Goal: Task Accomplishment & Management: Manage account settings

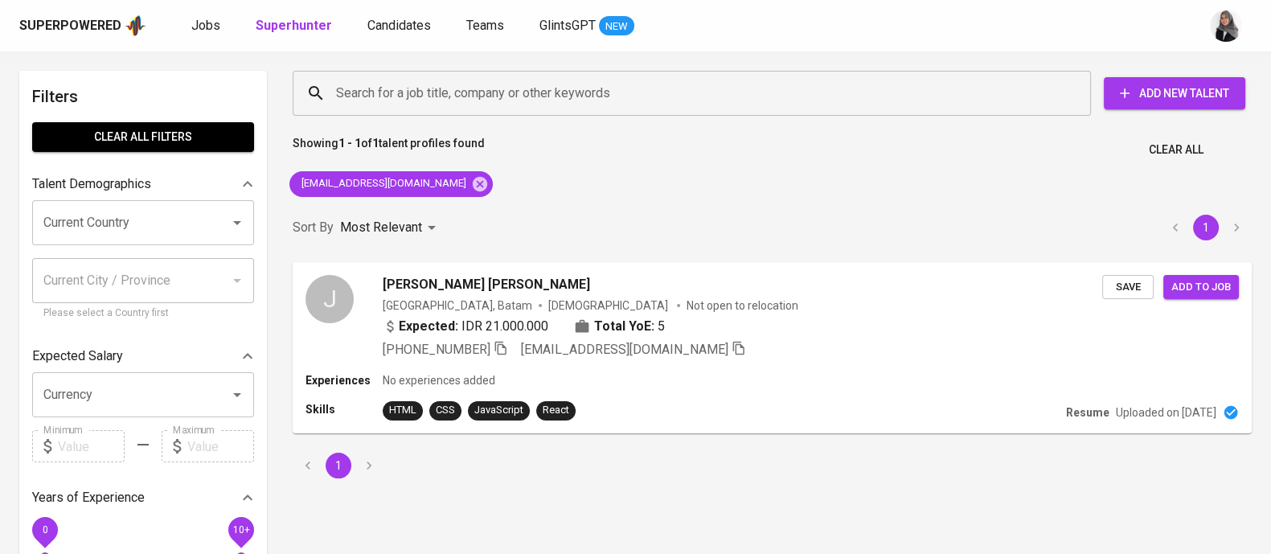
click at [854, 184] on div "Search for a job title, company or other keywords Search for a job title, compa…" at bounding box center [772, 274] width 979 height 427
click at [473, 187] on icon at bounding box center [480, 183] width 14 height 14
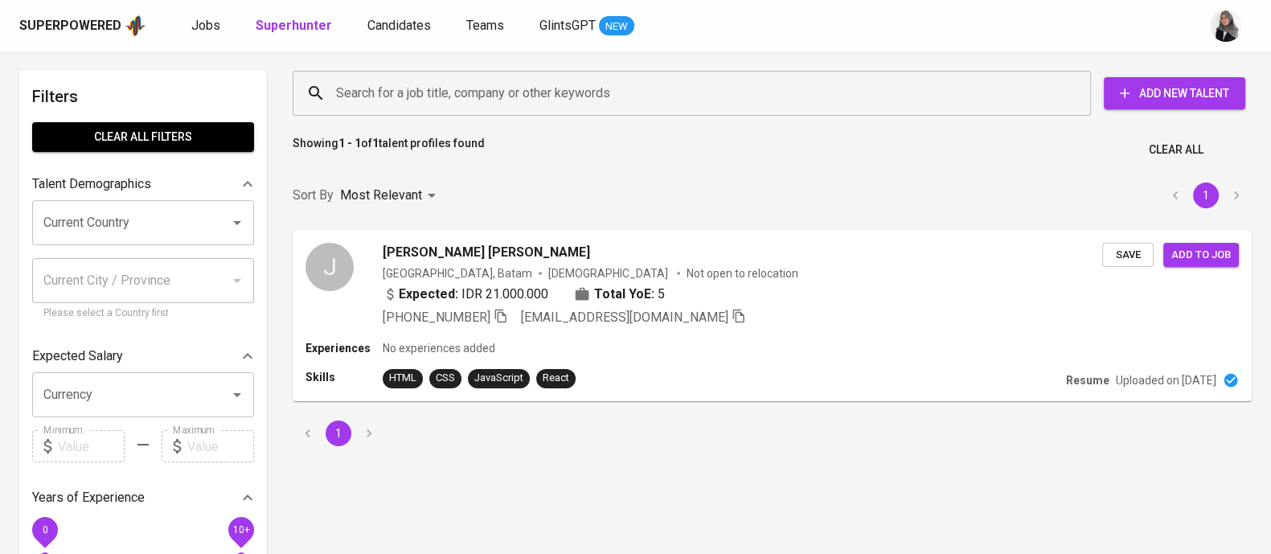
click at [461, 110] on div "Search for a job title, company or other keywords" at bounding box center [692, 93] width 798 height 45
click at [475, 98] on input "Search for a job title, company or other keywords" at bounding box center [696, 93] width 728 height 31
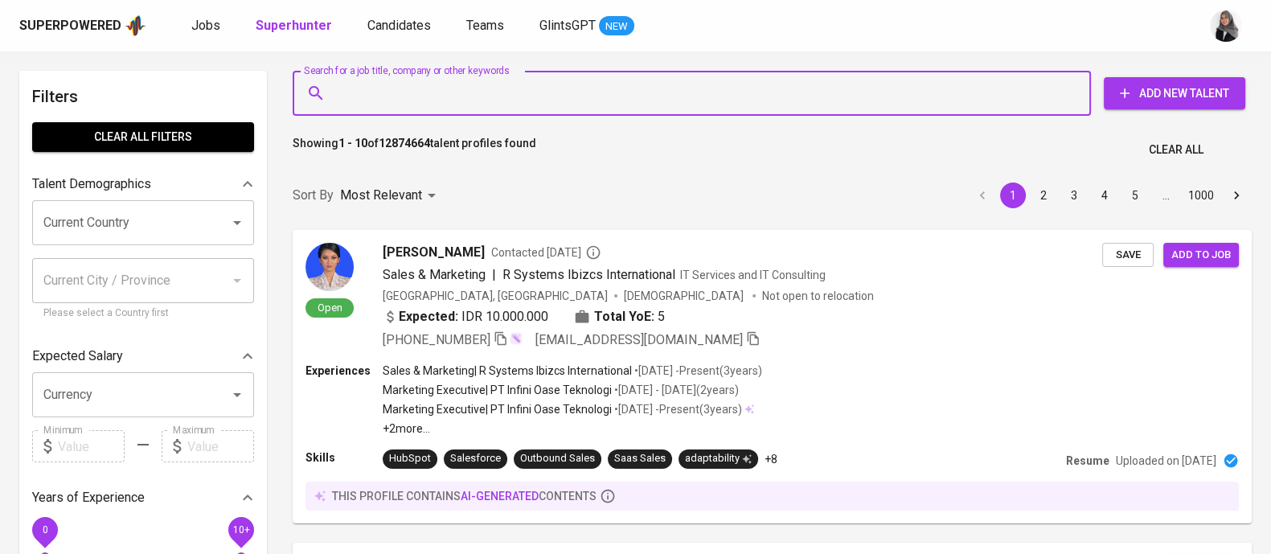
paste input "[EMAIL_ADDRESS][DOMAIN_NAME]"
type input "[EMAIL_ADDRESS][DOMAIN_NAME]"
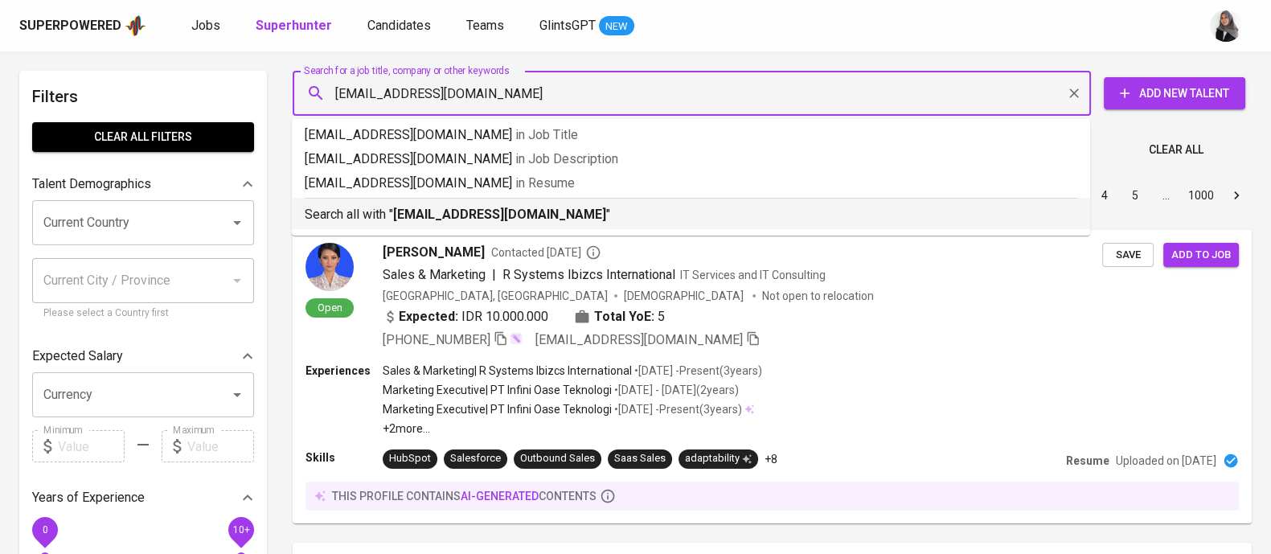
click at [505, 220] on b "[EMAIL_ADDRESS][DOMAIN_NAME]" at bounding box center [499, 214] width 213 height 15
click at [505, 220] on div "Sort By Most Relevant MOST_RELEVANT 1 2 3 4 5 … 1000" at bounding box center [772, 195] width 979 height 49
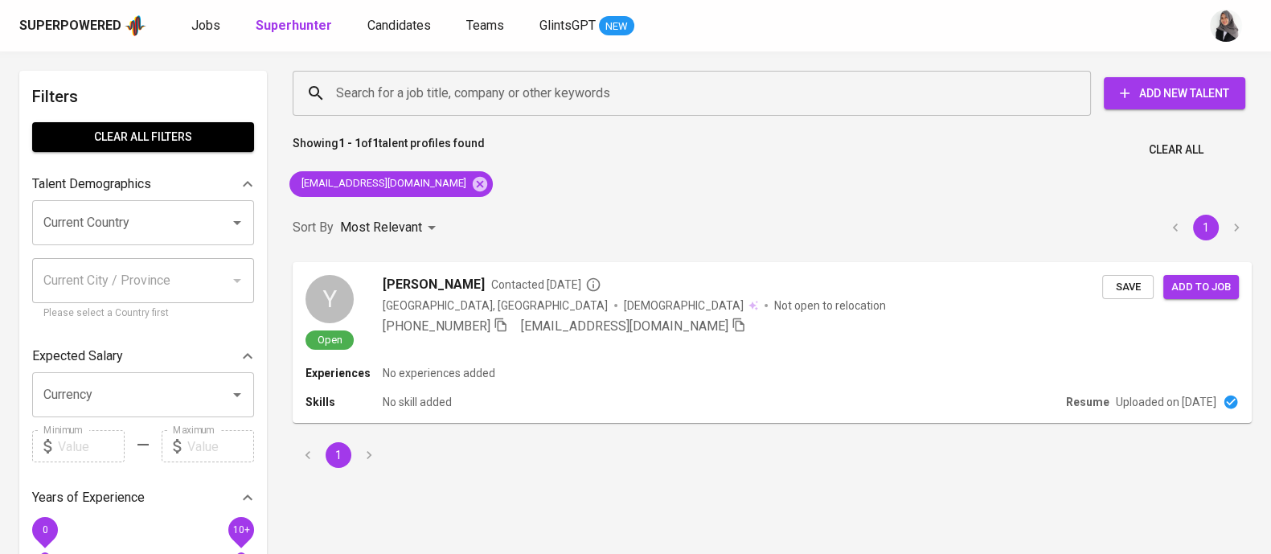
scroll to position [10, 0]
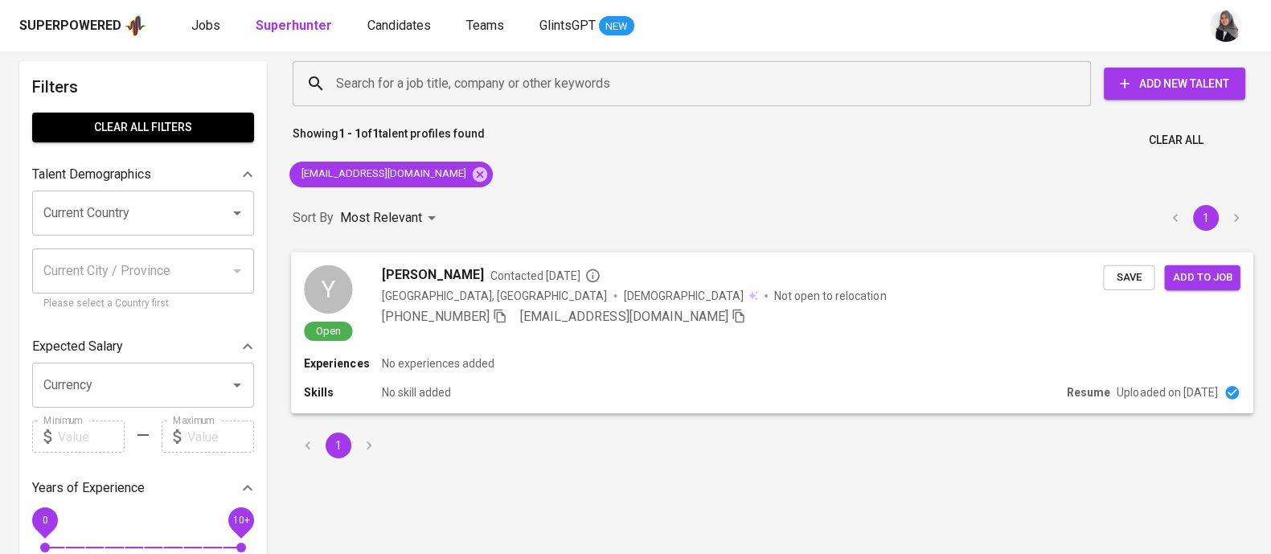
click at [524, 376] on div "Experiences No experiences added Skills No skill added Resume Uploaded on Jun 2…" at bounding box center [772, 384] width 963 height 58
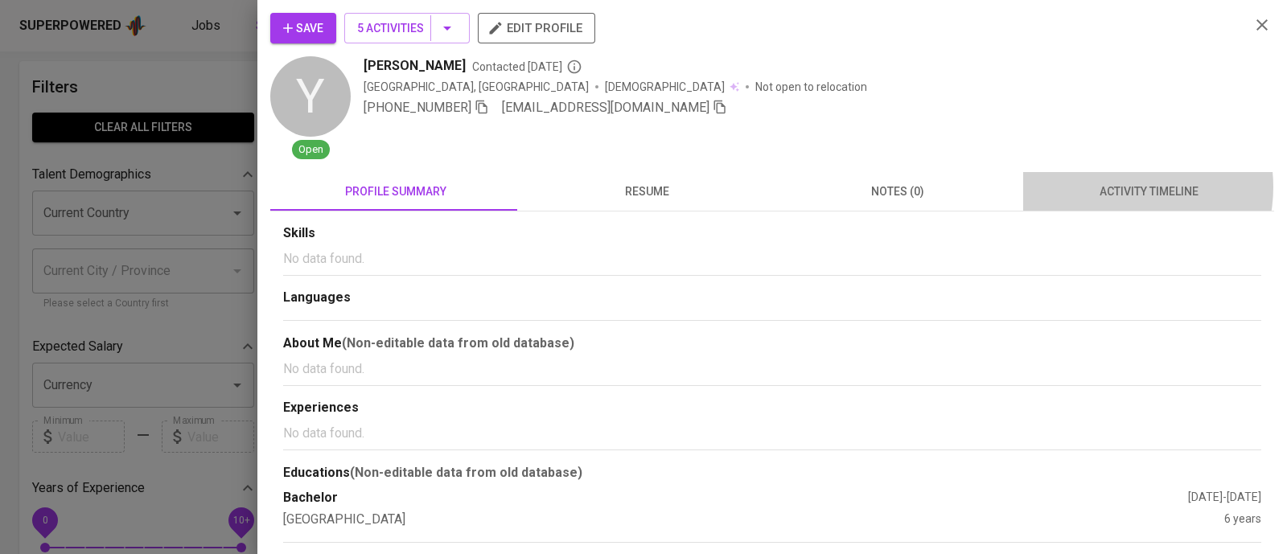
click at [1106, 187] on span "activity timeline" at bounding box center [1148, 192] width 232 height 20
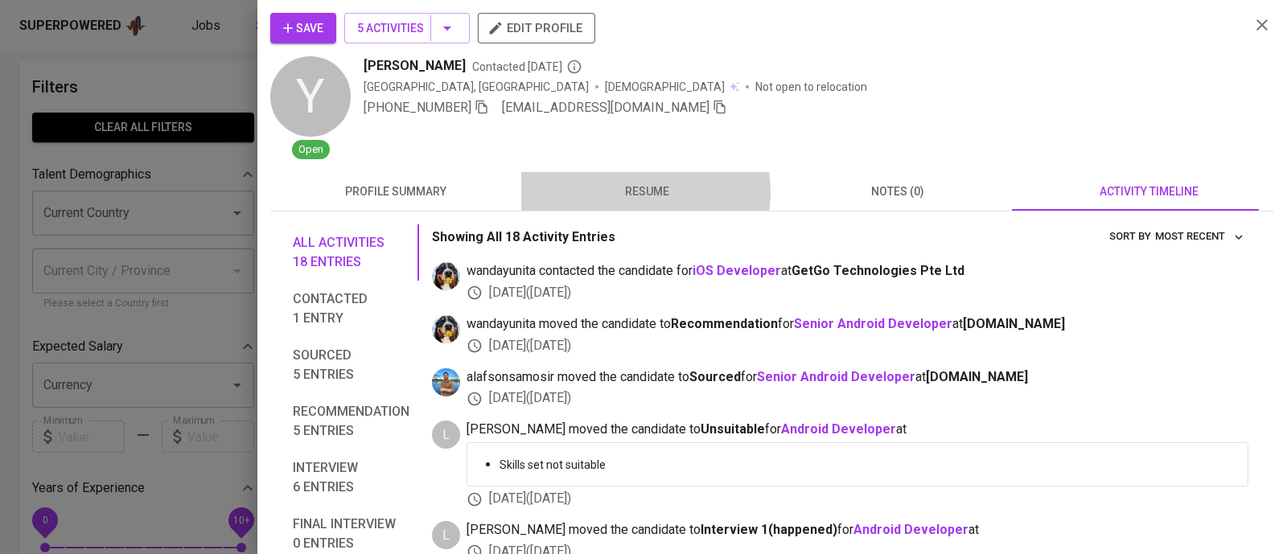
click at [626, 192] on span "resume" at bounding box center [647, 192] width 232 height 20
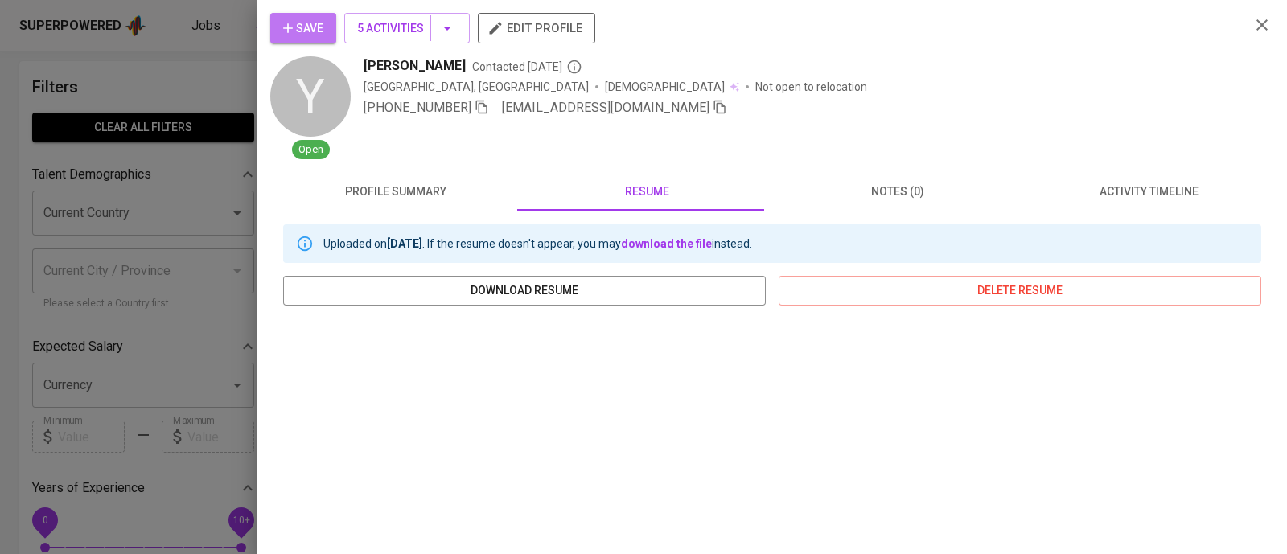
click at [316, 29] on span "Save" at bounding box center [303, 28] width 40 height 20
click at [1252, 30] on icon "button" at bounding box center [1261, 24] width 19 height 19
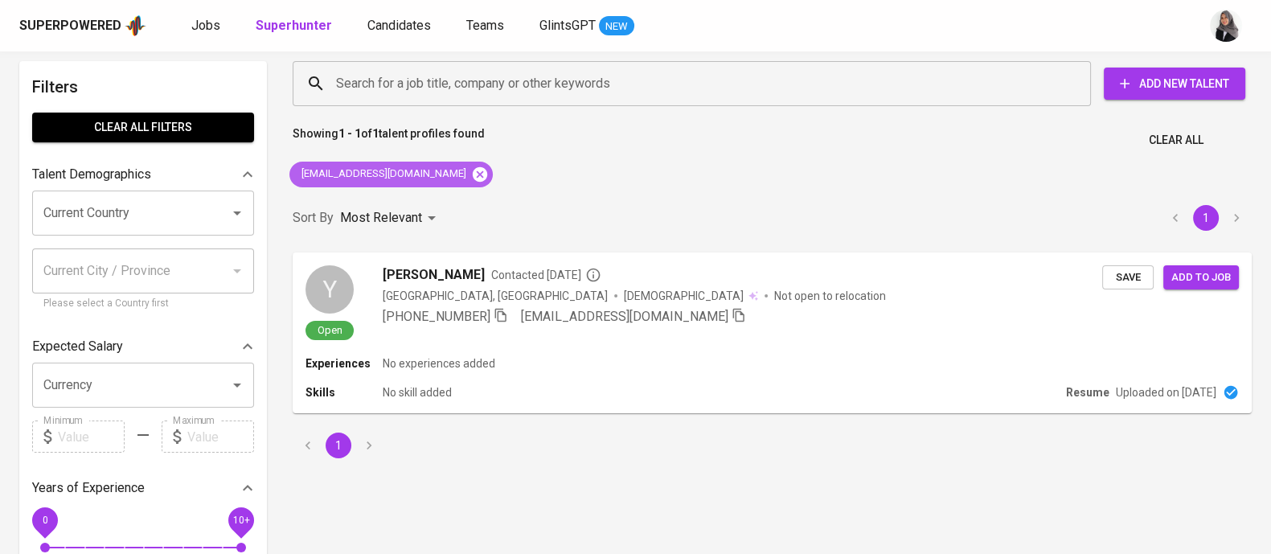
click at [473, 169] on icon at bounding box center [480, 173] width 14 height 14
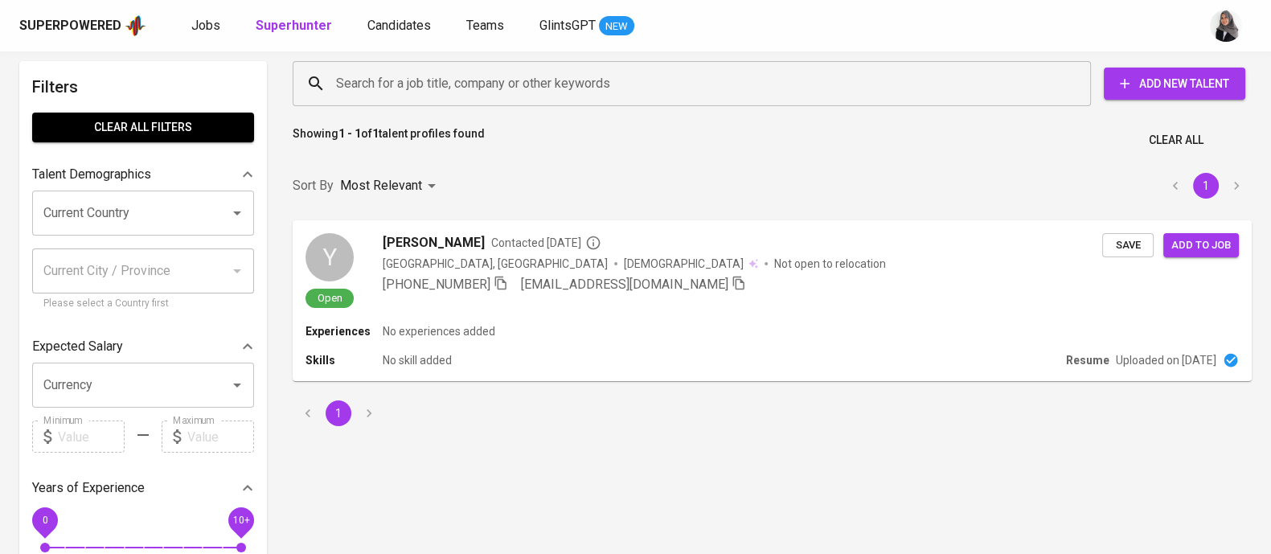
click at [493, 84] on input "Search for a job title, company or other keywords" at bounding box center [696, 83] width 728 height 31
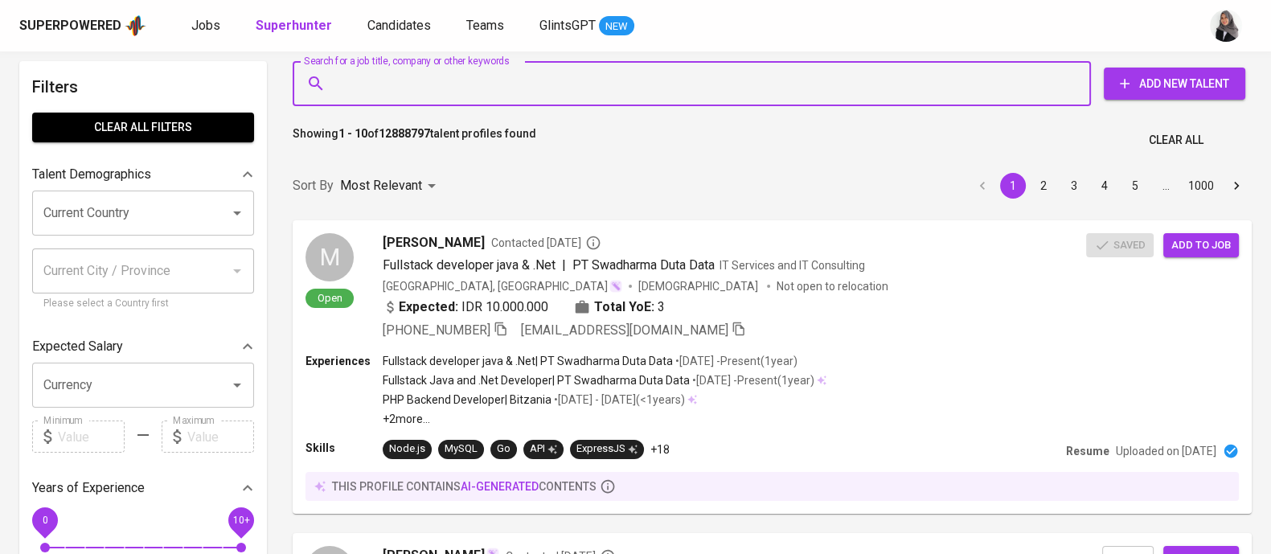
click at [493, 84] on input "Search for a job title, company or other keywords" at bounding box center [696, 83] width 728 height 31
paste input "[EMAIL_ADDRESS][DOMAIN_NAME]"
type input "[EMAIL_ADDRESS][DOMAIN_NAME]"
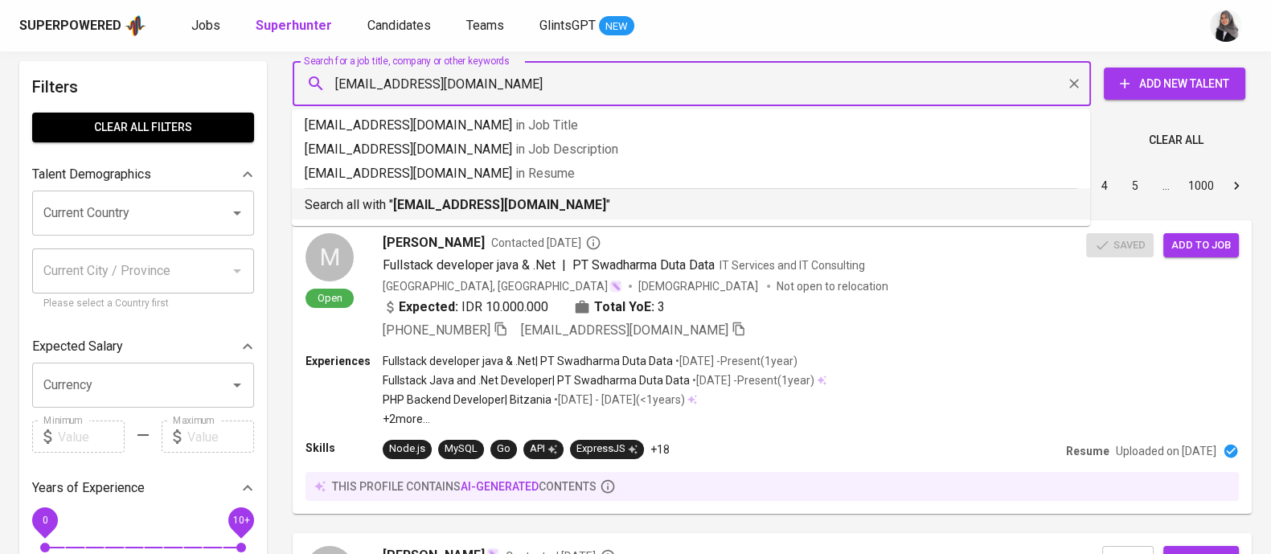
click at [486, 210] on b "[EMAIL_ADDRESS][DOMAIN_NAME]" at bounding box center [499, 204] width 213 height 15
click at [486, 210] on div "Sort By Most Relevant MOST_RELEVANT 1 2 3 4 5 … 1000" at bounding box center [772, 186] width 979 height 49
click at [812, 89] on input "[EMAIL_ADDRESS][DOMAIN_NAME]" at bounding box center [696, 83] width 728 height 31
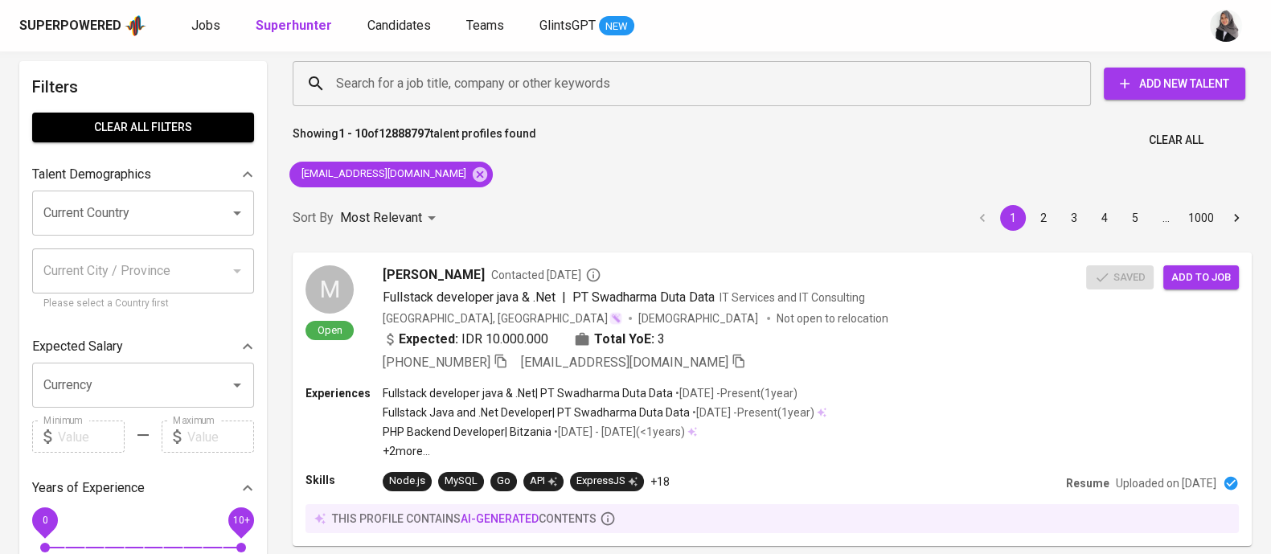
click at [589, 194] on div "Sort By Most Relevant MOST_RELEVANT 1 2 3 4 5 … 1000" at bounding box center [772, 218] width 979 height 49
drag, startPoint x: 589, startPoint y: 194, endPoint x: 831, endPoint y: 532, distance: 416.1
click at [589, 194] on div "Sort By Most Relevant MOST_RELEVANT 1 2 3 4 5 … 1000" at bounding box center [772, 218] width 979 height 49
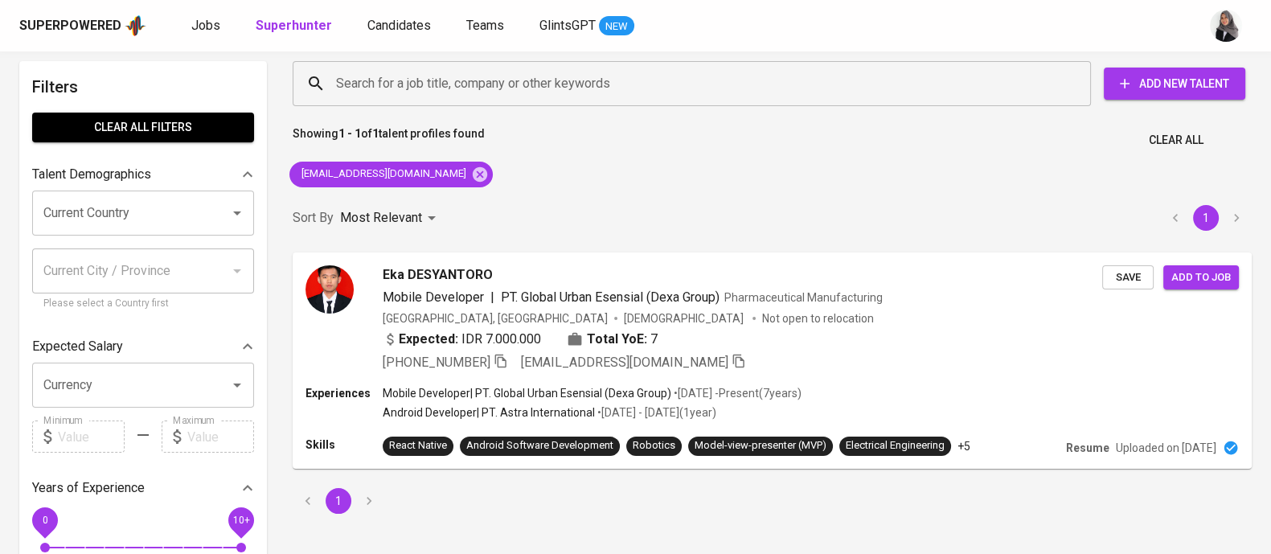
click at [925, 130] on div "Showing 1 - 1 of 1 talent profiles found Clear All" at bounding box center [772, 135] width 979 height 39
click at [838, 363] on div "+62 857-4027-7593 ekadesyantoro@gmail.com" at bounding box center [743, 361] width 722 height 19
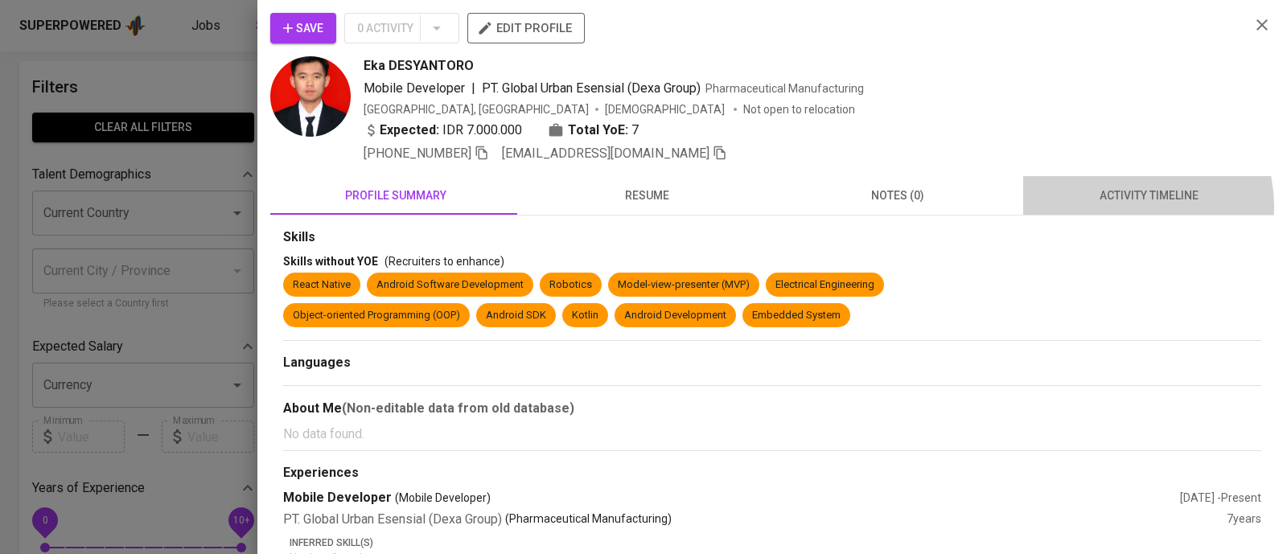
click at [1117, 206] on button "activity timeline" at bounding box center [1148, 195] width 251 height 39
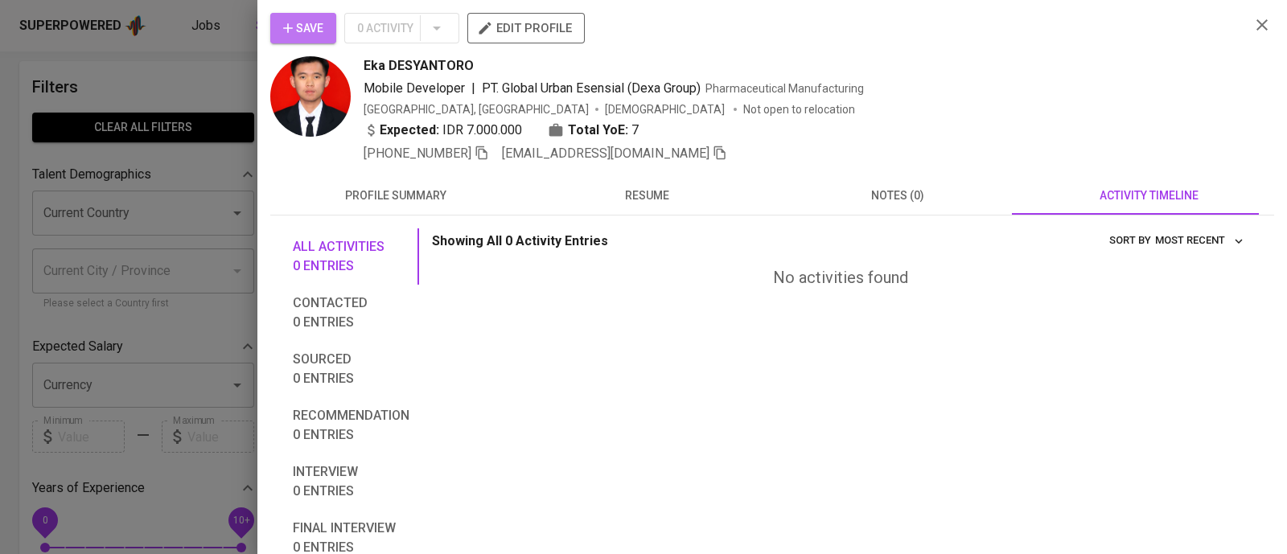
click at [308, 16] on button "Save" at bounding box center [303, 28] width 66 height 31
click at [1256, 24] on icon "button" at bounding box center [1261, 24] width 11 height 11
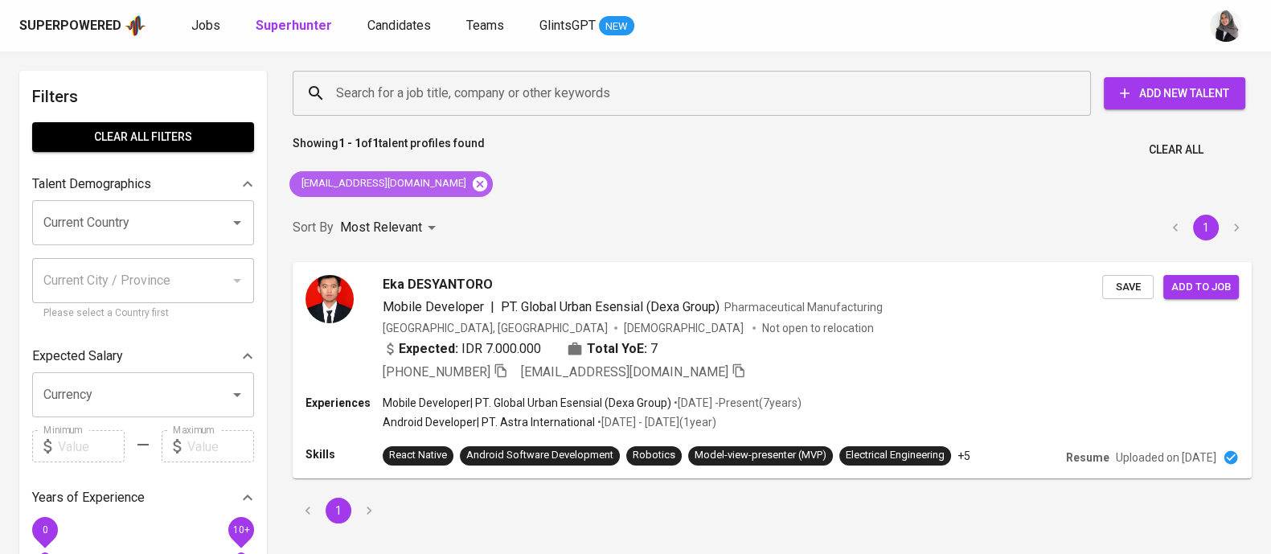
click at [473, 179] on icon at bounding box center [480, 183] width 14 height 14
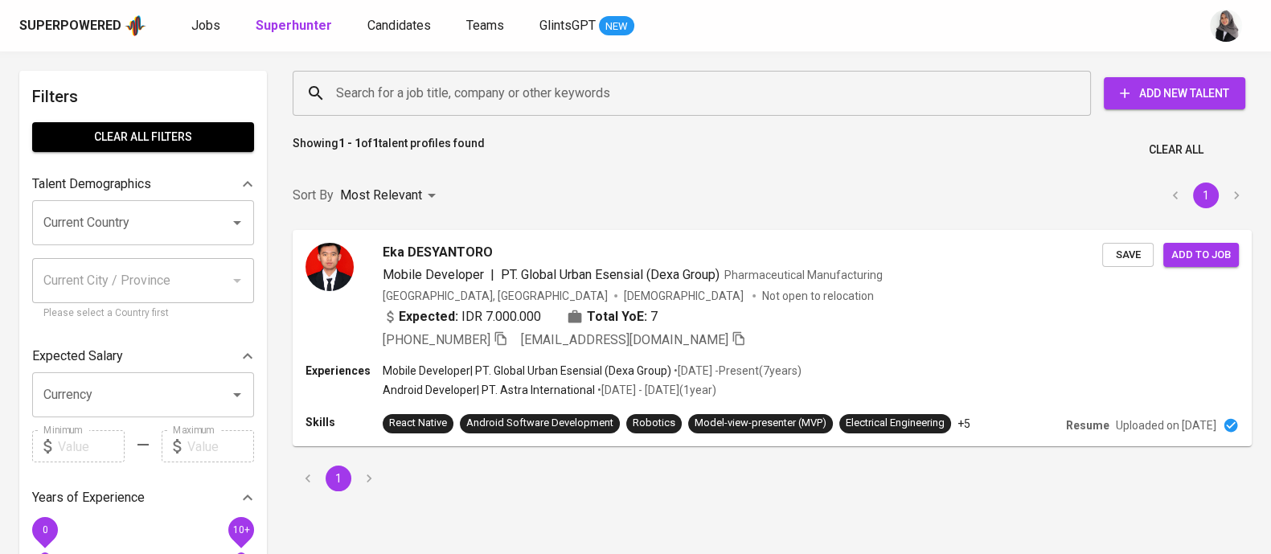
click at [466, 87] on input "Search for a job title, company or other keywords" at bounding box center [696, 93] width 728 height 31
click at [496, 88] on input "Search for a job title, company or other keywords" at bounding box center [696, 93] width 728 height 31
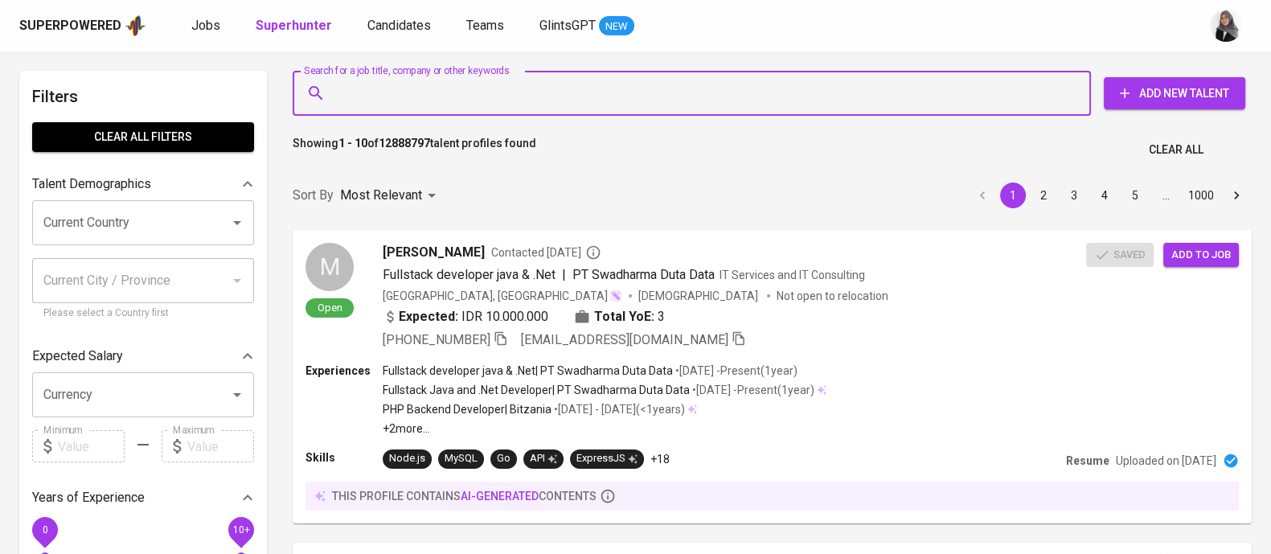
paste input "wahidnr1@gmail.com"
type input "wahidnr1@gmail.com"
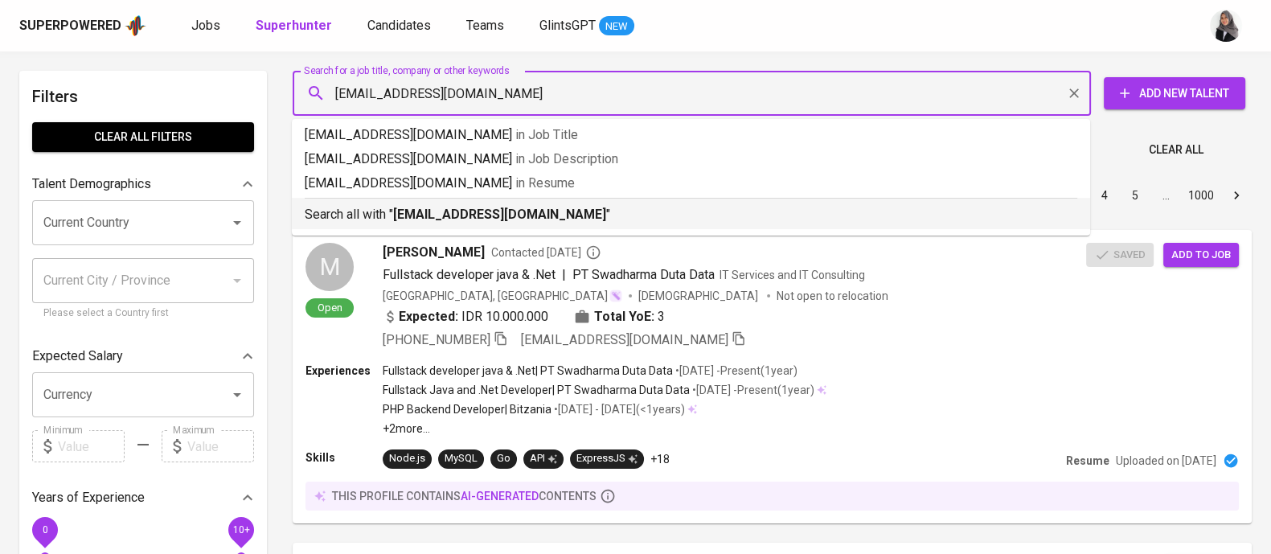
click at [482, 211] on b "wahidnr1@gmail.com" at bounding box center [499, 214] width 213 height 15
click at [482, 211] on div "Sort By Most Relevant MOST_RELEVANT 1 2 3 4 5 … 1000" at bounding box center [772, 195] width 979 height 49
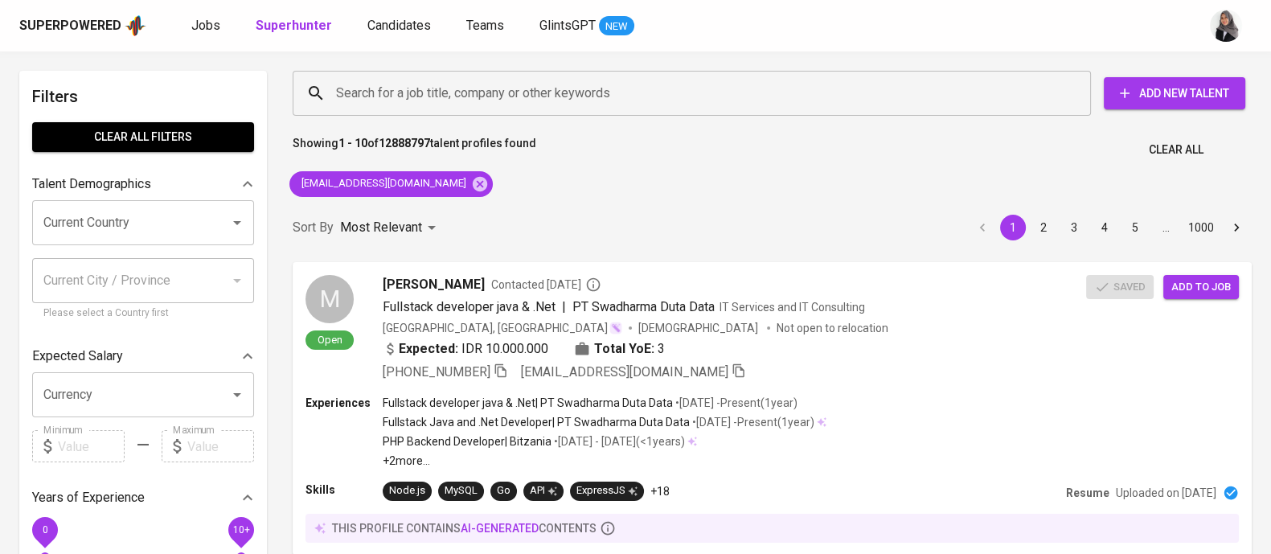
click at [529, 214] on div "Sort By Most Relevant MOST_RELEVANT 1 2 3 4 5 … 1000" at bounding box center [772, 227] width 979 height 49
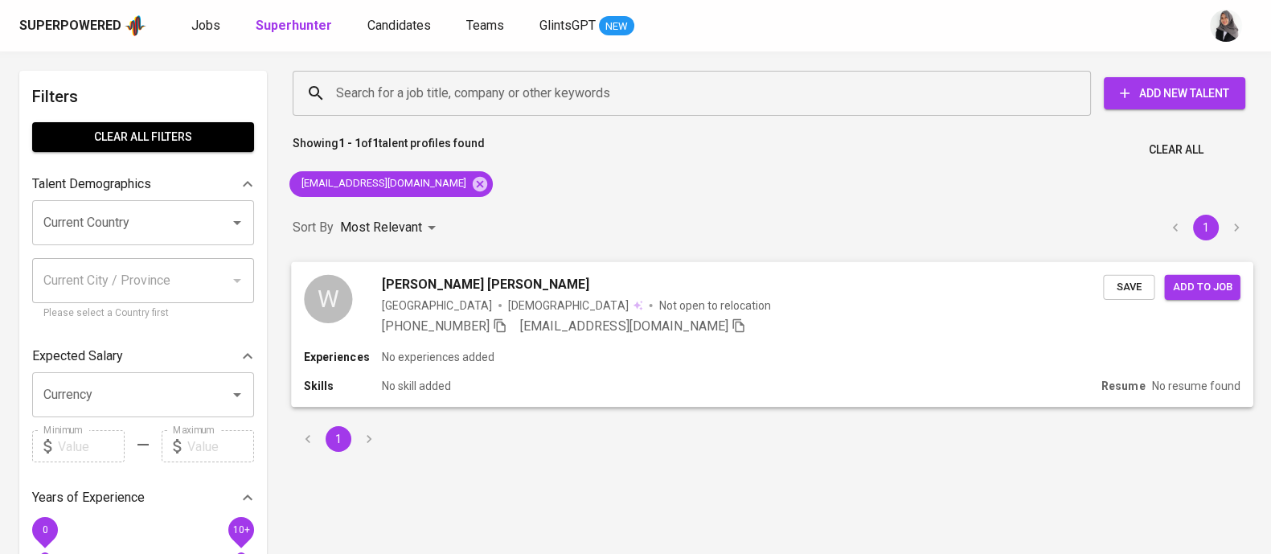
click at [548, 367] on div "Experiences No experiences added Skills No skill added Resume No resume found" at bounding box center [772, 378] width 963 height 58
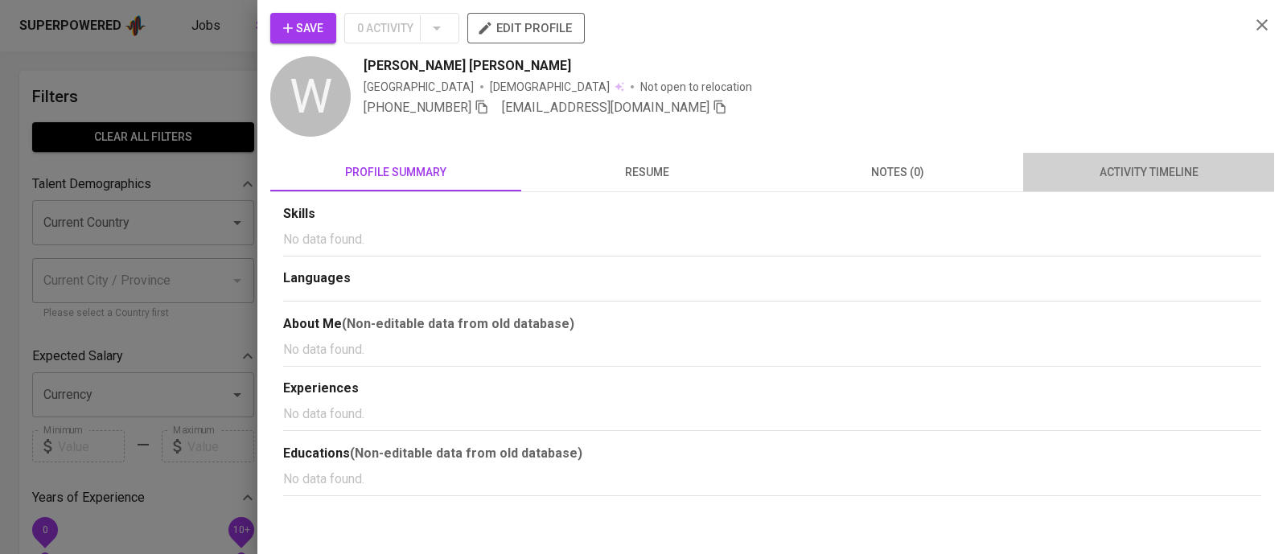
click at [1112, 169] on span "activity timeline" at bounding box center [1148, 172] width 232 height 20
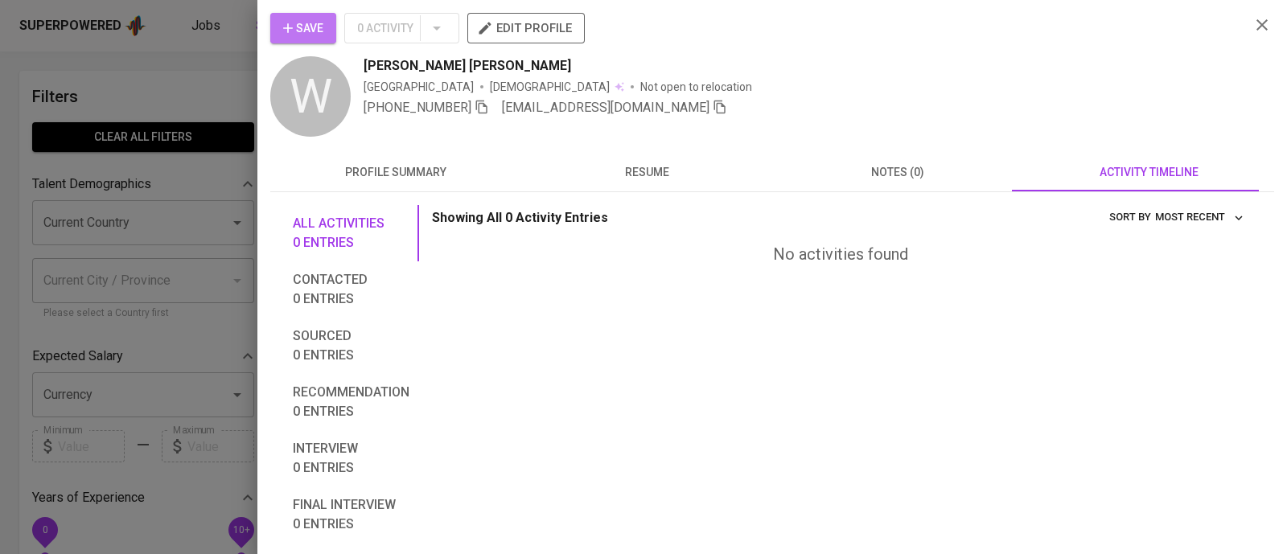
click at [319, 34] on span "Save" at bounding box center [303, 28] width 40 height 20
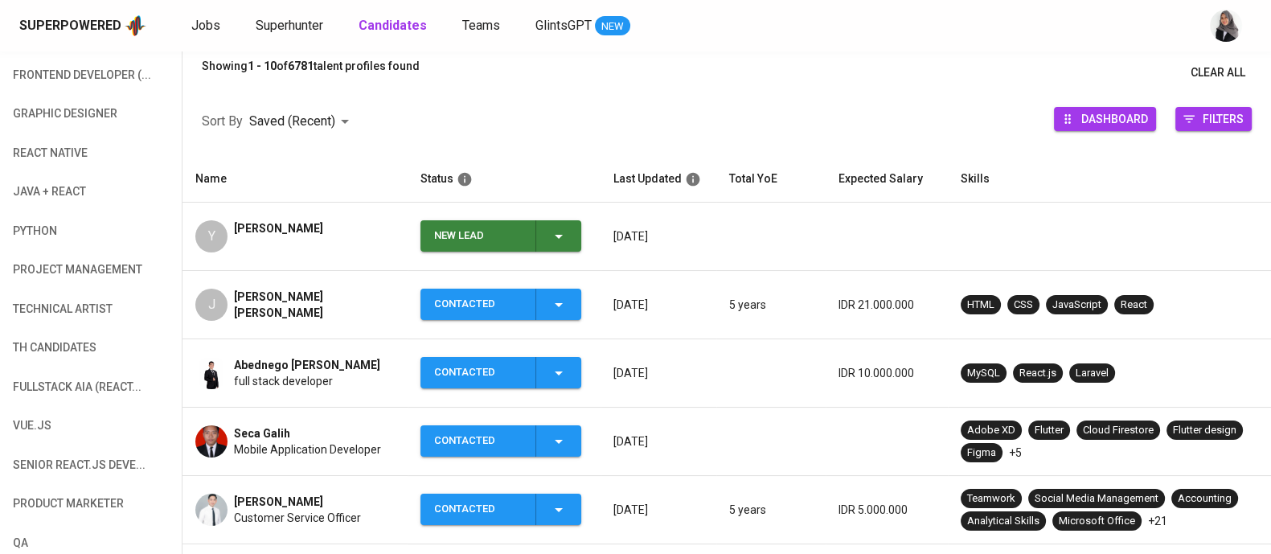
scroll to position [187, 0]
click at [557, 236] on icon "button" at bounding box center [559, 237] width 8 height 4
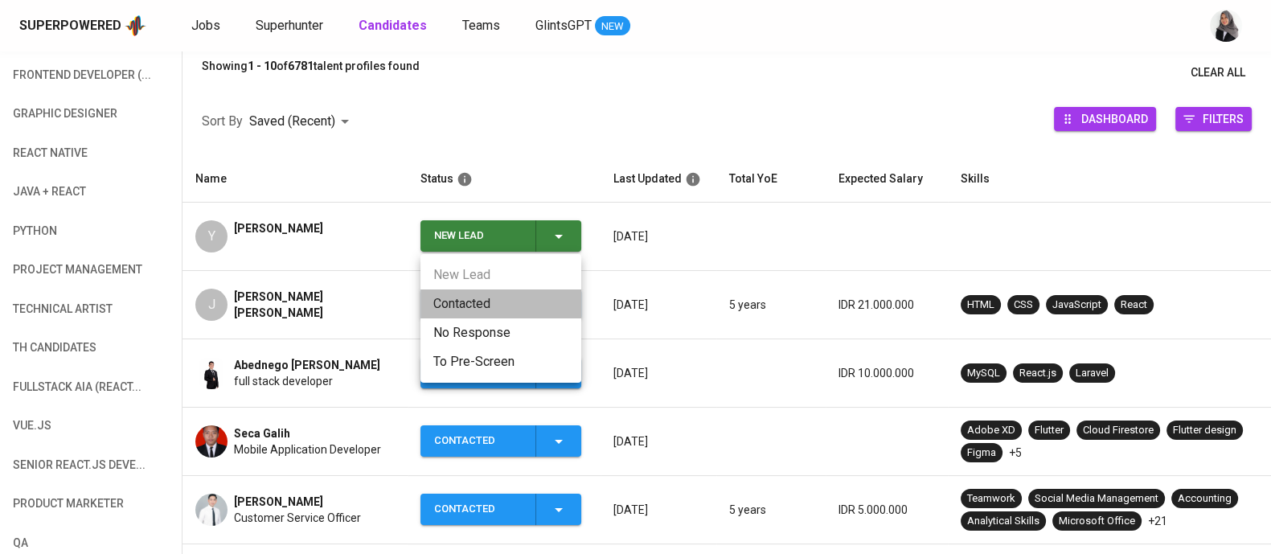
click at [477, 312] on li "Contacted" at bounding box center [501, 303] width 161 height 29
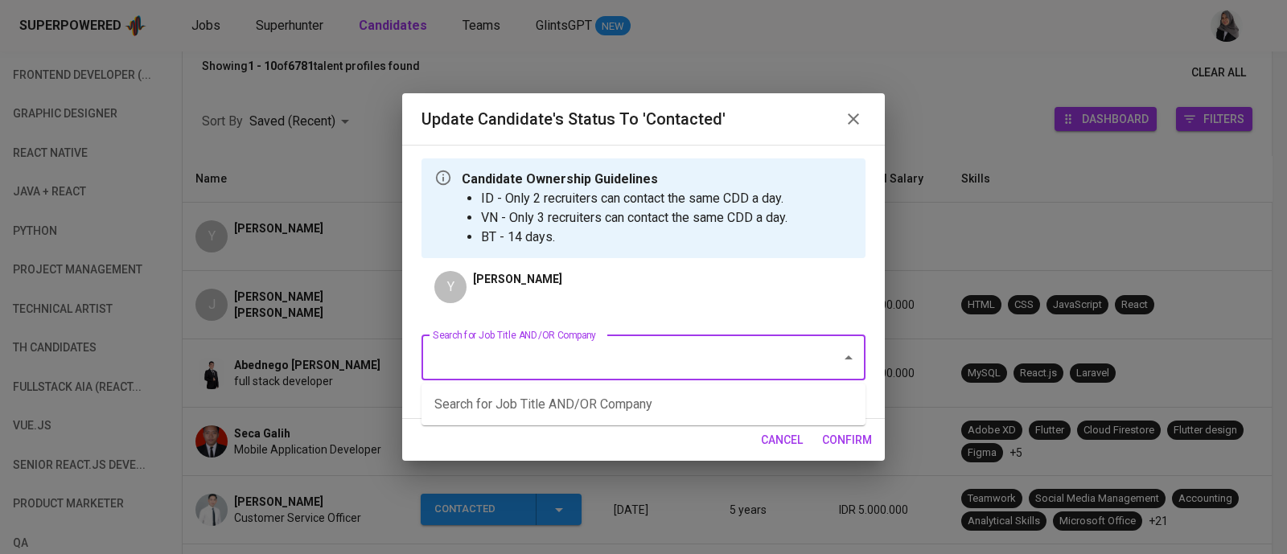
click at [629, 368] on input "Search for Job Title AND/OR Company" at bounding box center [621, 358] width 384 height 31
type input "y"
type input "getgo"
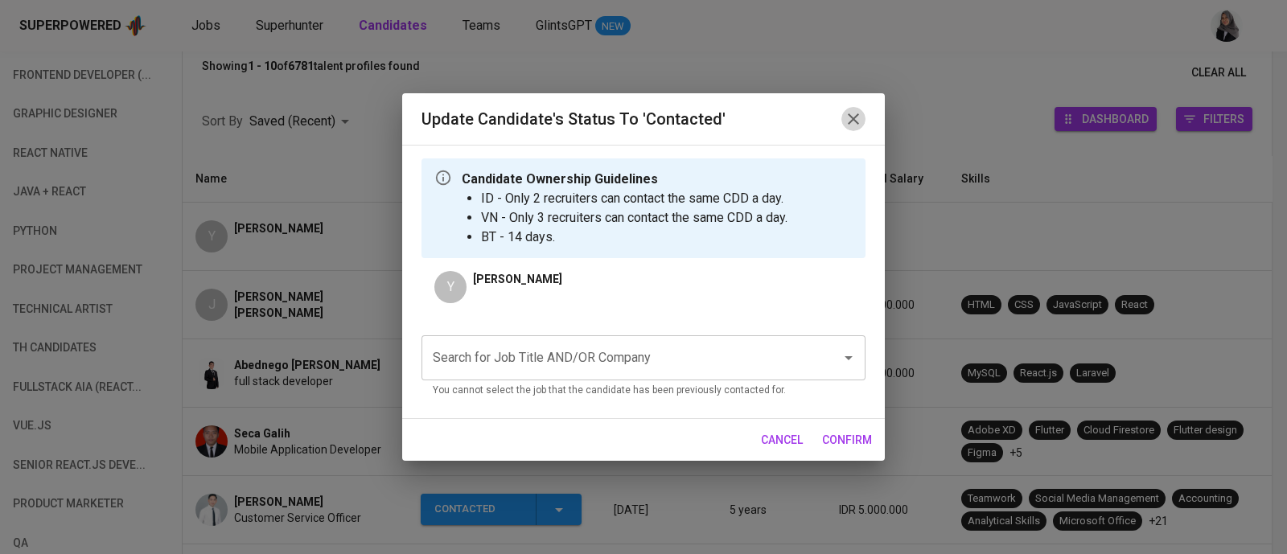
click at [856, 118] on icon "button" at bounding box center [852, 118] width 19 height 19
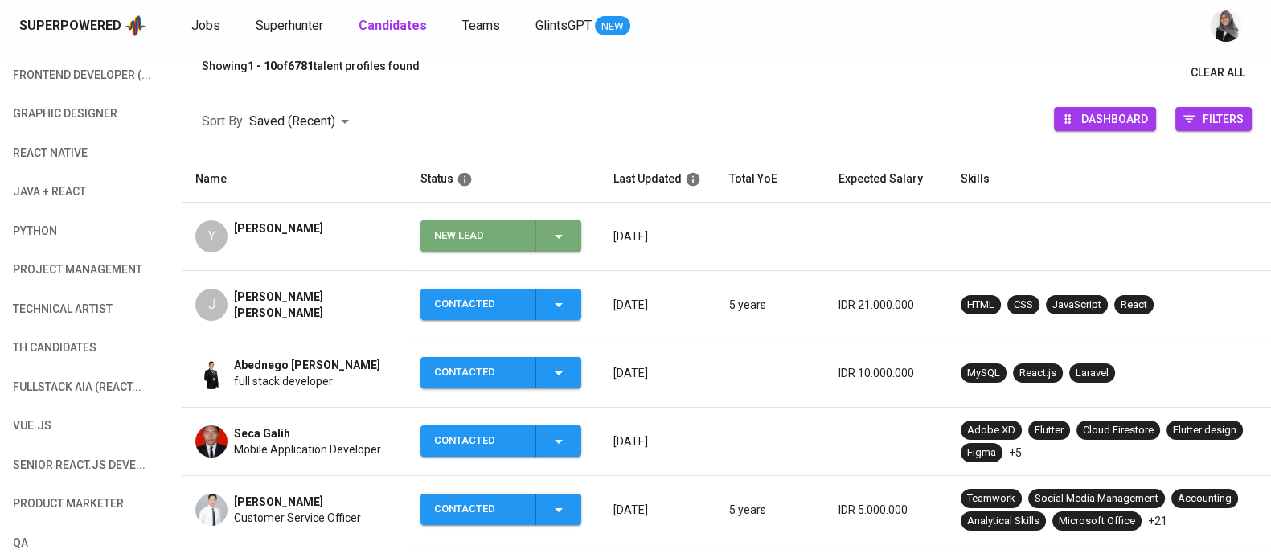
click at [563, 242] on icon "button" at bounding box center [558, 236] width 19 height 19
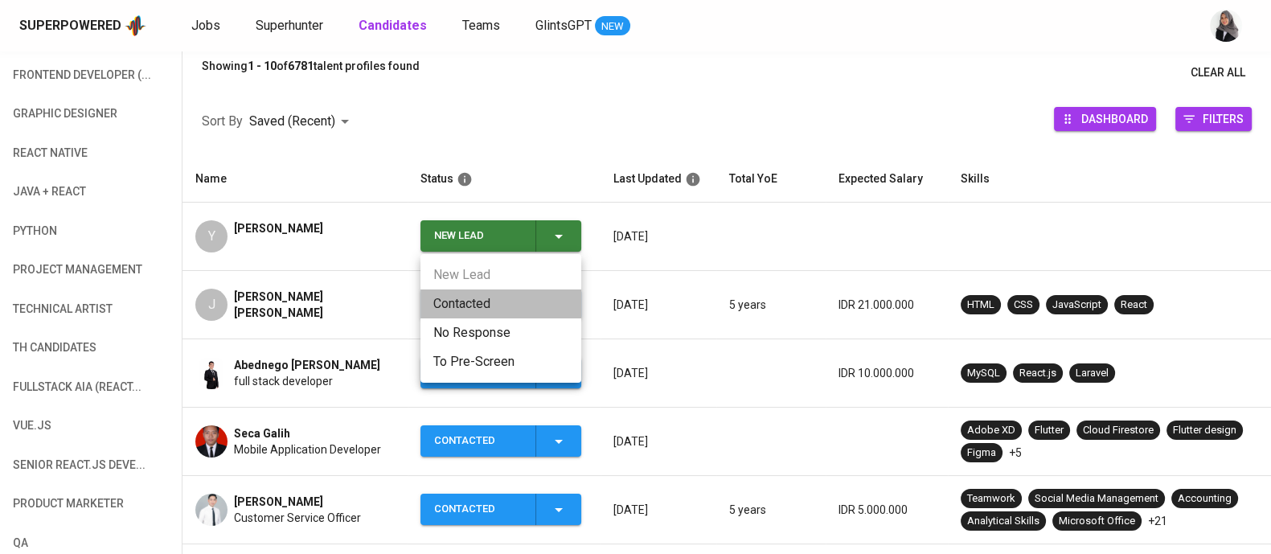
click at [474, 306] on li "Contacted" at bounding box center [501, 303] width 161 height 29
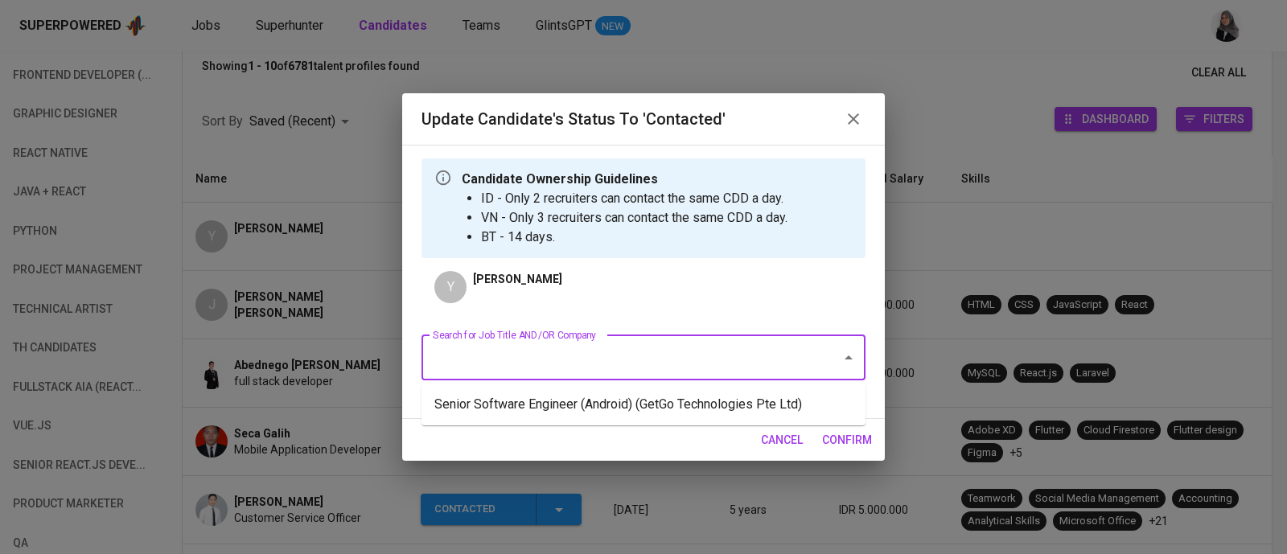
click at [559, 359] on input "Search for Job Title AND/OR Company" at bounding box center [621, 358] width 384 height 31
click at [679, 398] on li "Senior Software Engineer (Android) (GetGo Technologies Pte Ltd)" at bounding box center [643, 404] width 444 height 29
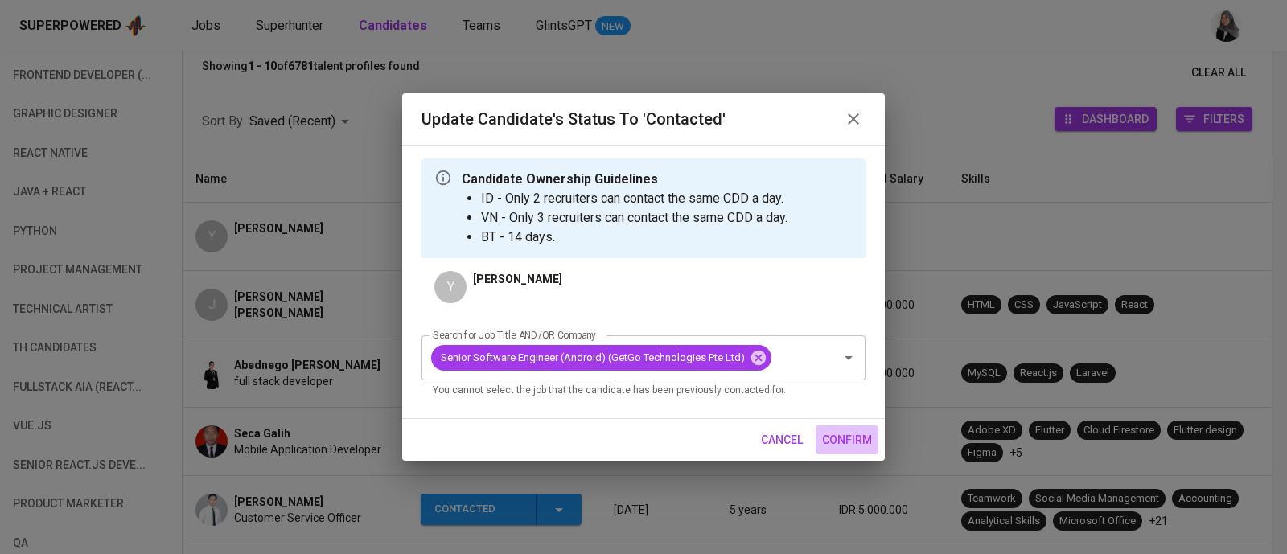
click at [837, 445] on span "confirm" at bounding box center [847, 440] width 50 height 20
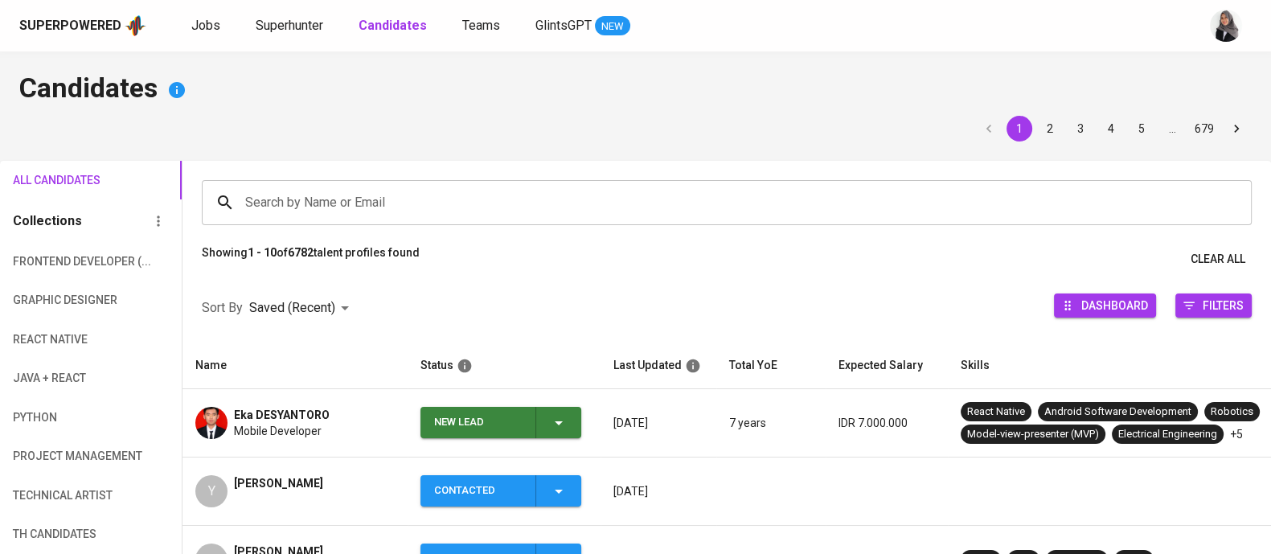
scroll to position [100, 0]
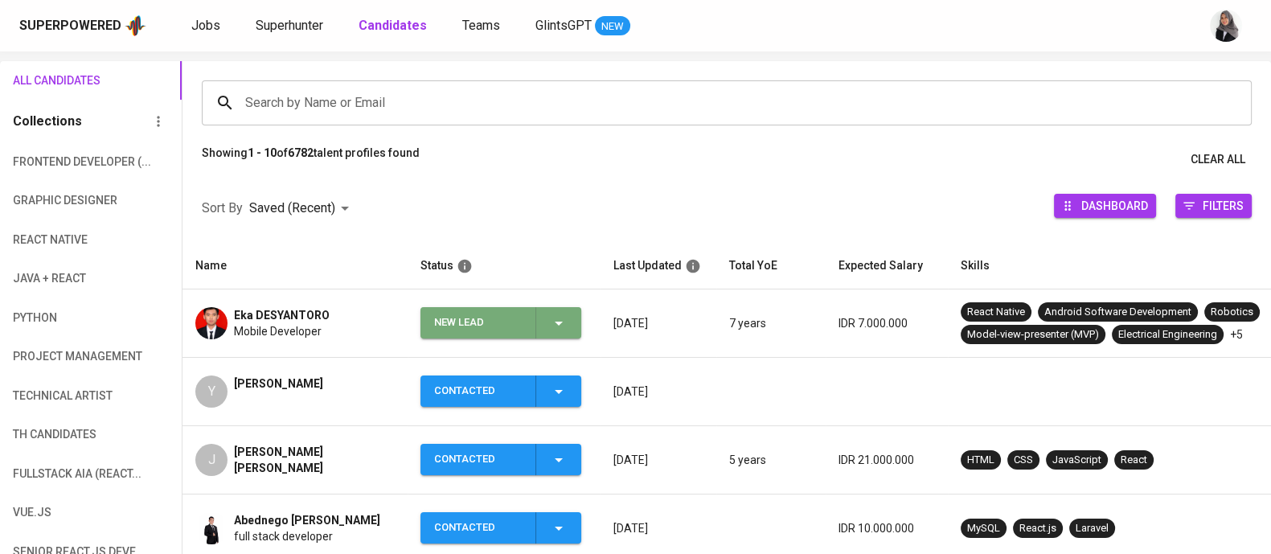
click at [560, 314] on icon "button" at bounding box center [558, 323] width 19 height 19
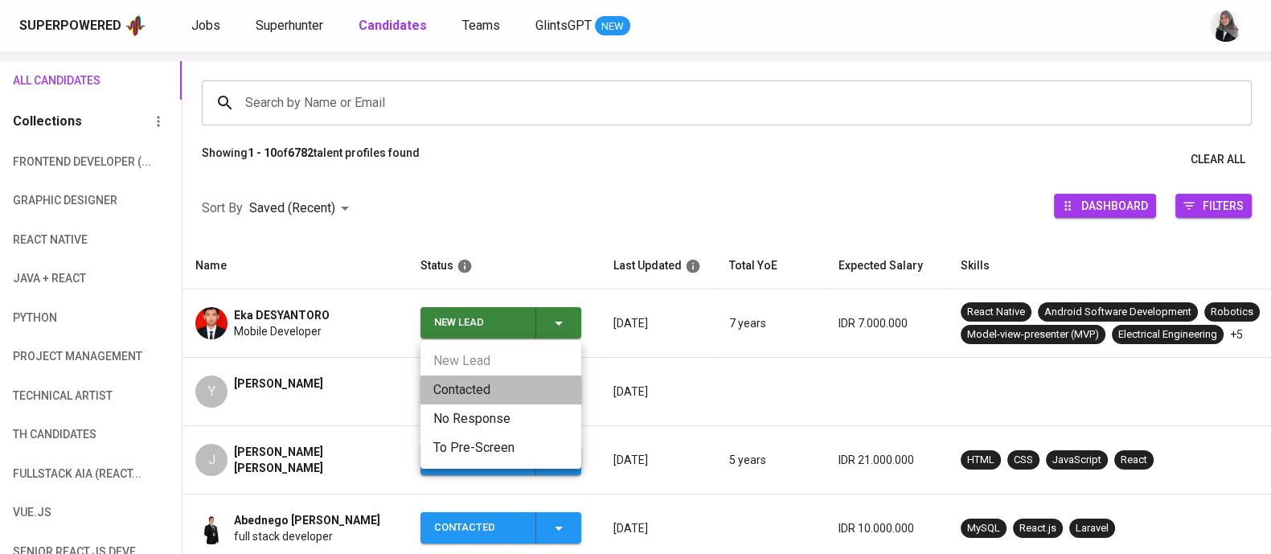
click at [475, 390] on li "Contacted" at bounding box center [501, 390] width 161 height 29
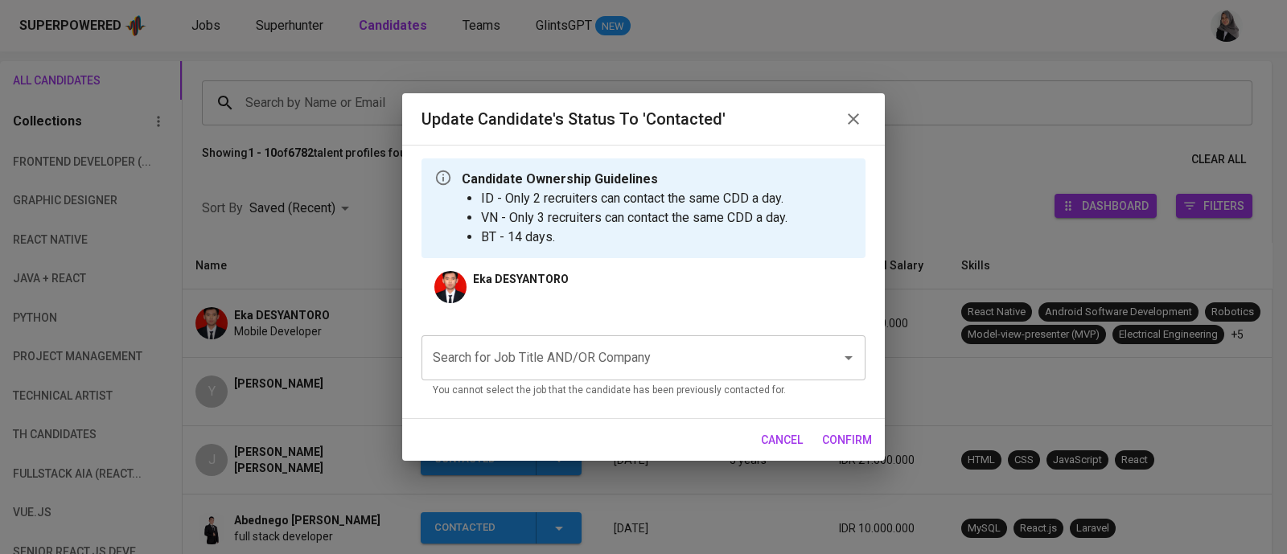
click at [535, 353] on input "Search for Job Title AND/OR Company" at bounding box center [621, 358] width 384 height 31
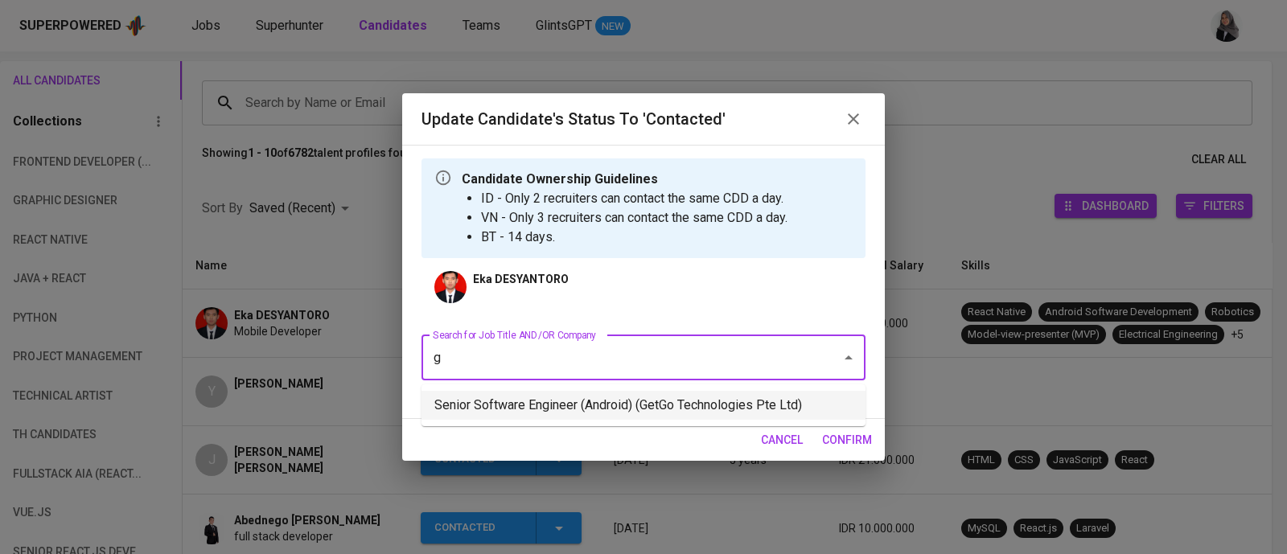
click at [601, 400] on li "Senior Software Engineer (Android) (GetGo Technologies Pte Ltd)" at bounding box center [643, 405] width 444 height 29
type input "g"
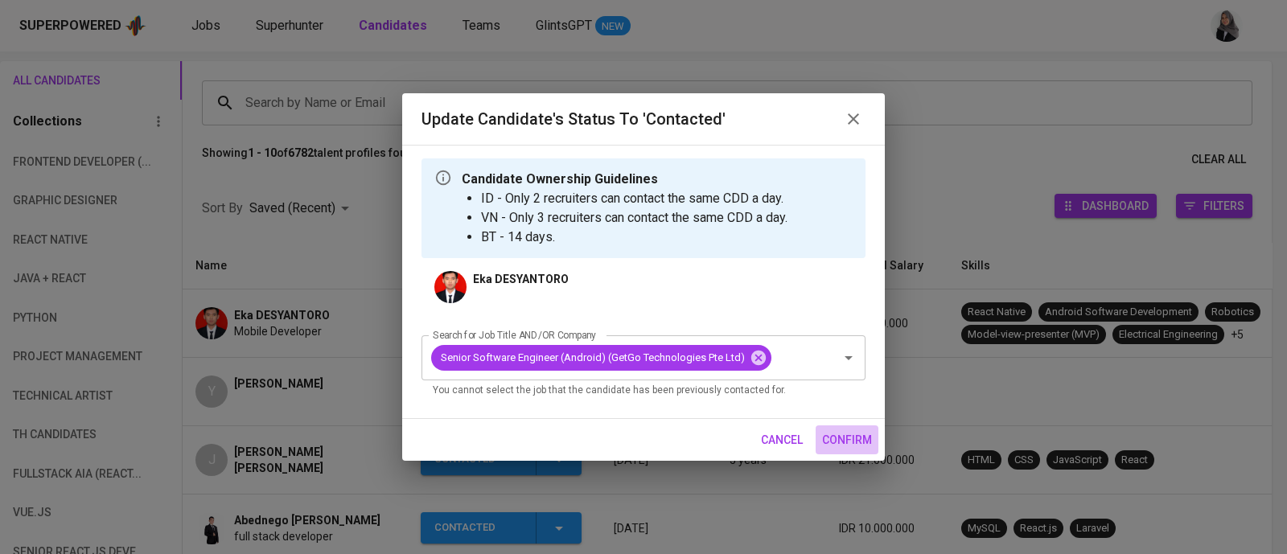
click at [832, 437] on span "confirm" at bounding box center [847, 440] width 50 height 20
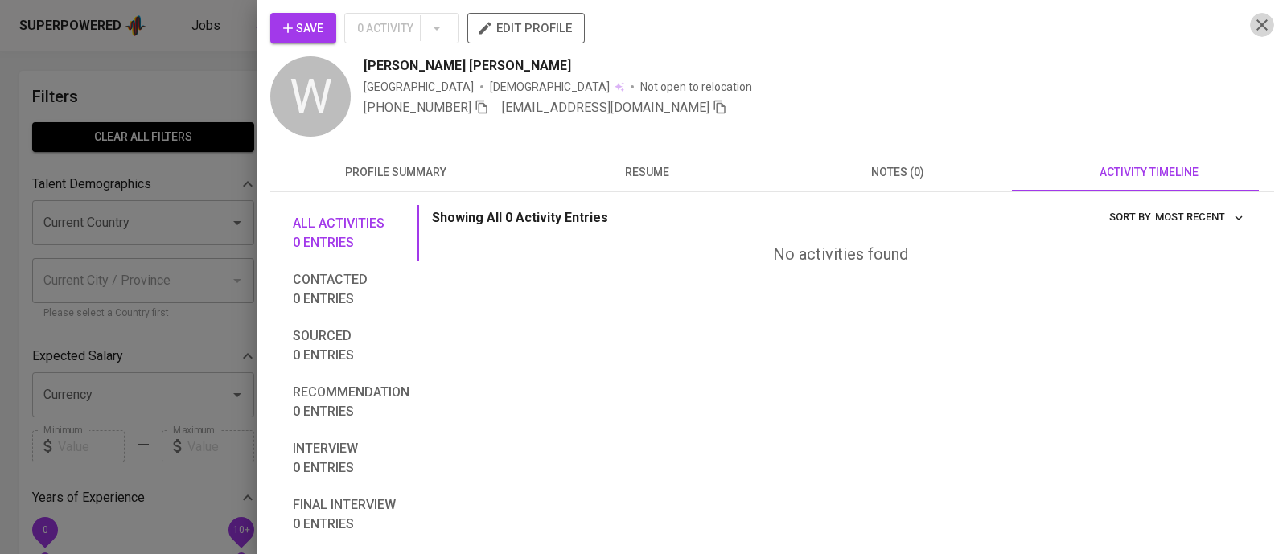
click at [1252, 26] on icon "button" at bounding box center [1261, 24] width 19 height 19
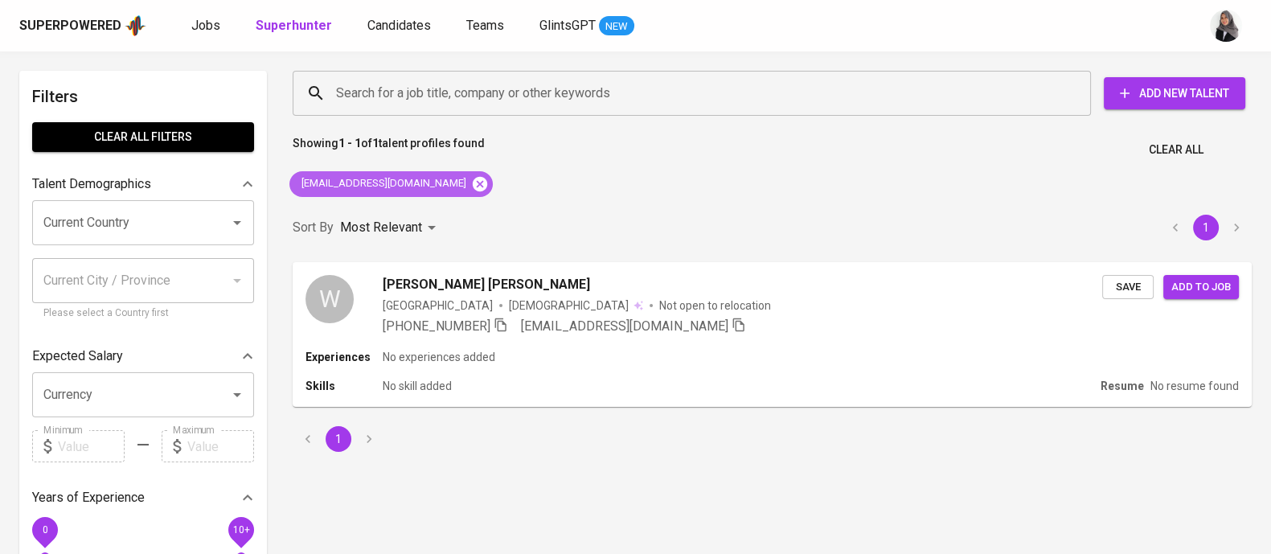
click at [471, 191] on icon at bounding box center [480, 184] width 18 height 18
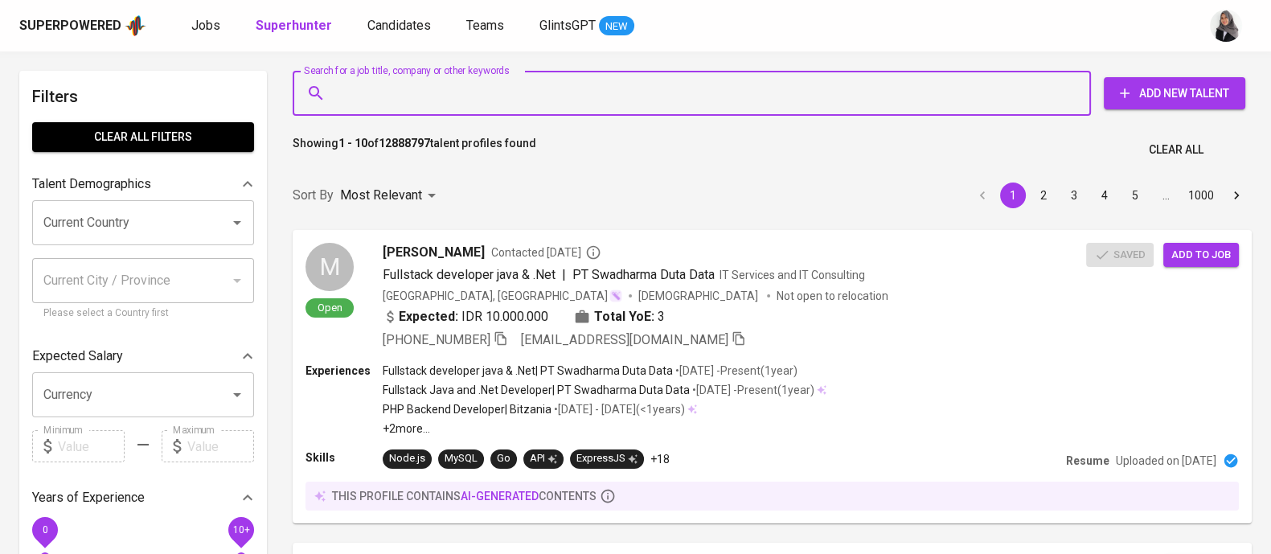
click at [416, 97] on input "Search for a job title, company or other keywords" at bounding box center [696, 93] width 728 height 31
paste input "vincentc658@gmail.com"
type input "vincentc658@gmail.com"
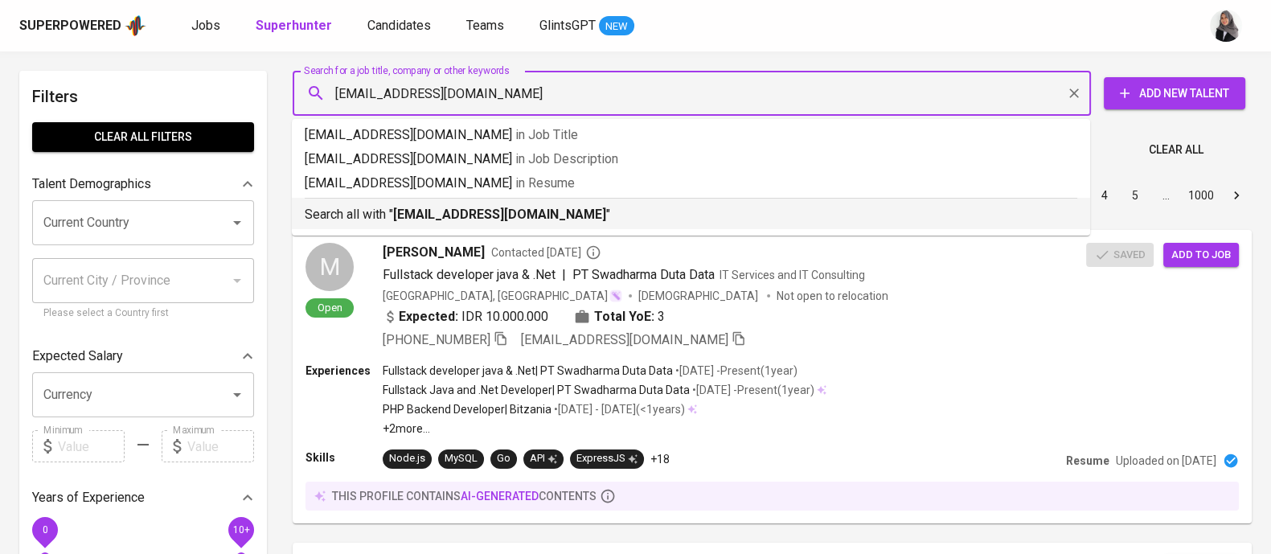
click at [532, 208] on b "vincentc658@gmail.com" at bounding box center [499, 214] width 213 height 15
click at [532, 208] on div "Sort By Most Relevant MOST_RELEVANT 1 2 3 4 5 … 1000" at bounding box center [772, 195] width 979 height 49
click at [568, 211] on div "Sort By Most Relevant MOST_RELEVANT 1 2 3 4 5 … 1000" at bounding box center [772, 195] width 979 height 49
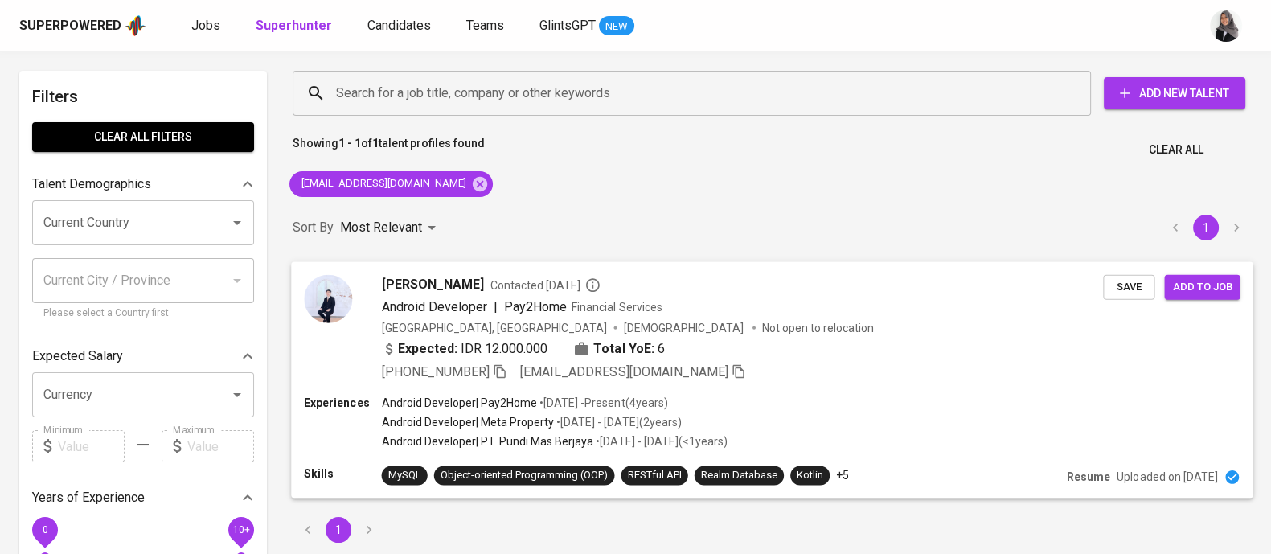
click at [798, 356] on div "Expected: IDR 12.000.000 Total YoE: 6" at bounding box center [743, 350] width 722 height 23
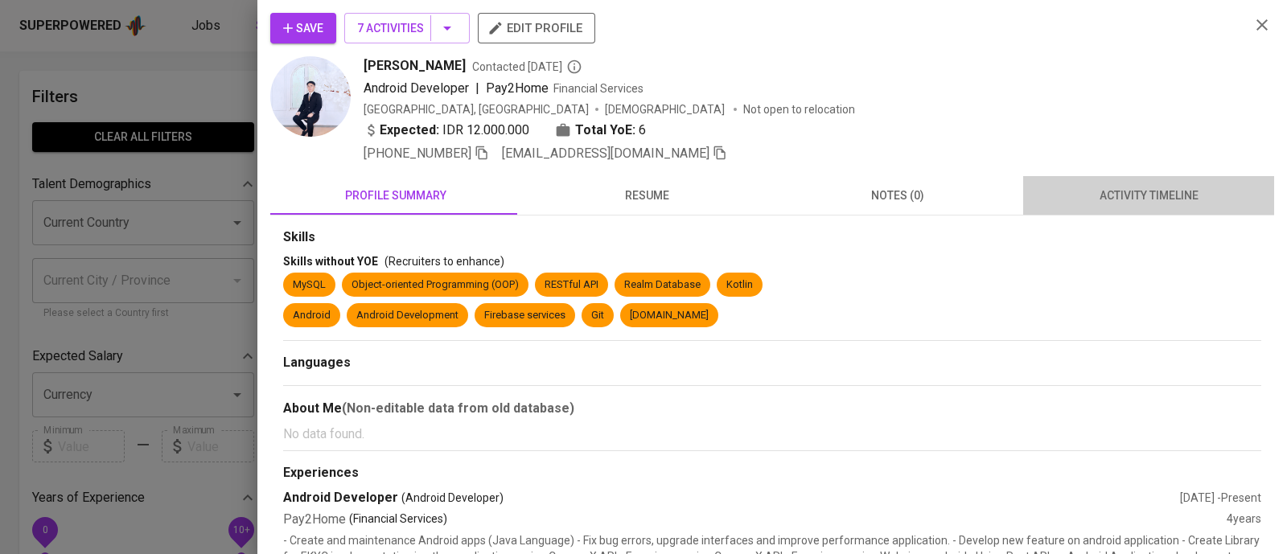
click at [1164, 193] on span "activity timeline" at bounding box center [1148, 196] width 232 height 20
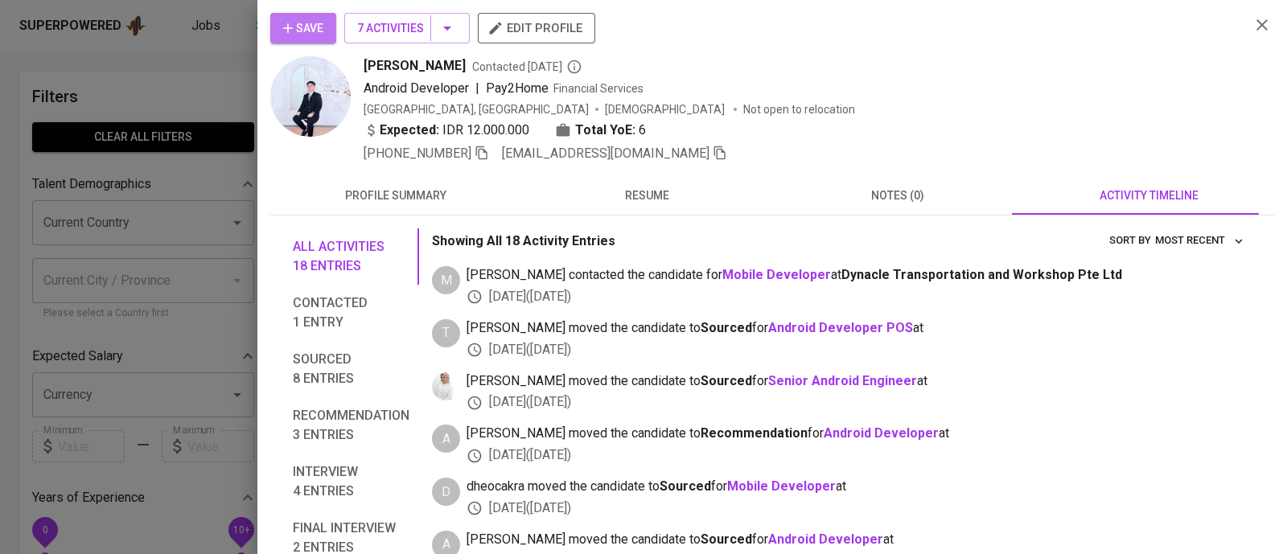
click at [276, 27] on button "Save" at bounding box center [303, 28] width 66 height 31
click at [1252, 18] on icon "button" at bounding box center [1261, 24] width 19 height 19
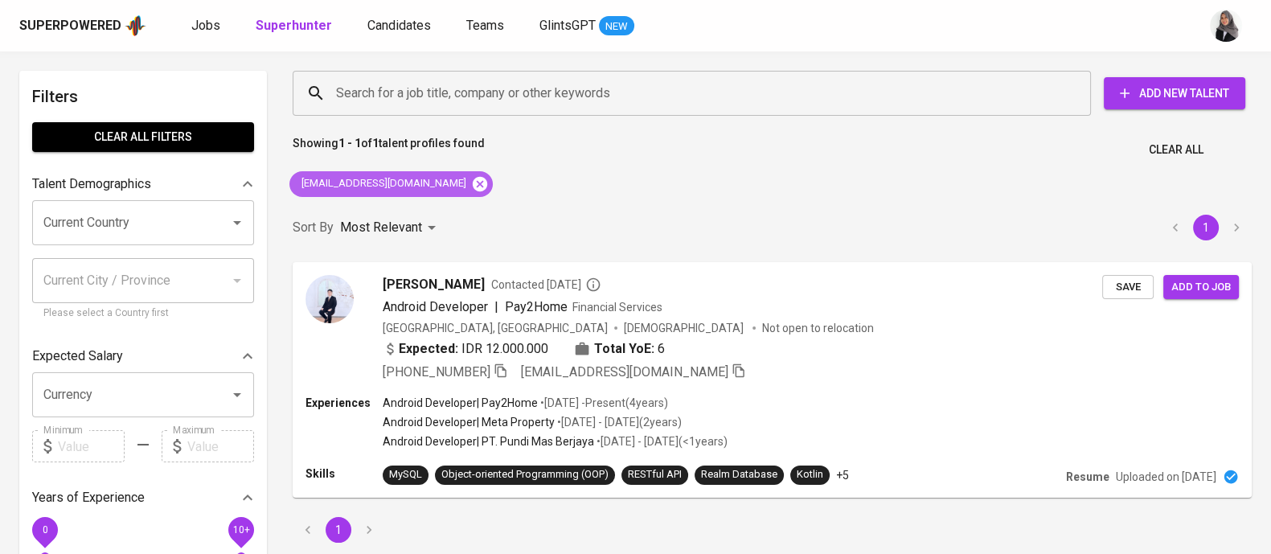
click at [471, 175] on icon at bounding box center [480, 184] width 18 height 18
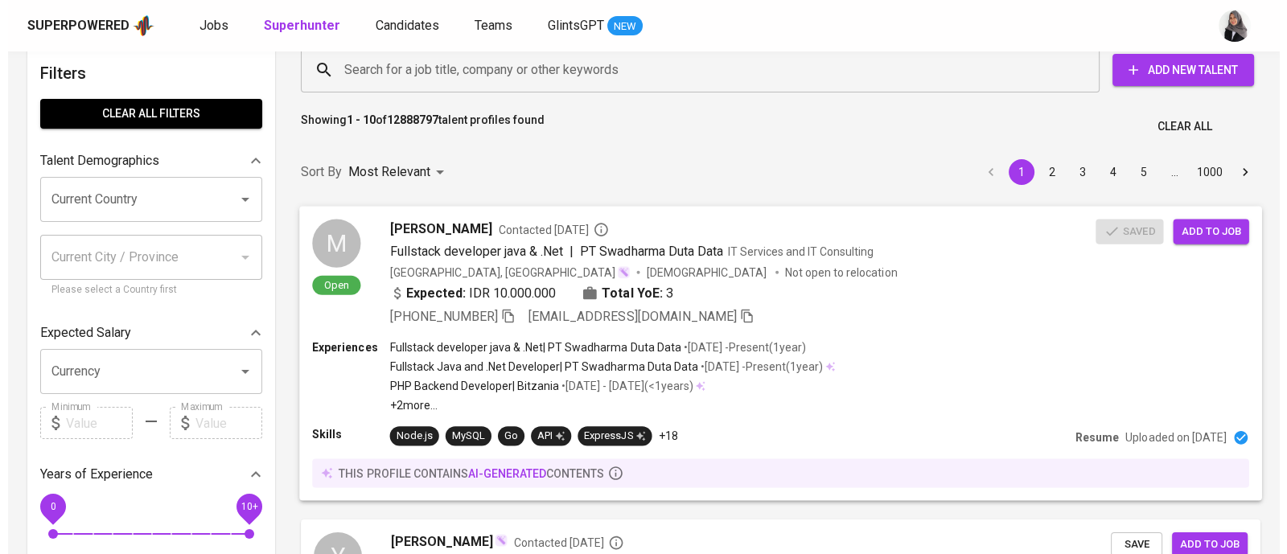
scroll to position [26, 0]
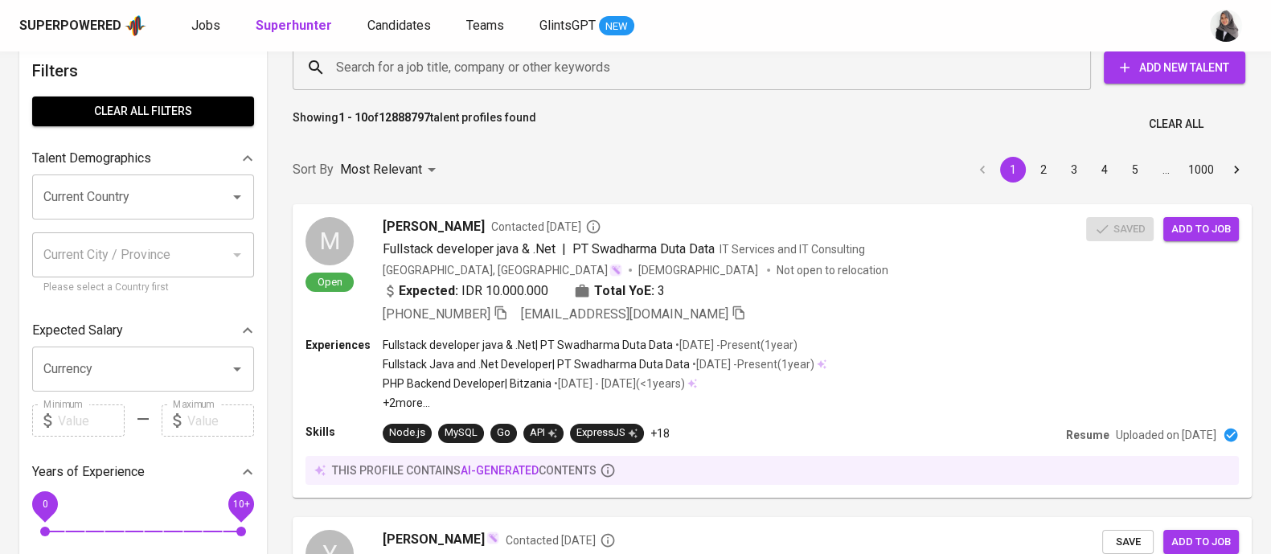
click at [912, 146] on div "Sort By Most Relevant MOST_RELEVANT 1 2 3 4 5 … 1000" at bounding box center [772, 170] width 979 height 49
click at [426, 82] on div "Search for a job title, company or other keywords" at bounding box center [692, 67] width 798 height 45
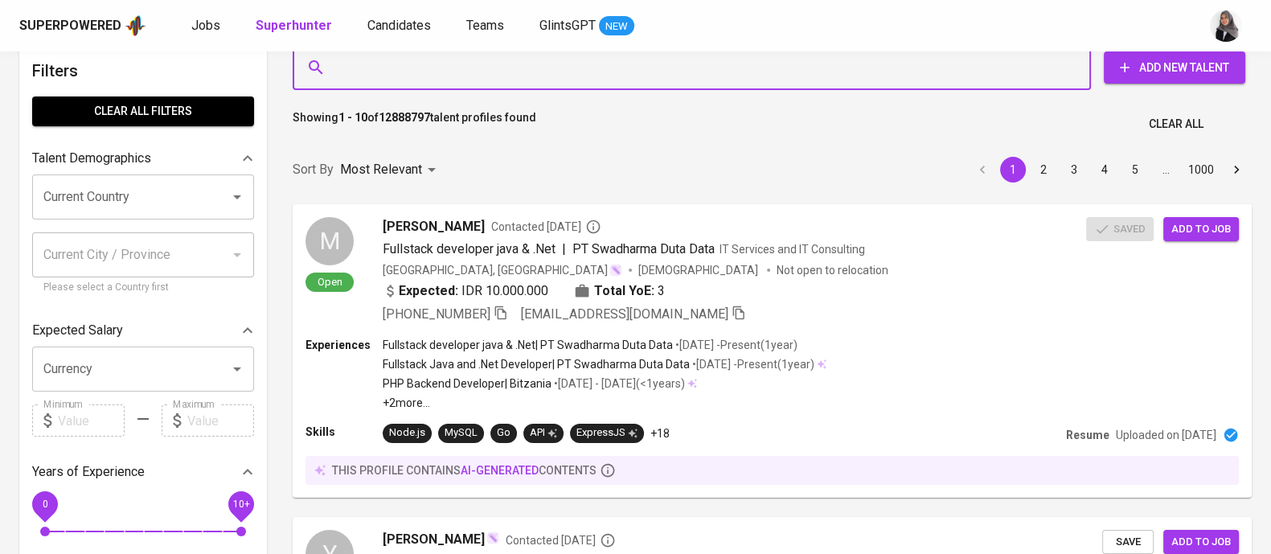
paste input "yedipcsebayang@gmail.com"
type input "yedipcsebayang@gmail.com"
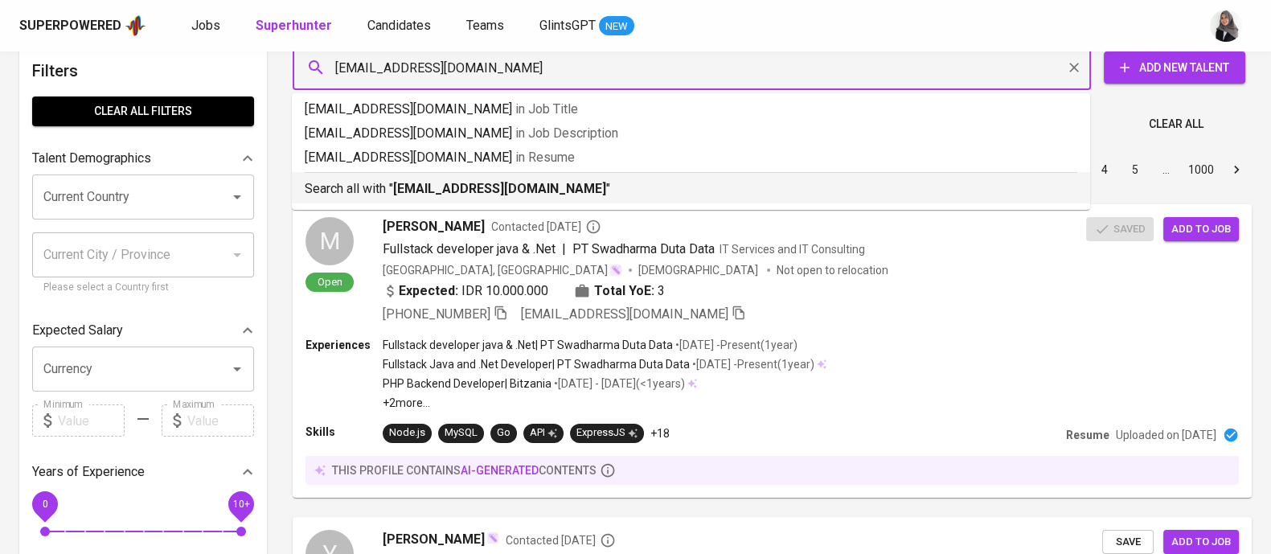
click at [480, 187] on b "yedipcsebayang@gmail.com" at bounding box center [499, 188] width 213 height 15
click at [480, 187] on div "Sort By Most Relevant MOST_RELEVANT 1 2 3 4 5 … 1000" at bounding box center [772, 170] width 979 height 49
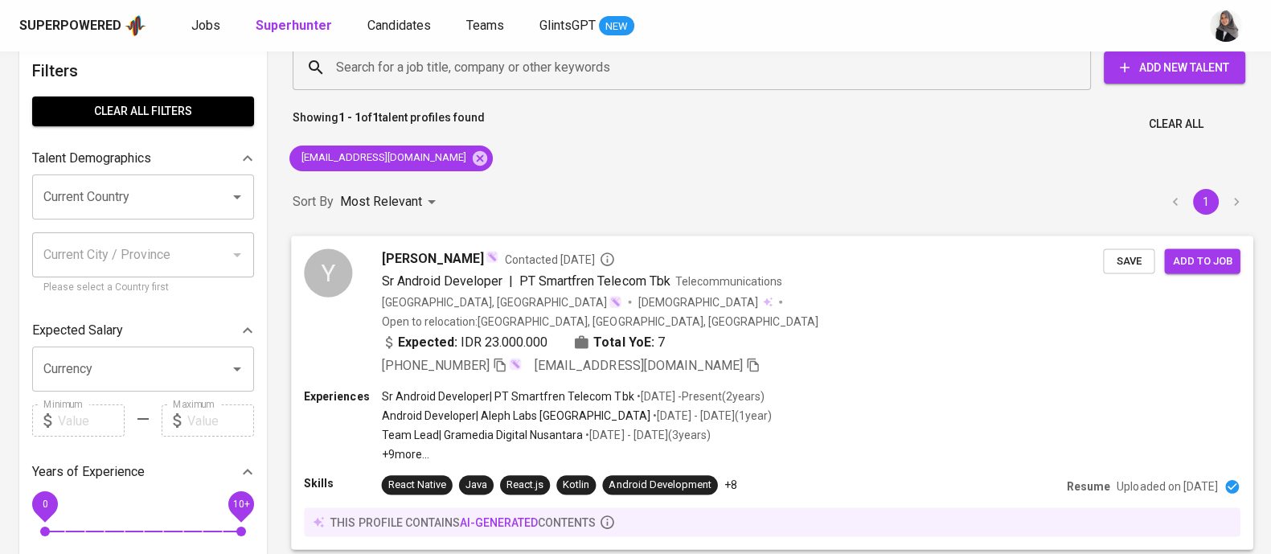
click at [909, 388] on div "Experiences Sr Android Developer | PT Smartfren Telecom Tbk • Aug 2023 - Presen…" at bounding box center [772, 425] width 936 height 74
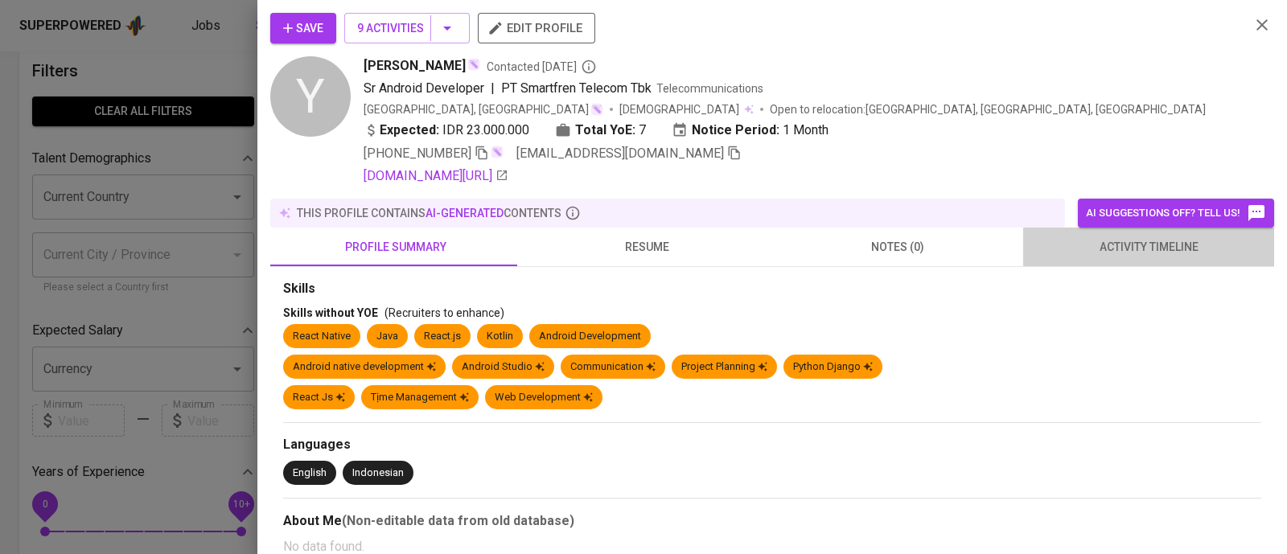
click at [1143, 251] on span "activity timeline" at bounding box center [1148, 247] width 232 height 20
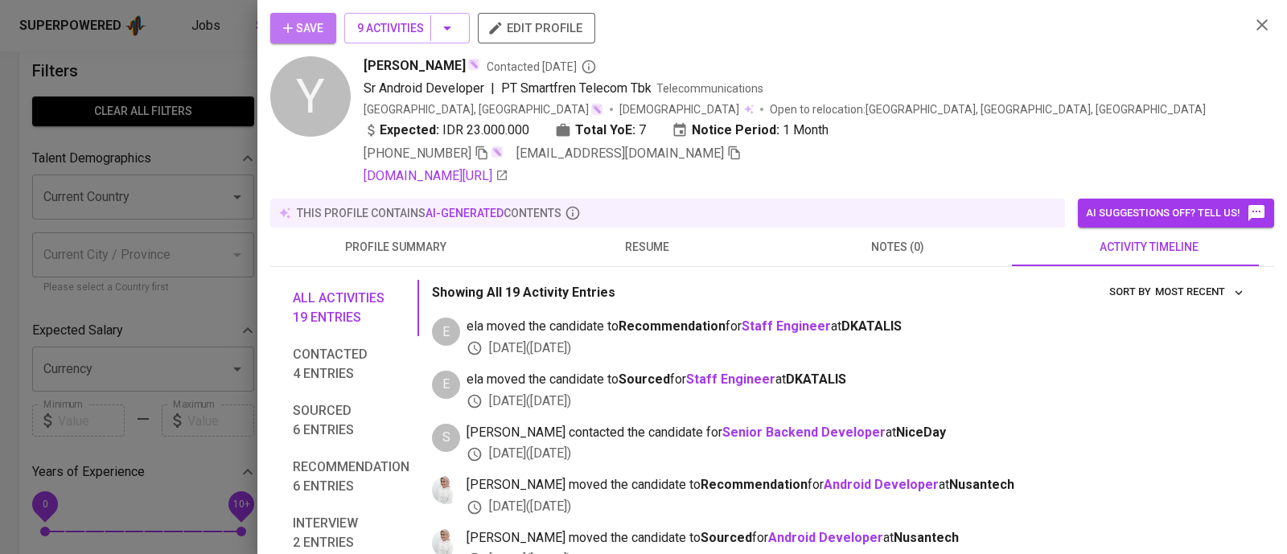
click at [298, 18] on span "Save" at bounding box center [303, 28] width 40 height 20
click at [476, 154] on icon "button" at bounding box center [481, 153] width 14 height 14
drag, startPoint x: 358, startPoint y: 66, endPoint x: 449, endPoint y: 66, distance: 90.9
click at [449, 66] on div "Y Yedi Sebayang Contacted 9 months ago Sr Android Developer | PT Smartfren Tele…" at bounding box center [753, 120] width 967 height 129
copy span "[PERSON_NAME]"
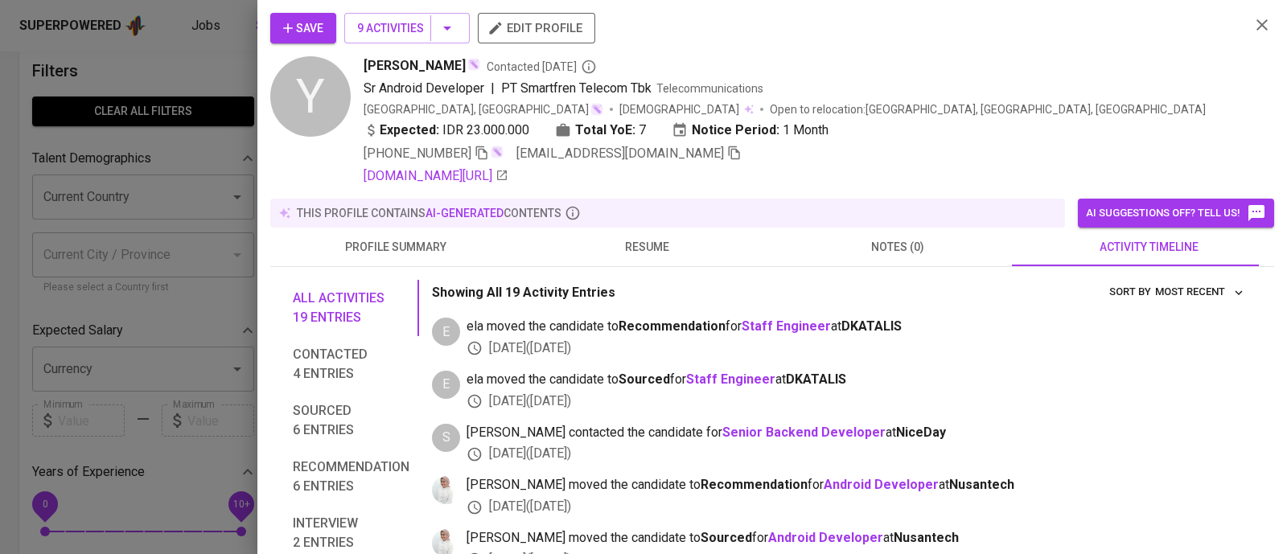
click at [1217, 117] on div "Indonesia, DKI Jakarta Male Open to relocation : DKI Jakarta, Yogyakarta, Medan" at bounding box center [799, 109] width 873 height 16
click at [1252, 24] on icon "button" at bounding box center [1261, 24] width 19 height 19
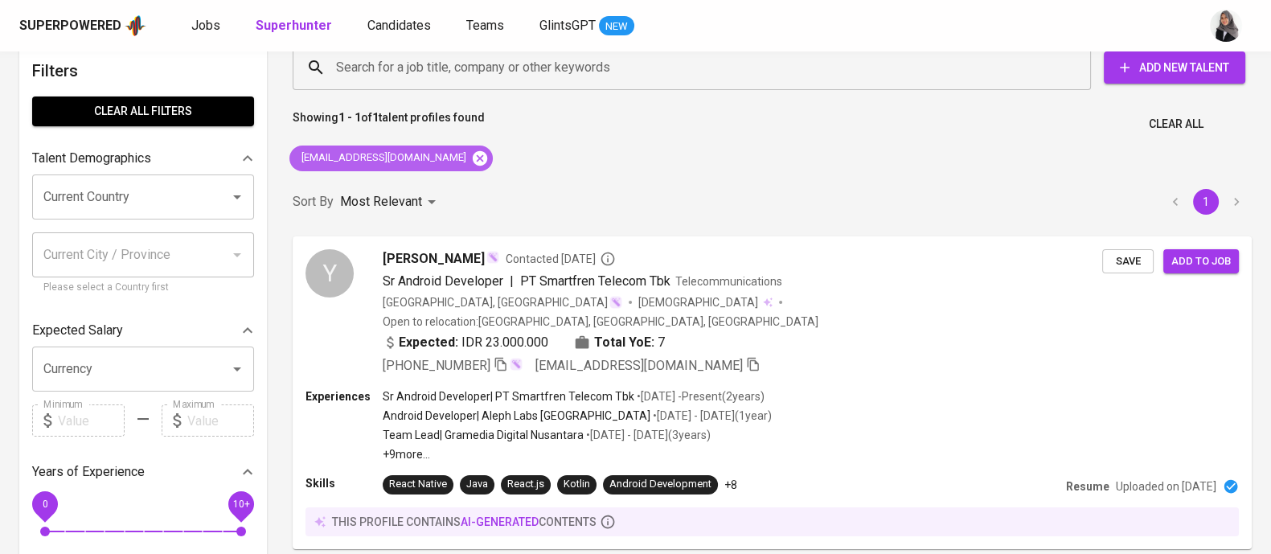
click at [473, 160] on icon at bounding box center [480, 157] width 14 height 14
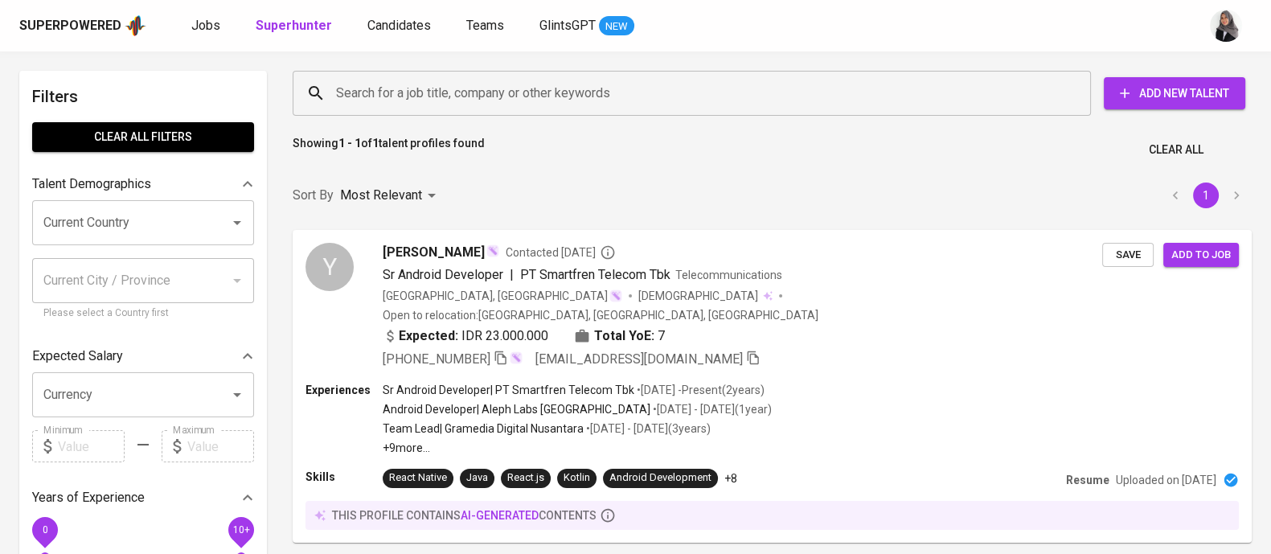
click at [479, 90] on input "Search for a job title, company or other keywords" at bounding box center [696, 93] width 728 height 31
click at [459, 98] on input "Search for a job title, company or other keywords" at bounding box center [696, 93] width 728 height 31
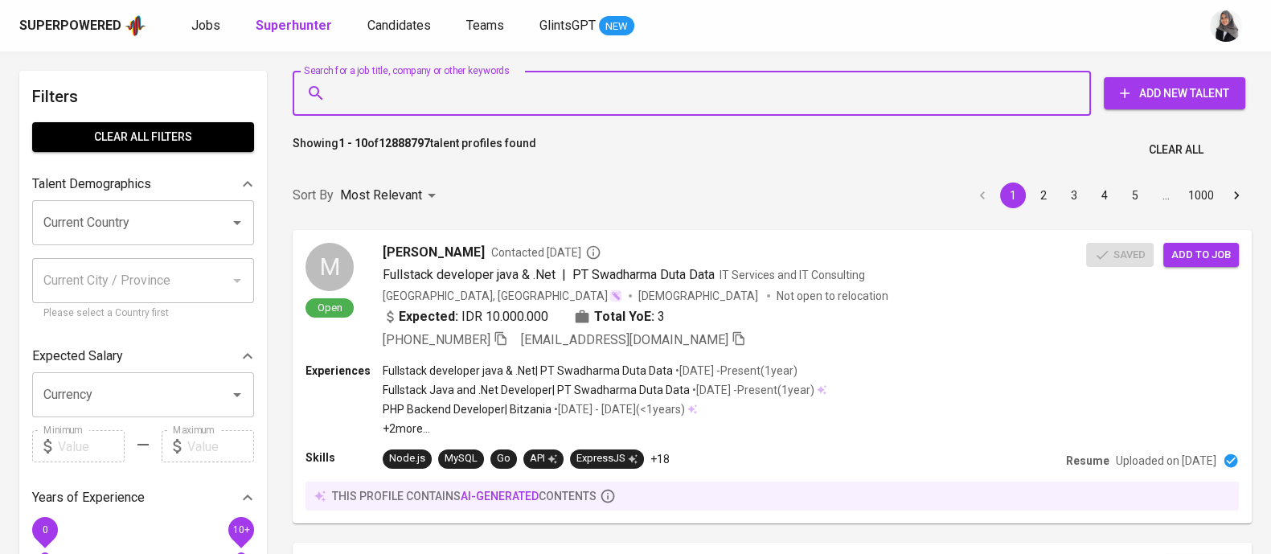
paste input "[EMAIL_ADDRESS][DOMAIN_NAME]"
type input "[EMAIL_ADDRESS][DOMAIN_NAME]"
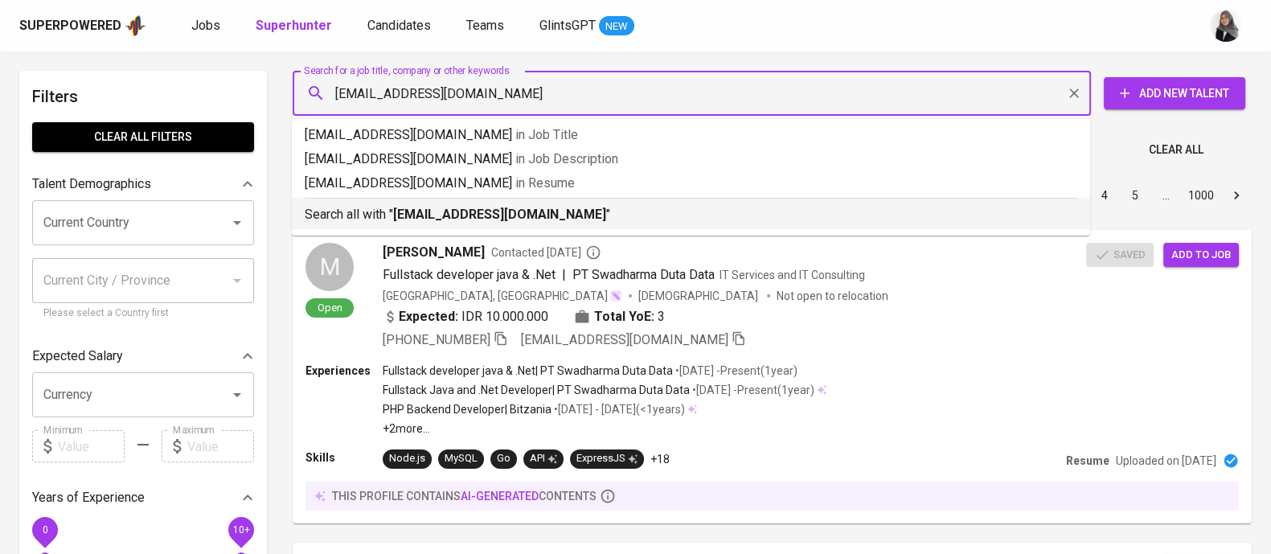
click at [467, 215] on b "[EMAIL_ADDRESS][DOMAIN_NAME]" at bounding box center [499, 214] width 213 height 15
click at [467, 215] on div "Sort By Most Relevant MOST_RELEVANT 1 2 3 4 5 … 1000" at bounding box center [772, 195] width 979 height 49
click at [824, 84] on input "krisnadibyo@gmail.com" at bounding box center [696, 93] width 728 height 31
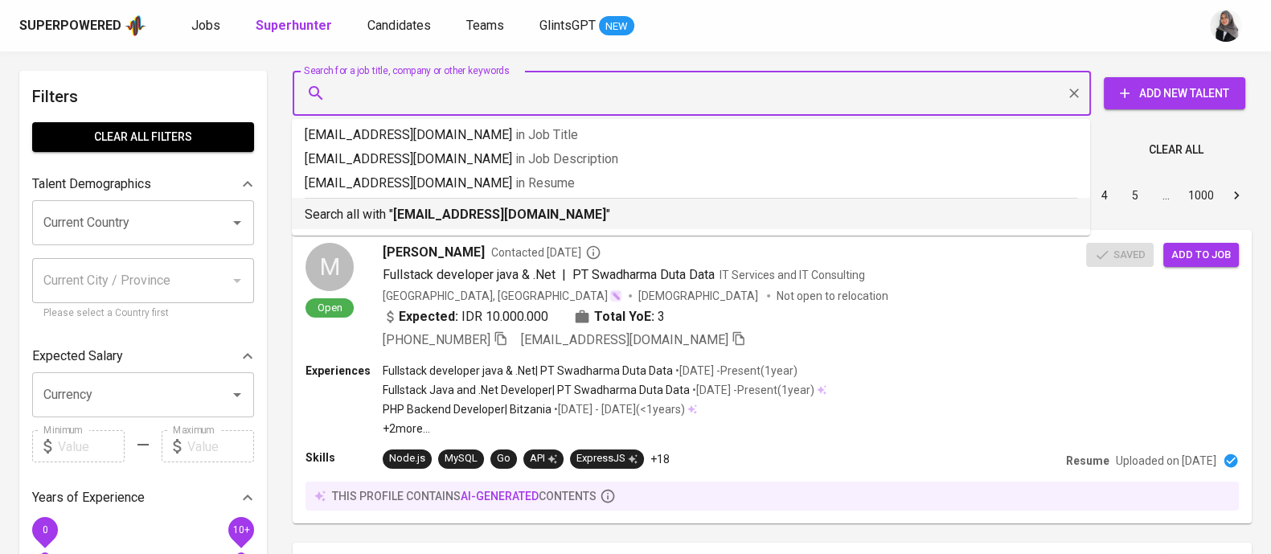
click at [532, 213] on div "Sort By Most Relevant MOST_RELEVANT 1 2 3 4 5 … 1000" at bounding box center [772, 195] width 979 height 49
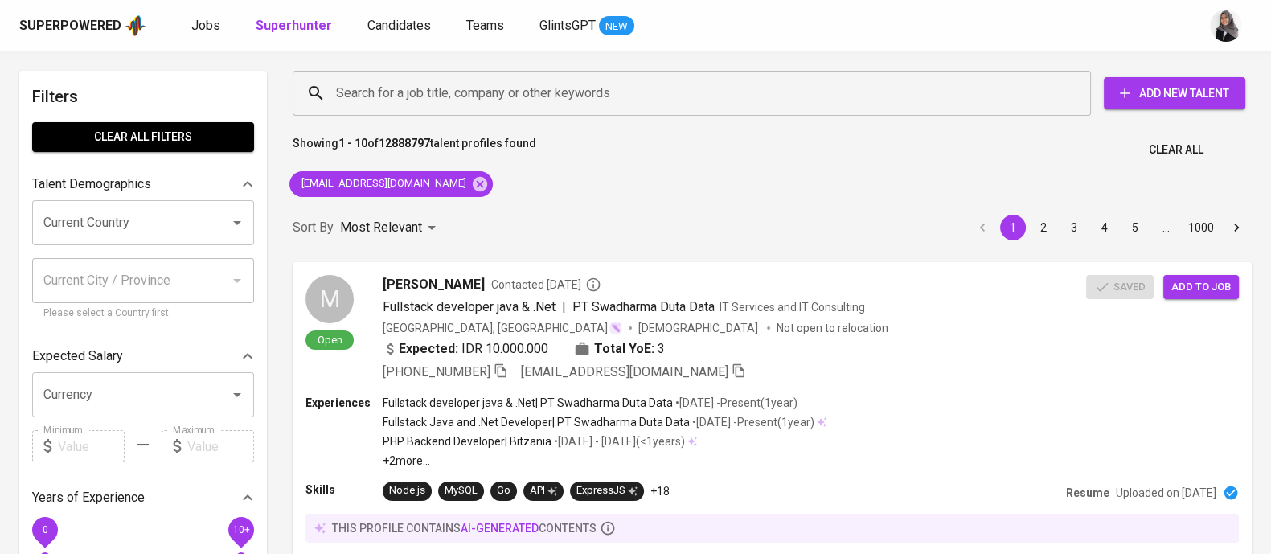
click at [532, 213] on div "Sort By Most Relevant MOST_RELEVANT 1 2 3 4 5 … 1000" at bounding box center [772, 227] width 979 height 49
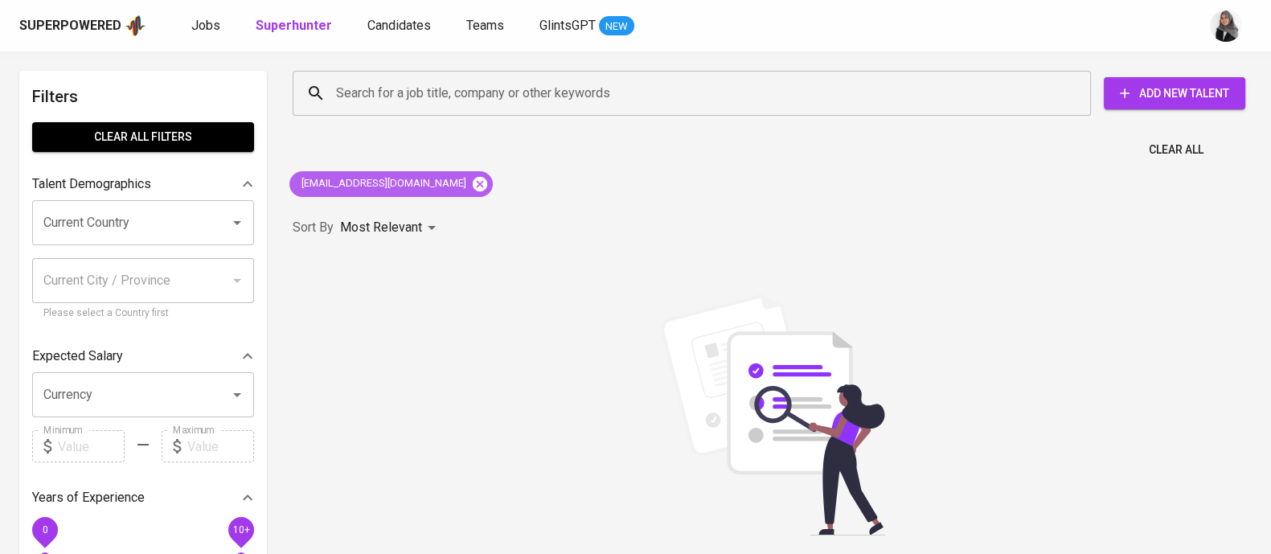
click at [473, 187] on icon at bounding box center [480, 183] width 14 height 14
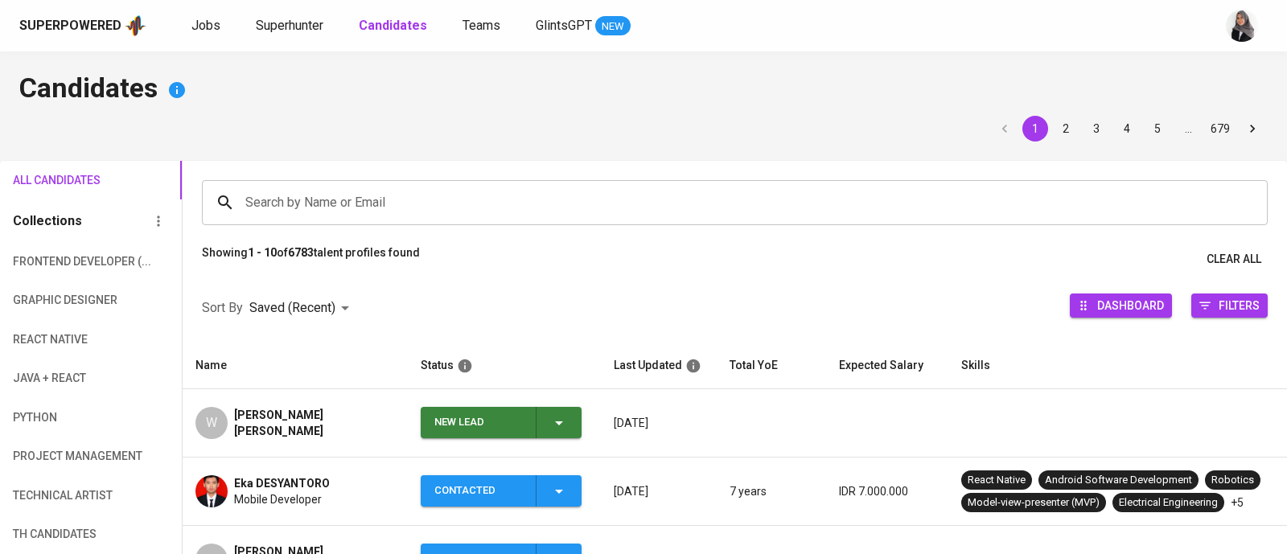
scroll to position [191, 0]
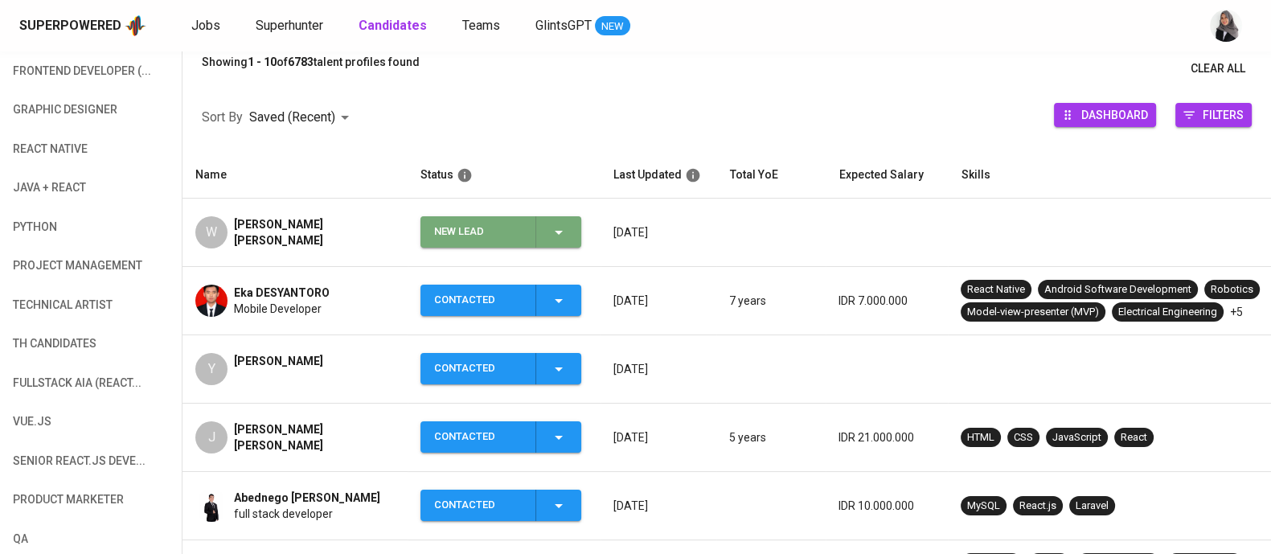
click at [569, 232] on span "New Lead" at bounding box center [501, 231] width 148 height 31
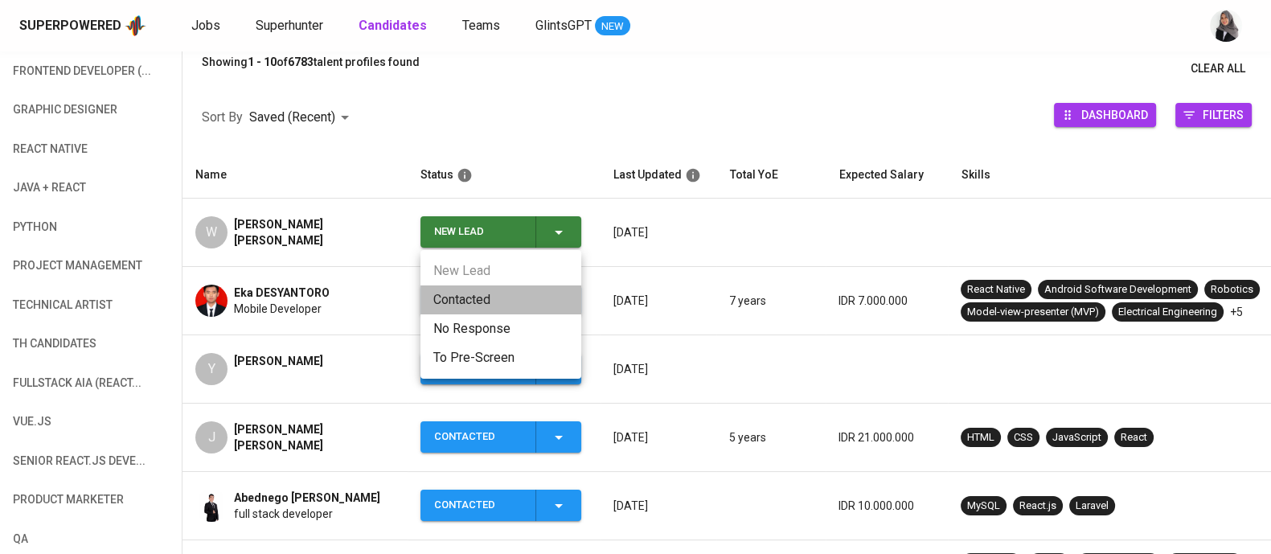
click at [474, 300] on li "Contacted" at bounding box center [501, 299] width 161 height 29
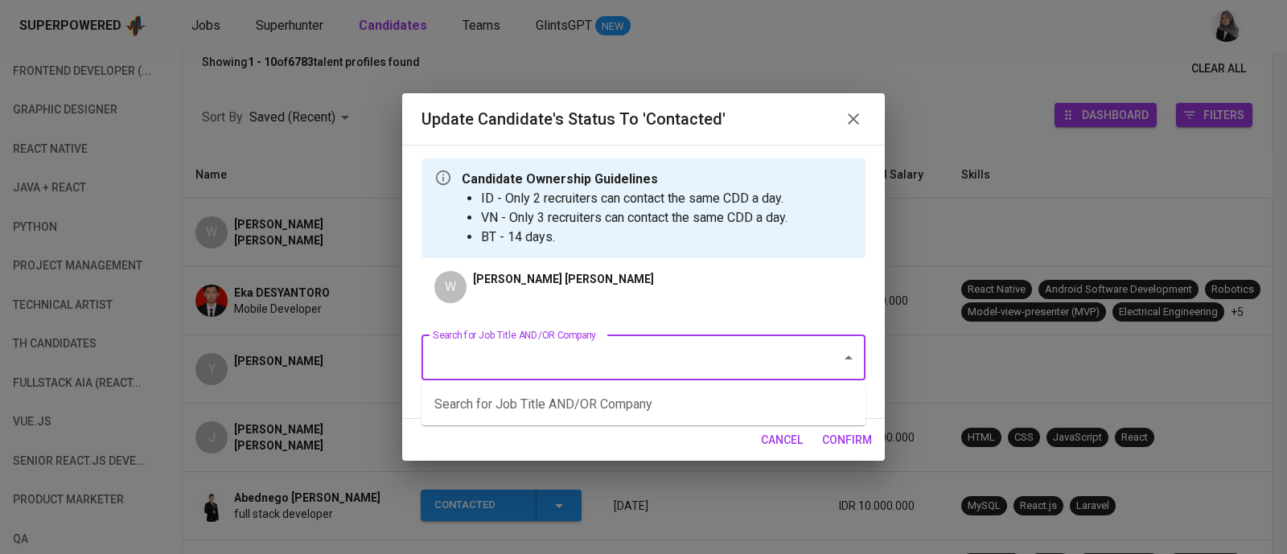
click at [651, 357] on input "Search for Job Title AND/OR Company" at bounding box center [621, 358] width 384 height 31
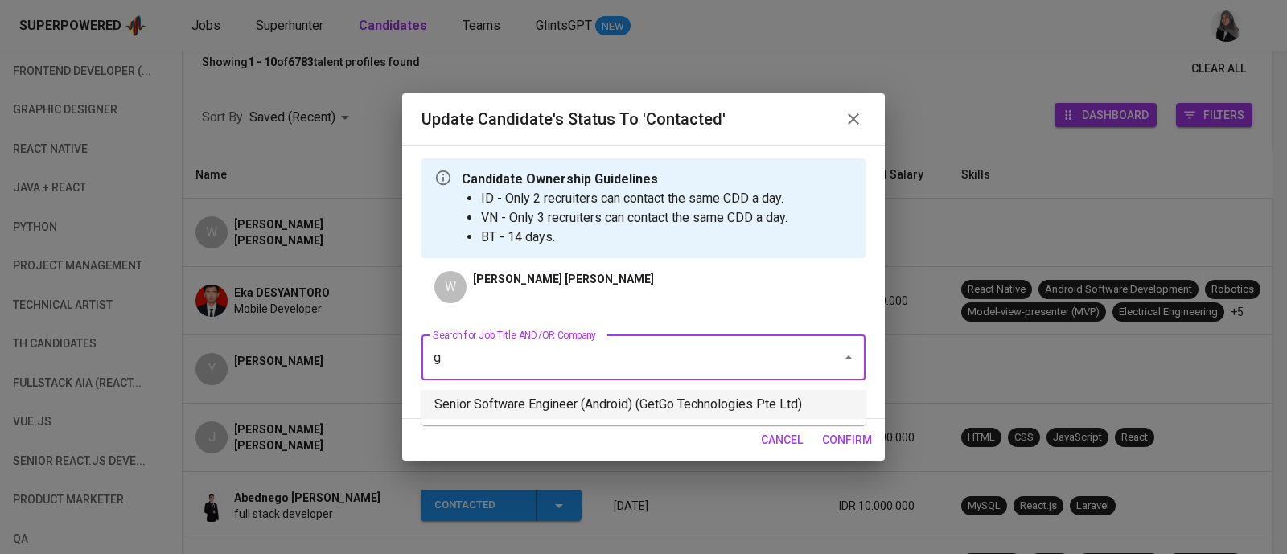
click at [622, 408] on li "Senior Software Engineer (Android) (GetGo Technologies Pte Ltd)" at bounding box center [643, 404] width 444 height 29
type input "g"
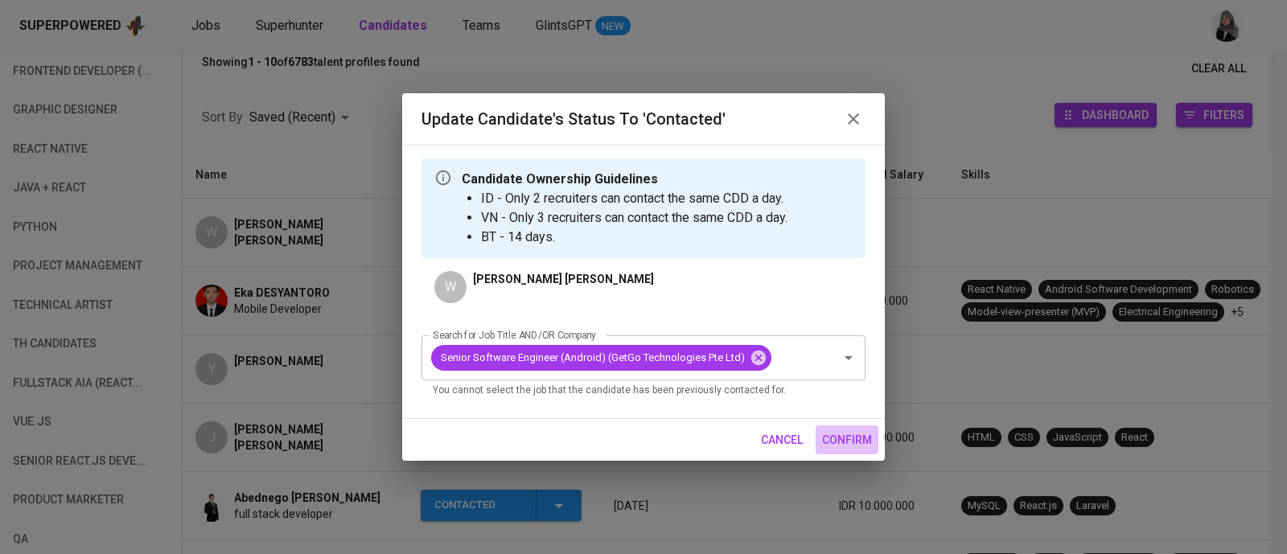
click at [827, 440] on span "confirm" at bounding box center [847, 440] width 50 height 20
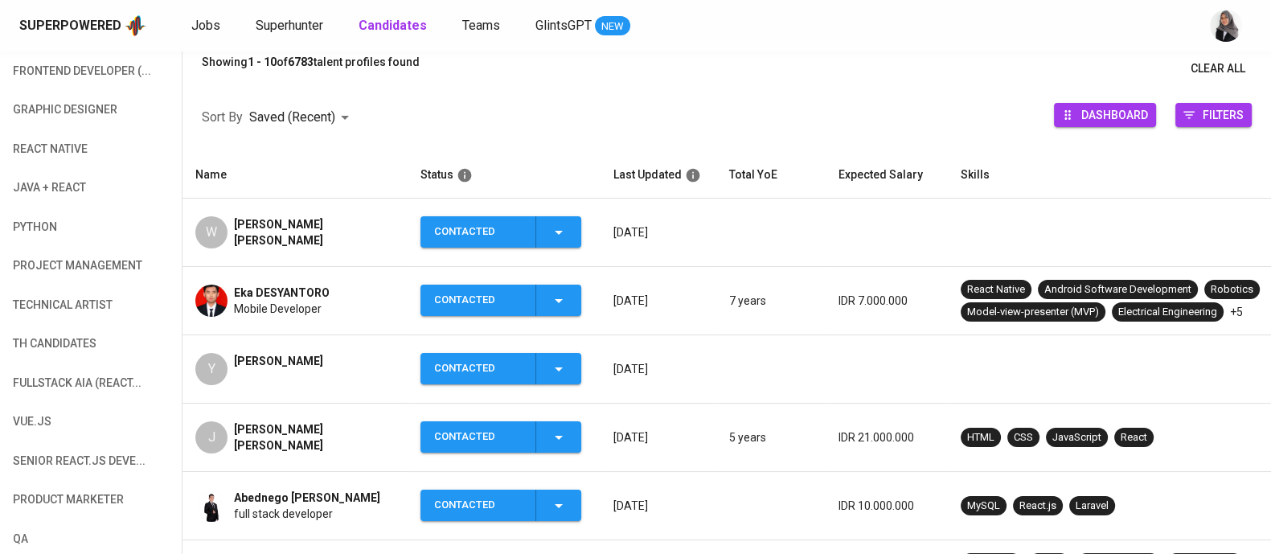
click at [249, 236] on div "[PERSON_NAME] [PERSON_NAME]" at bounding box center [314, 232] width 161 height 32
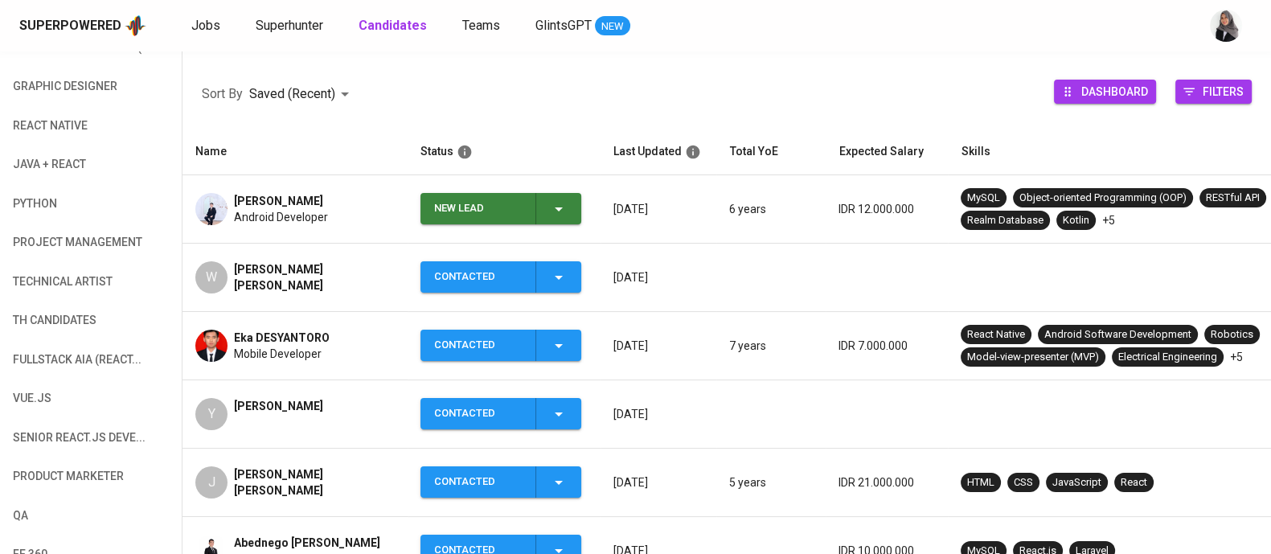
scroll to position [220, 0]
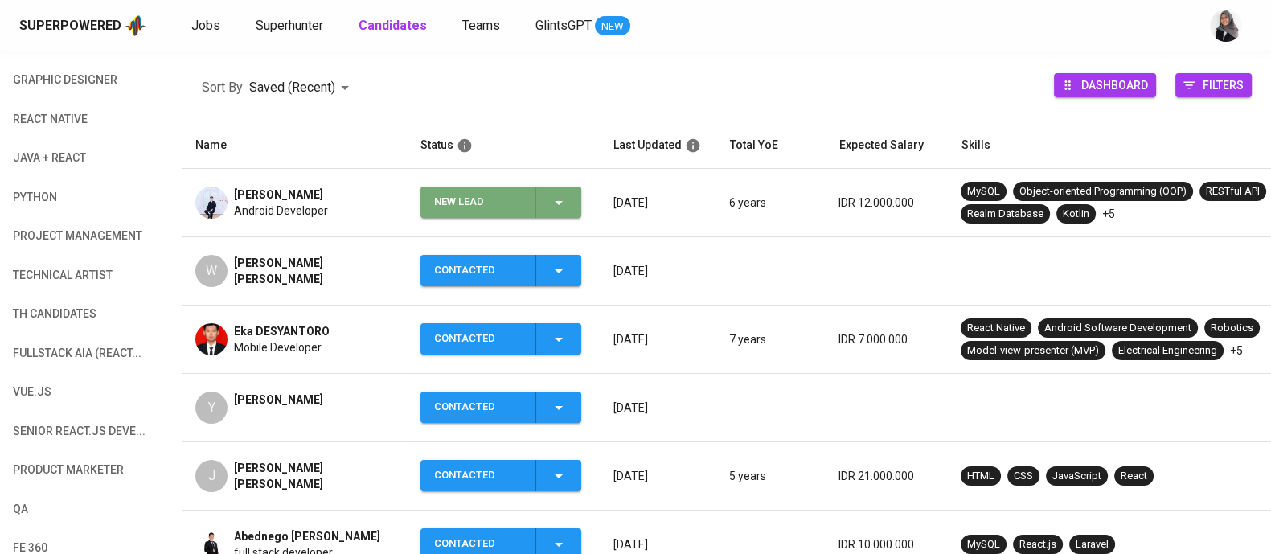
click at [568, 195] on span "New Lead" at bounding box center [501, 202] width 148 height 31
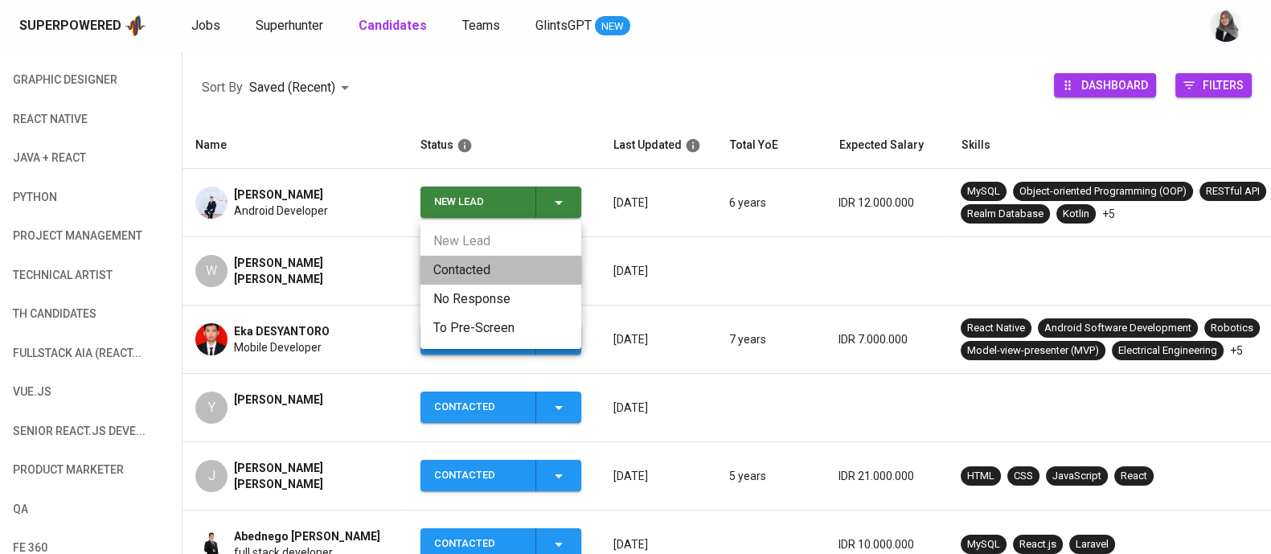
click at [478, 263] on li "Contacted" at bounding box center [501, 270] width 161 height 29
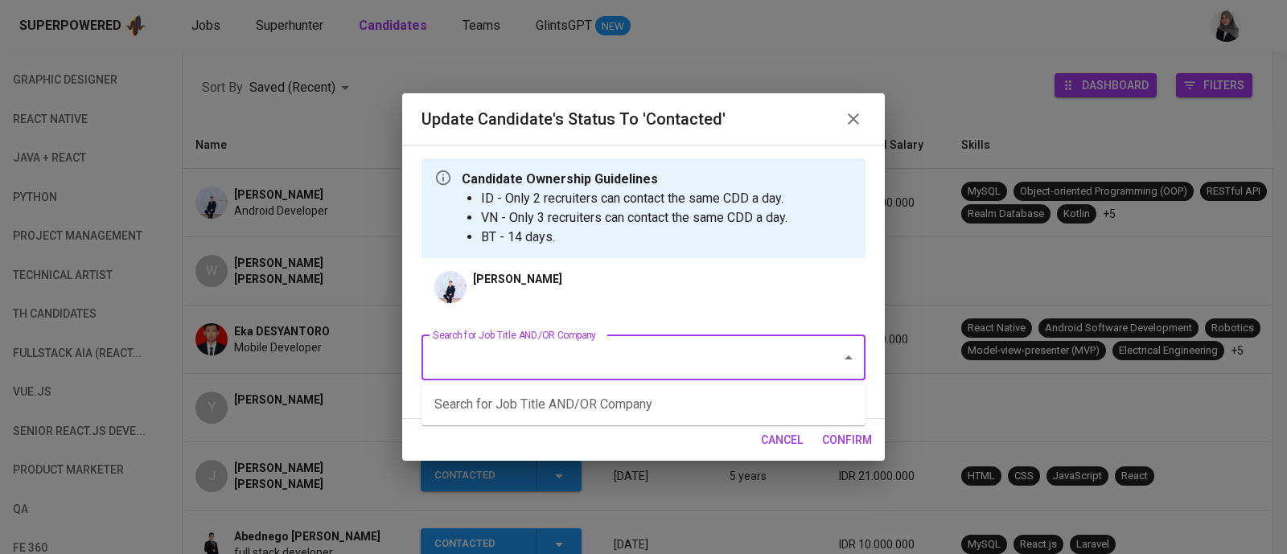
click at [639, 355] on input "Search for Job Title AND/OR Company" at bounding box center [621, 358] width 384 height 31
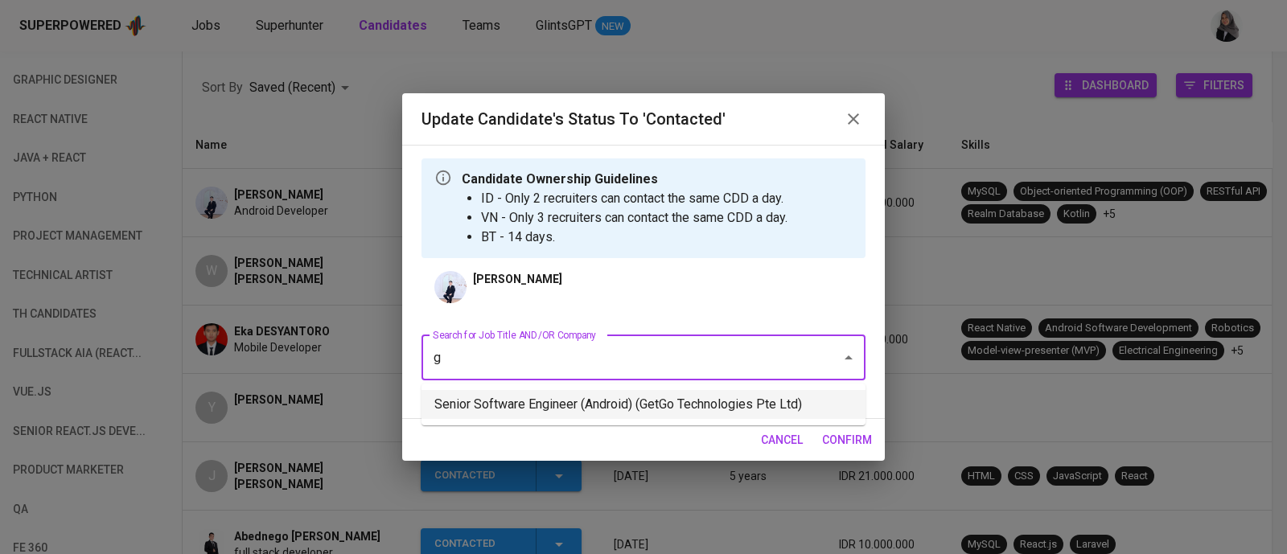
click at [587, 404] on li "Senior Software Engineer (Android) (GetGo Technologies Pte Ltd)" at bounding box center [643, 404] width 444 height 29
type input "g"
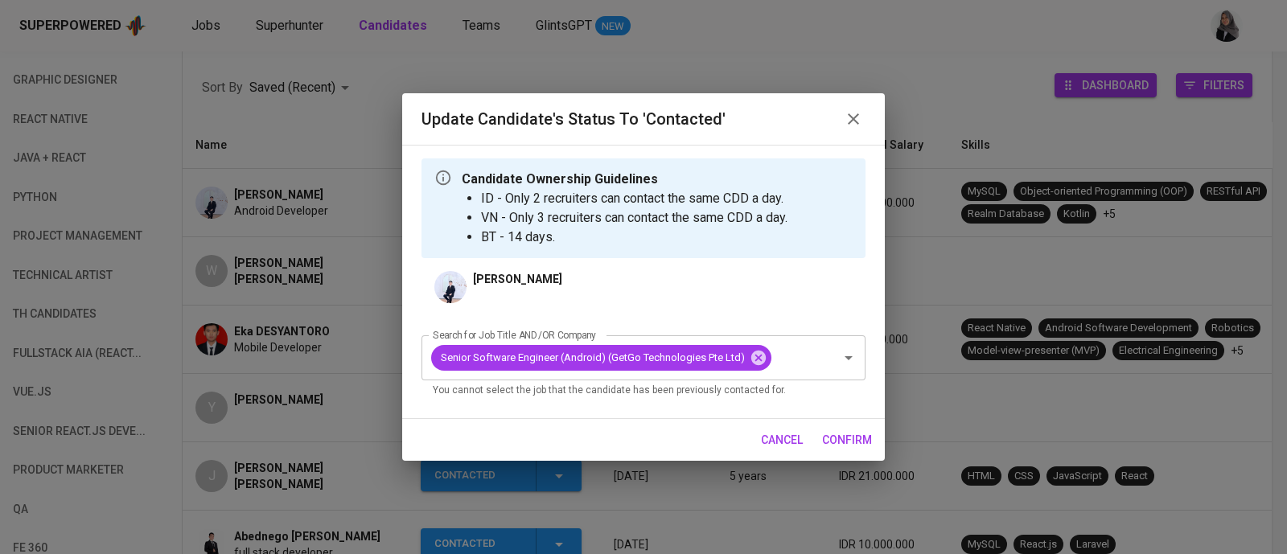
click at [842, 433] on span "confirm" at bounding box center [847, 440] width 50 height 20
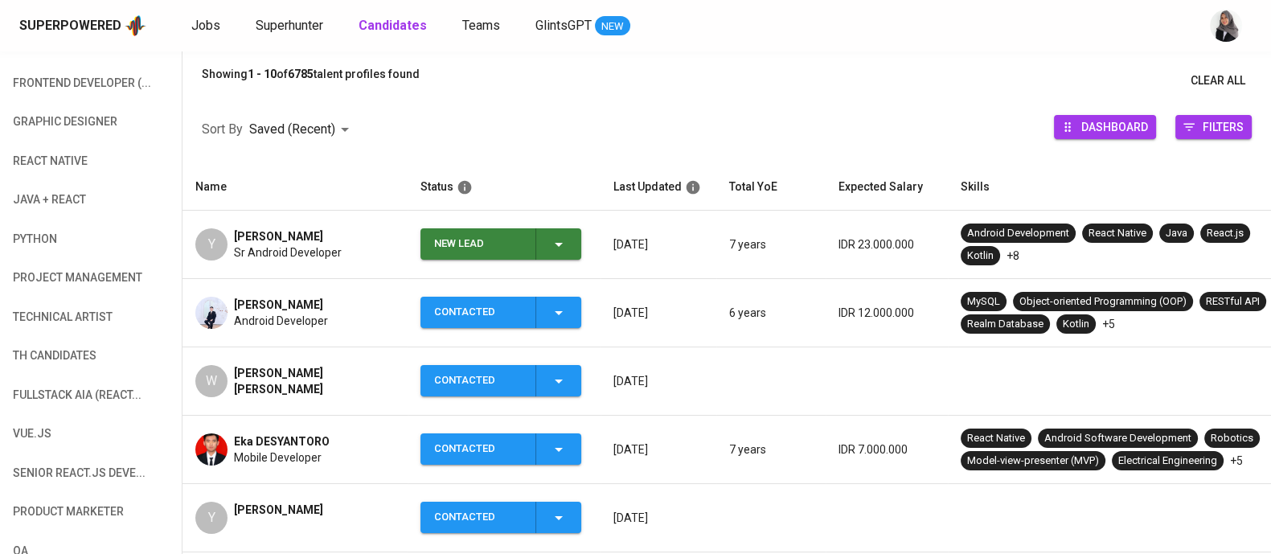
scroll to position [235, 0]
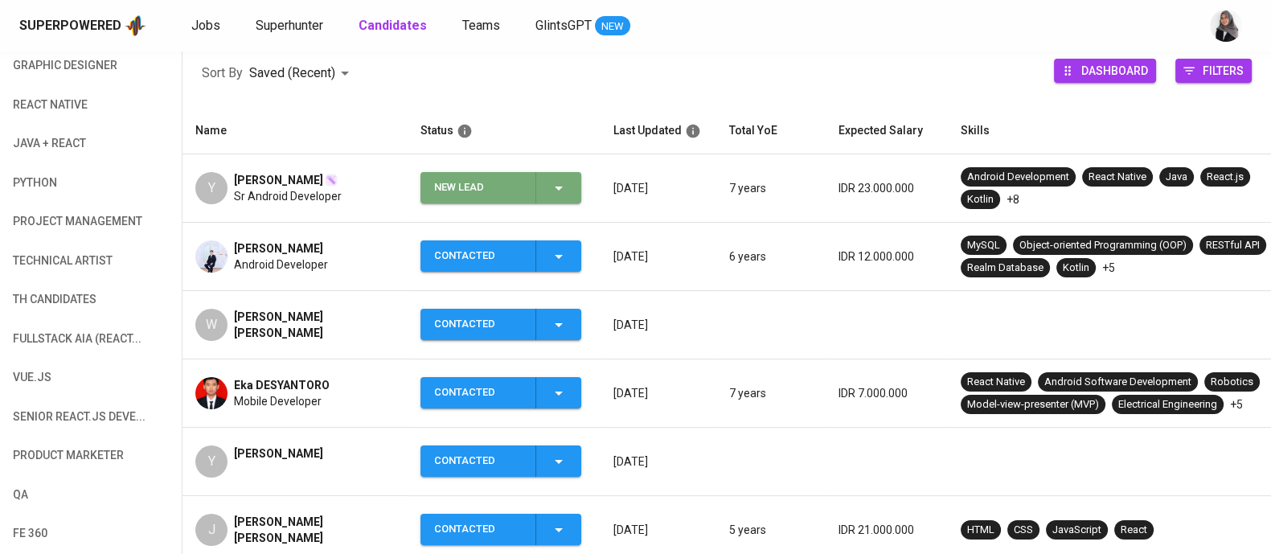
click at [555, 184] on icon "button" at bounding box center [558, 188] width 19 height 19
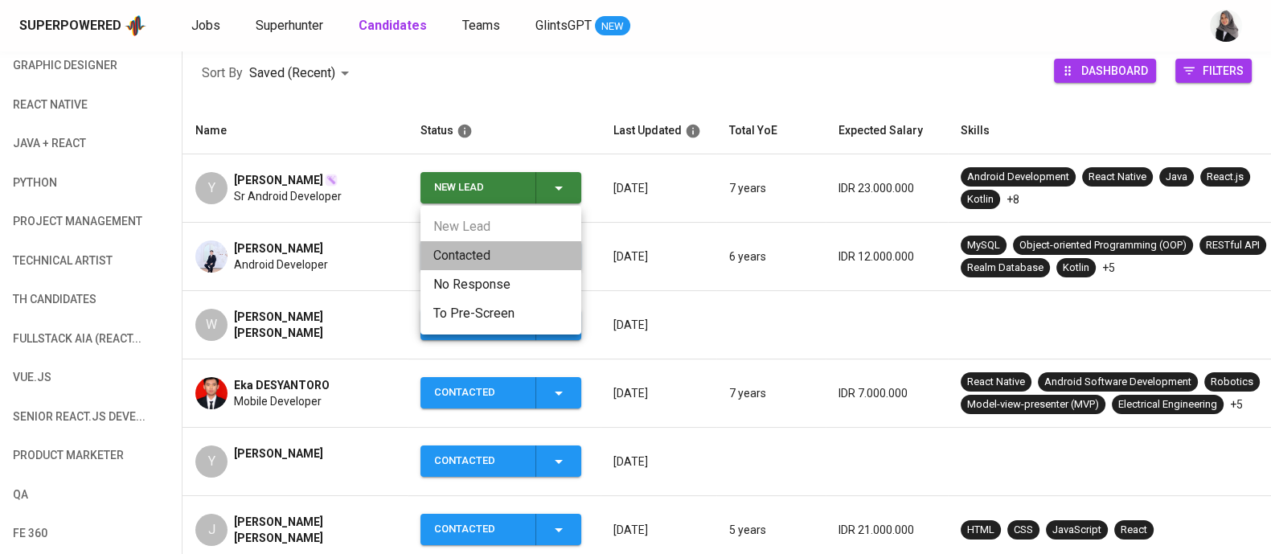
click at [473, 251] on li "Contacted" at bounding box center [501, 255] width 161 height 29
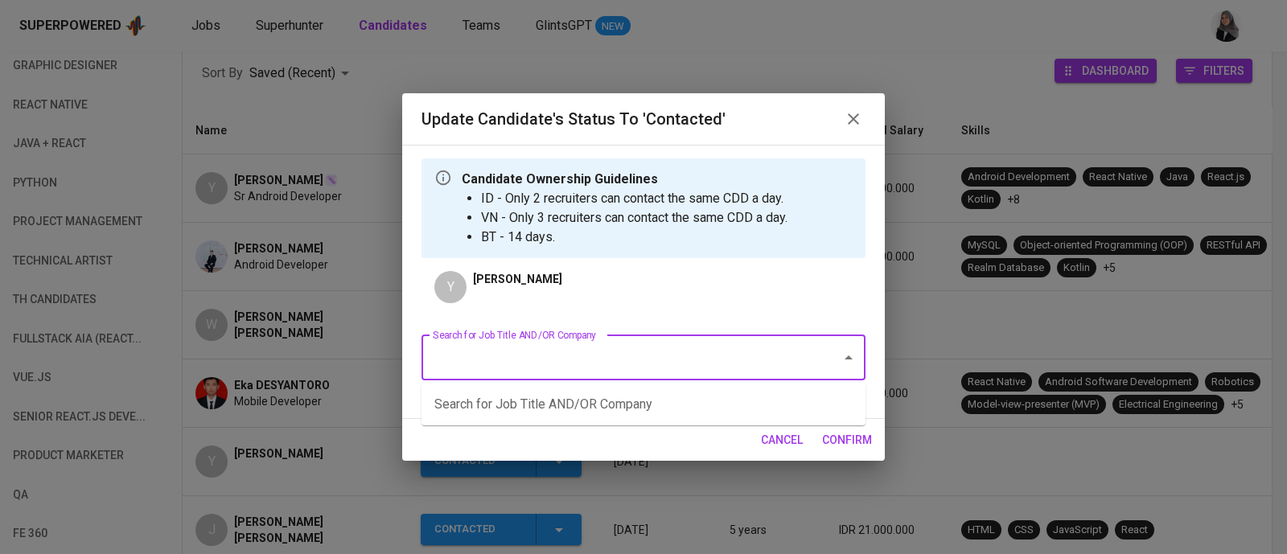
click at [733, 355] on input "Search for Job Title AND/OR Company" at bounding box center [621, 358] width 384 height 31
type input "getgo"
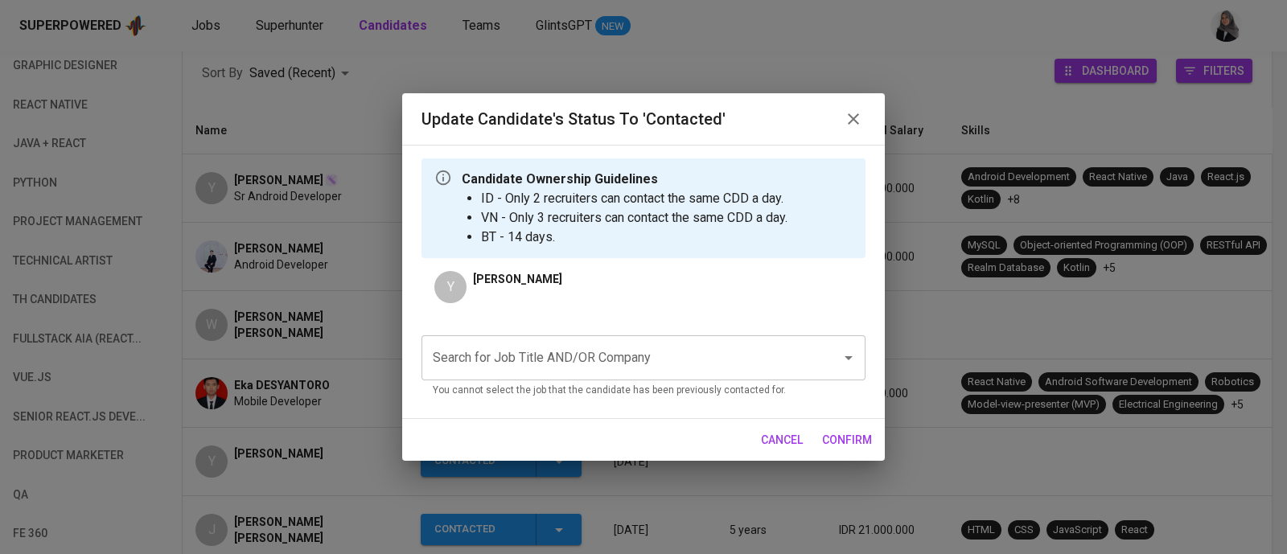
click at [474, 291] on div "[PERSON_NAME]" at bounding box center [517, 287] width 89 height 32
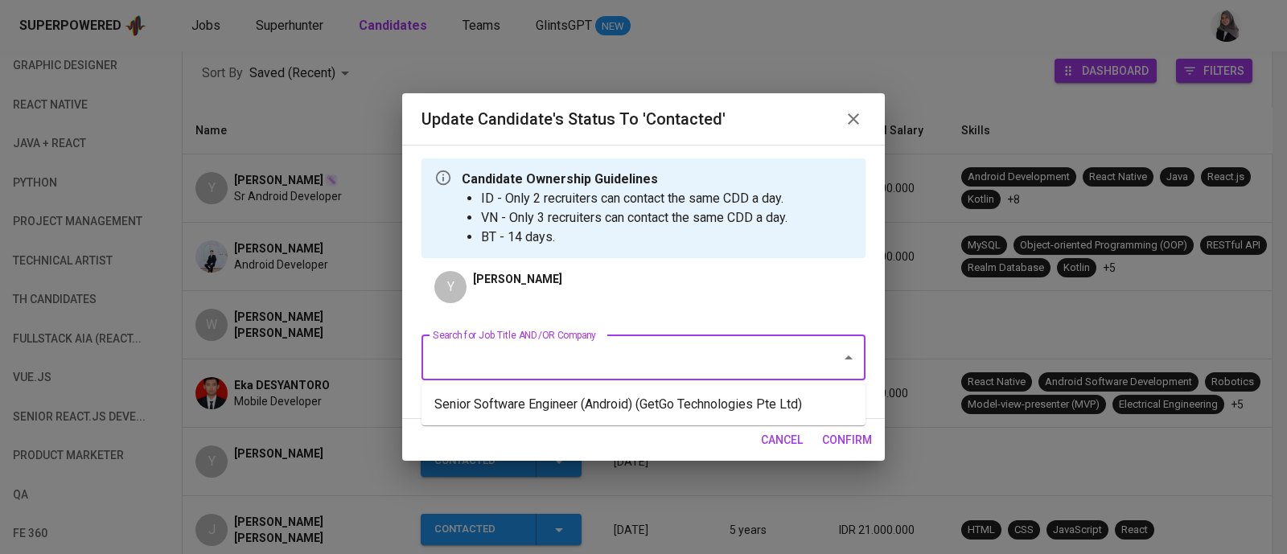
click at [485, 351] on input "Search for Job Title AND/OR Company" at bounding box center [621, 358] width 384 height 31
click at [540, 394] on li "Senior Software Engineer (Android) (GetGo Technologies Pte Ltd)" at bounding box center [643, 404] width 444 height 29
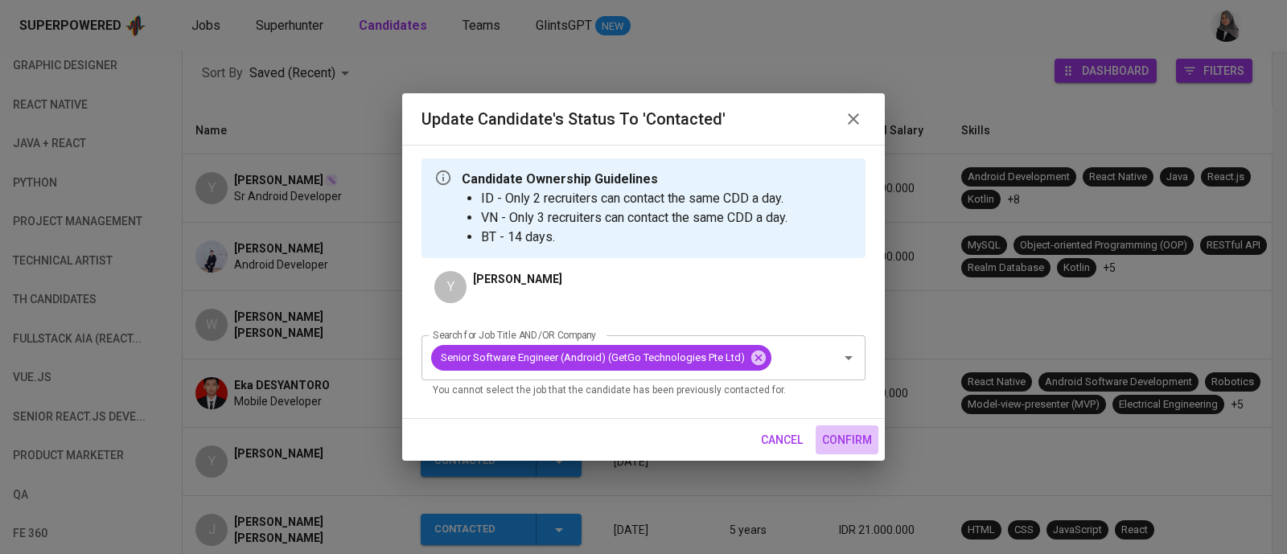
click at [837, 449] on span "confirm" at bounding box center [847, 440] width 50 height 20
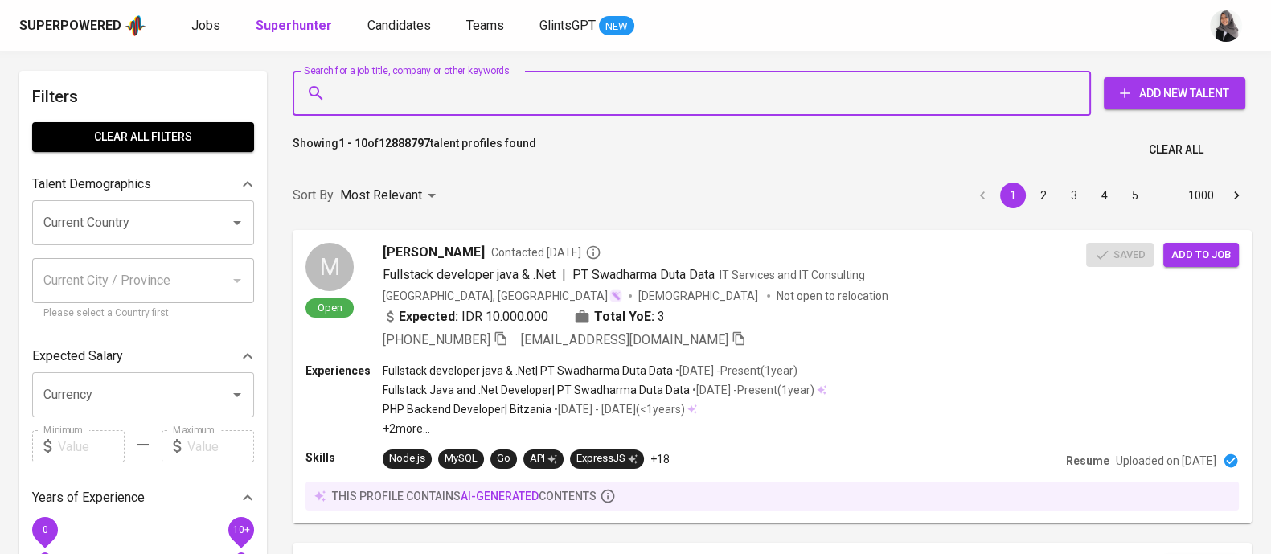
click at [435, 102] on input "Search for a job title, company or other keywords" at bounding box center [696, 93] width 728 height 31
paste input "[EMAIL_ADDRESS][DOMAIN_NAME]"
type input "[EMAIL_ADDRESS][DOMAIN_NAME]"
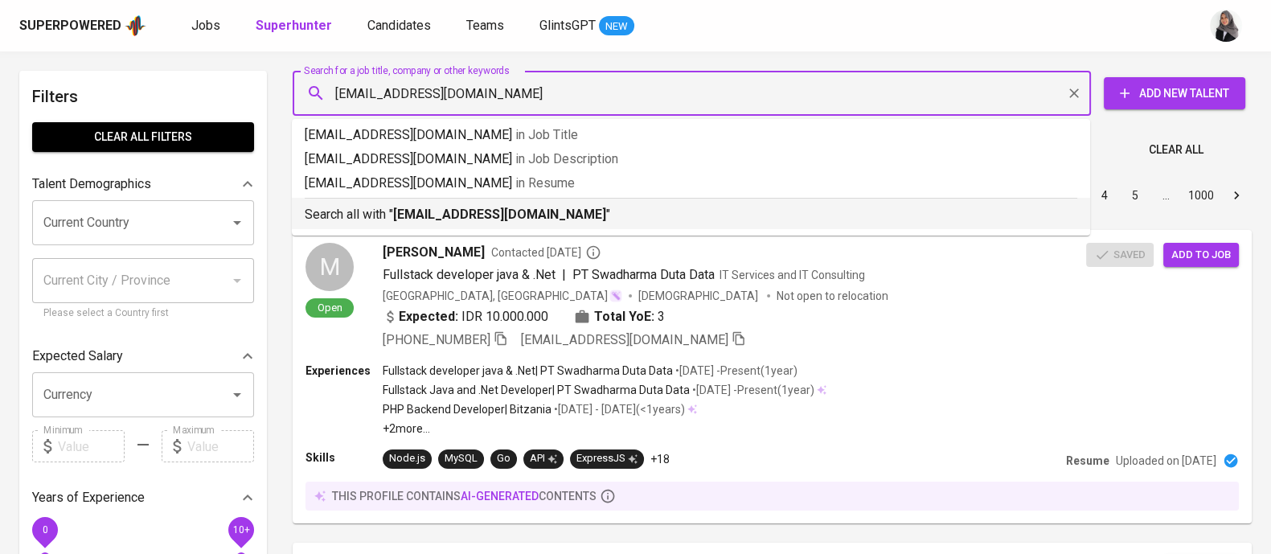
click at [477, 210] on b "[EMAIL_ADDRESS][DOMAIN_NAME]" at bounding box center [499, 214] width 213 height 15
click at [477, 210] on div "Sort By Most Relevant MOST_RELEVANT 1 2 3 4 5 … 1000" at bounding box center [772, 195] width 979 height 49
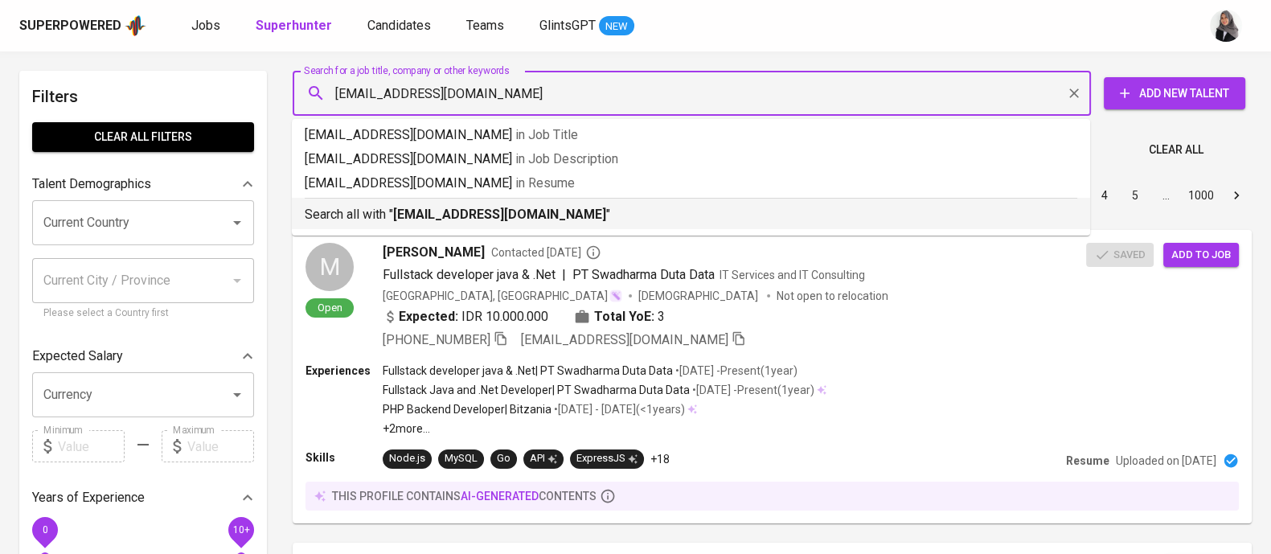
click at [851, 210] on div "Sort By Most Relevant MOST_RELEVANT 1 2 3 4 5 … 1000" at bounding box center [772, 195] width 979 height 49
click at [417, 205] on p "Most Relevant" at bounding box center [381, 195] width 82 height 19
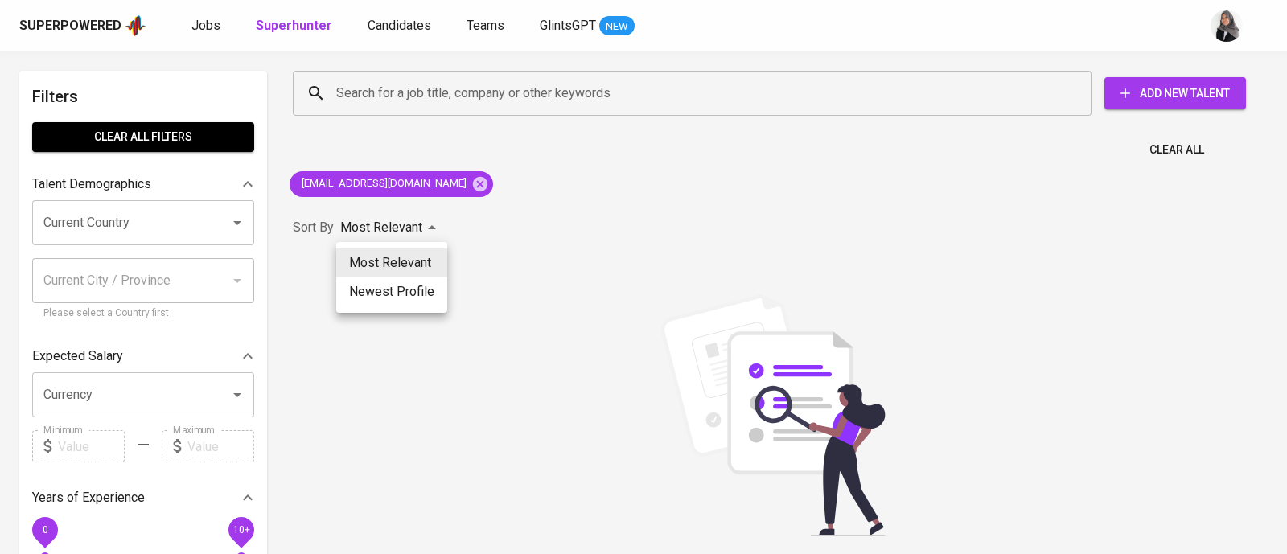
click at [477, 208] on div at bounding box center [643, 277] width 1287 height 554
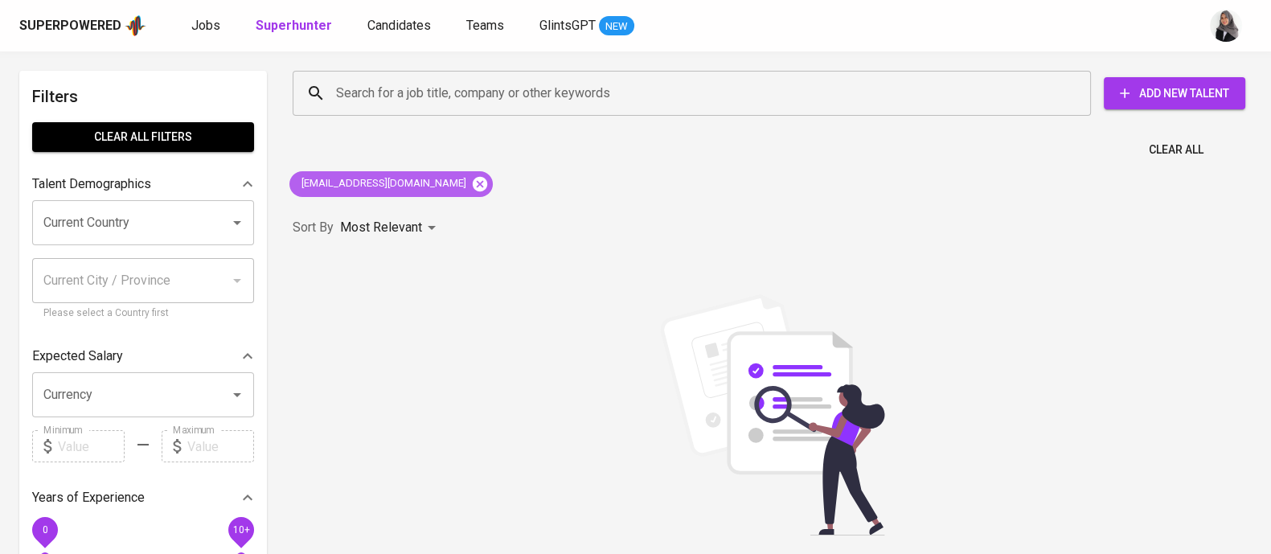
click at [473, 183] on icon at bounding box center [480, 183] width 14 height 14
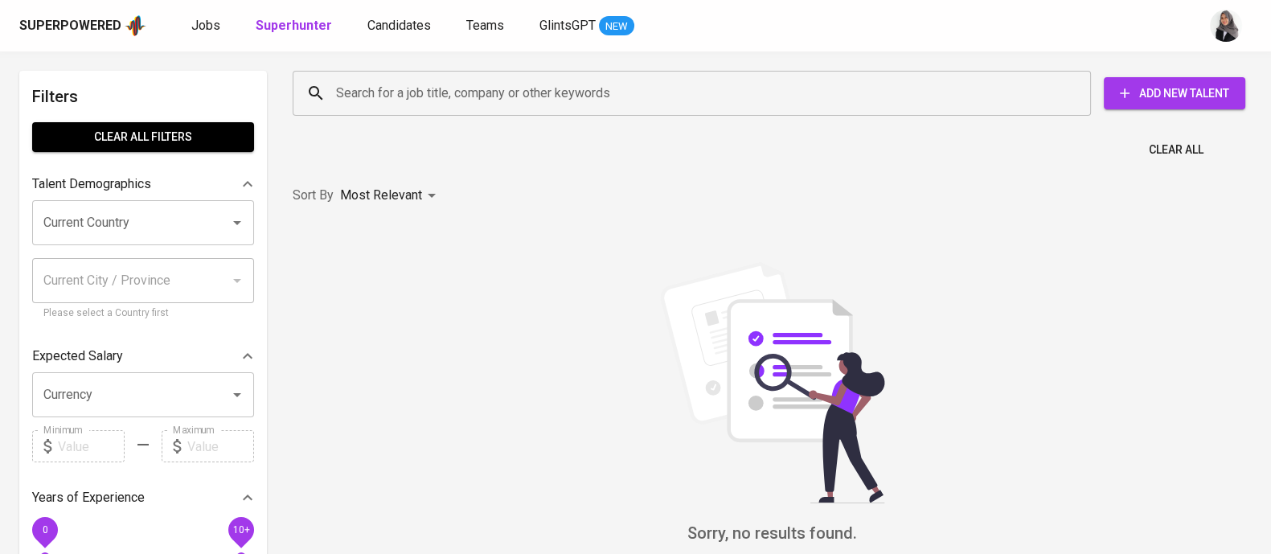
click at [448, 92] on input "Search for a job title, company or other keywords" at bounding box center [696, 93] width 728 height 31
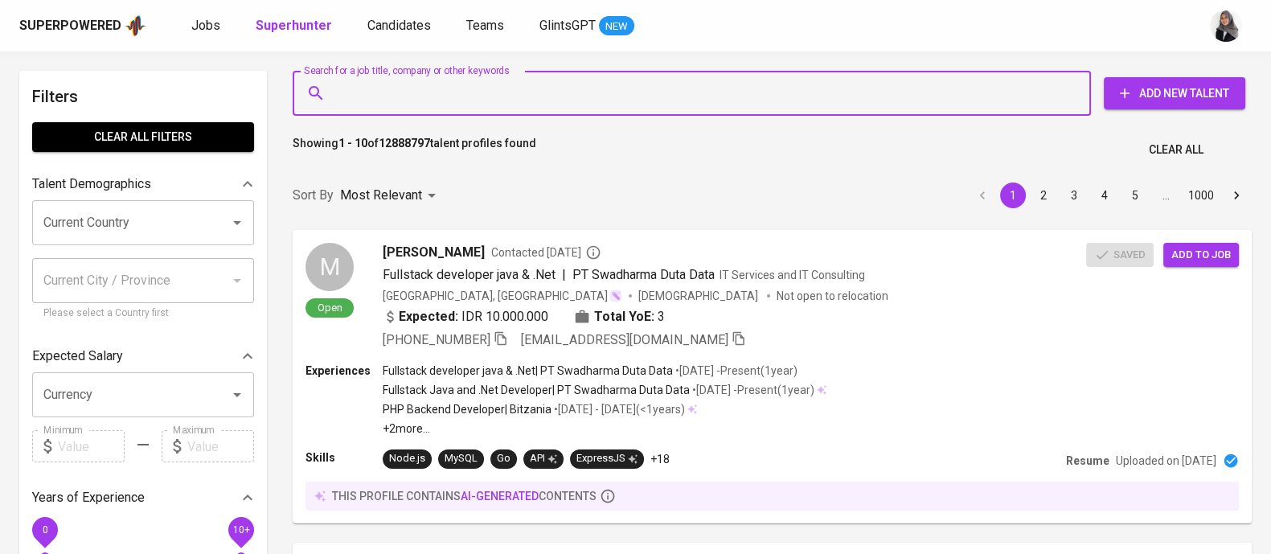
paste input "| yedipcsebayang@gmail.com |"
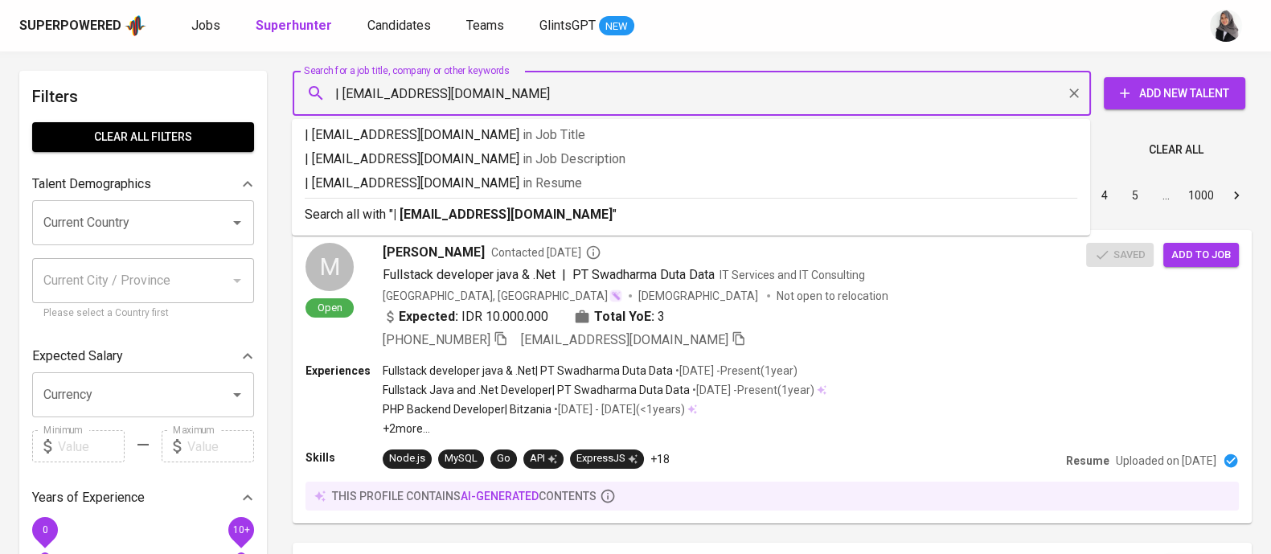
click at [340, 92] on input "| yedipcsebayang@gmail.com" at bounding box center [696, 93] width 728 height 31
type input "[EMAIL_ADDRESS][DOMAIN_NAME]"
click at [503, 207] on b "[EMAIL_ADDRESS][DOMAIN_NAME]" at bounding box center [499, 214] width 213 height 15
click at [503, 207] on div "Sort By Most Relevant MOST_RELEVANT 1 2 3 4 5 … 1000" at bounding box center [772, 195] width 979 height 49
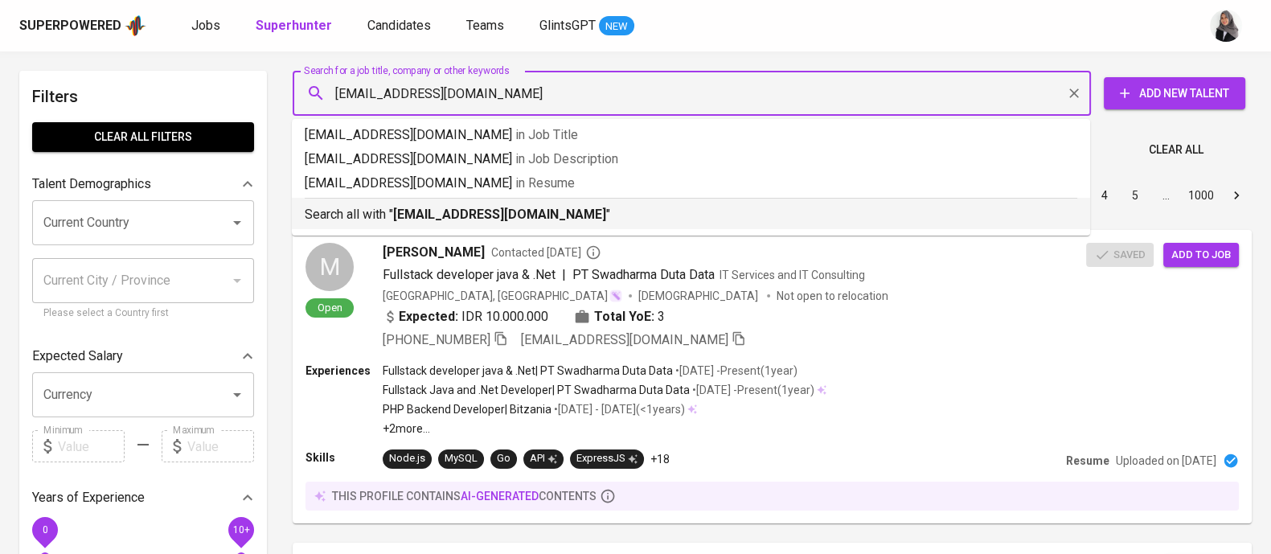
click at [791, 211] on div "Sort By Most Relevant MOST_RELEVANT 1 2 3 4 5 … 1000" at bounding box center [772, 195] width 979 height 49
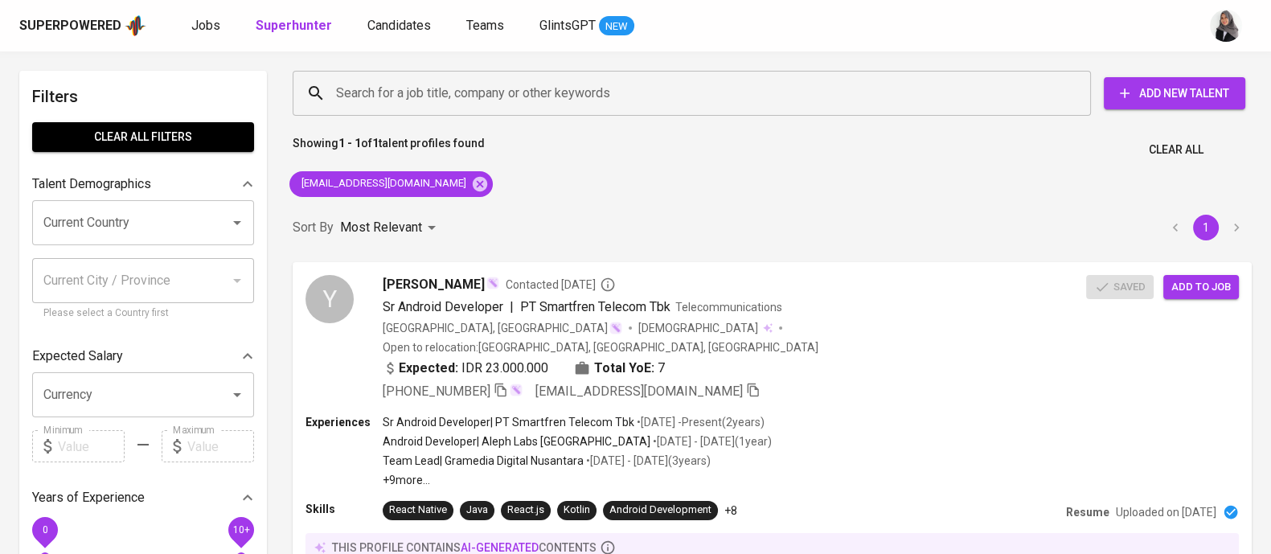
click at [1076, 168] on div "Search for a job title, company or other keywords Search for a job title, compa…" at bounding box center [772, 345] width 979 height 568
click at [838, 423] on div "Experiences Sr Android Developer | PT Smartfren Telecom Tbk • Aug 2023 - Presen…" at bounding box center [772, 451] width 936 height 74
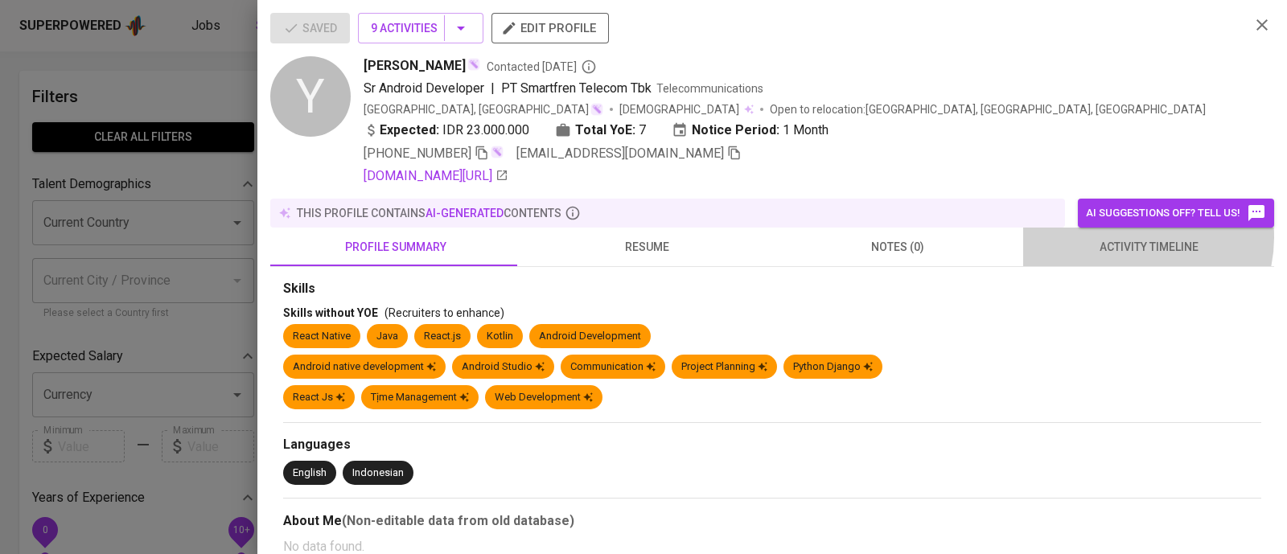
click at [1118, 237] on span "activity timeline" at bounding box center [1148, 247] width 232 height 20
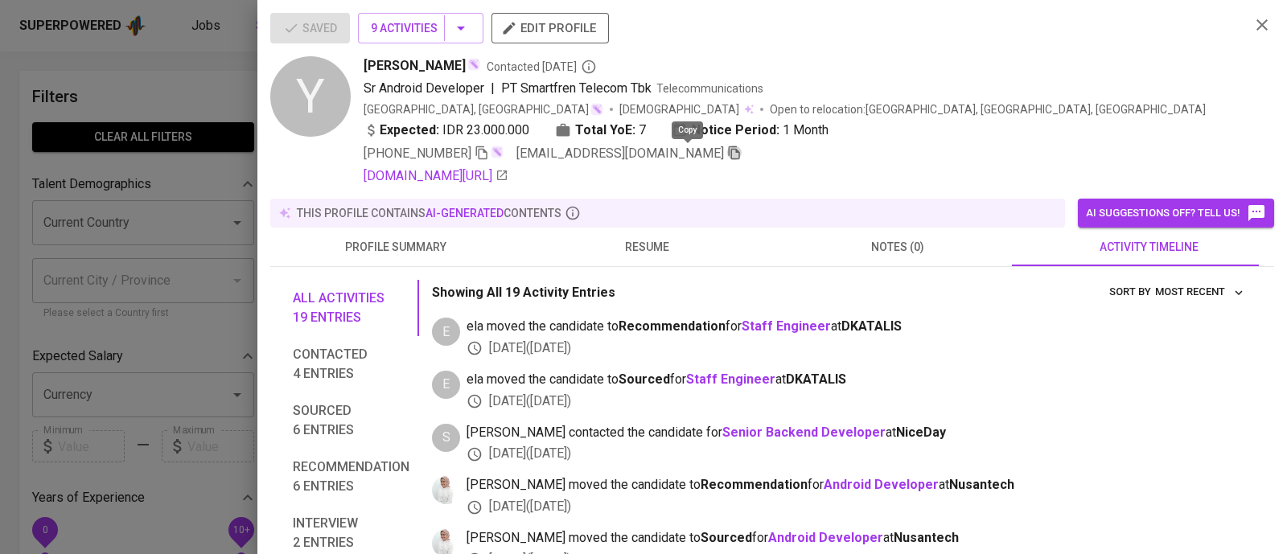
click at [727, 154] on icon "button" at bounding box center [734, 153] width 14 height 14
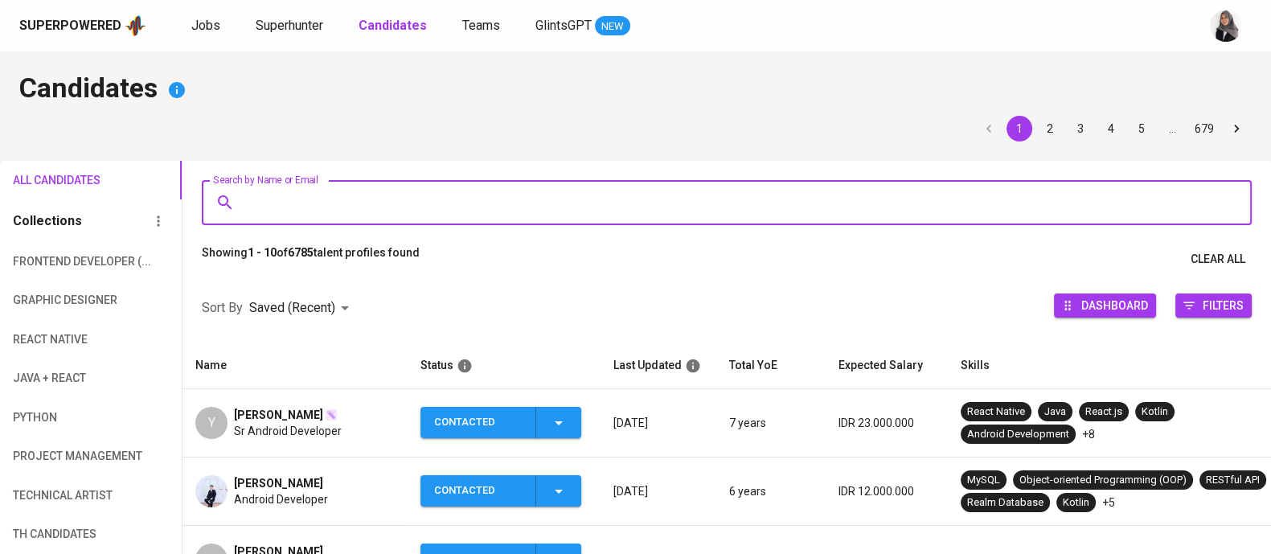
click at [481, 215] on input "Search by Name or Email" at bounding box center [730, 202] width 979 height 31
paste input "[EMAIL_ADDRESS][DOMAIN_NAME]"
type input "[EMAIL_ADDRESS][DOMAIN_NAME]"
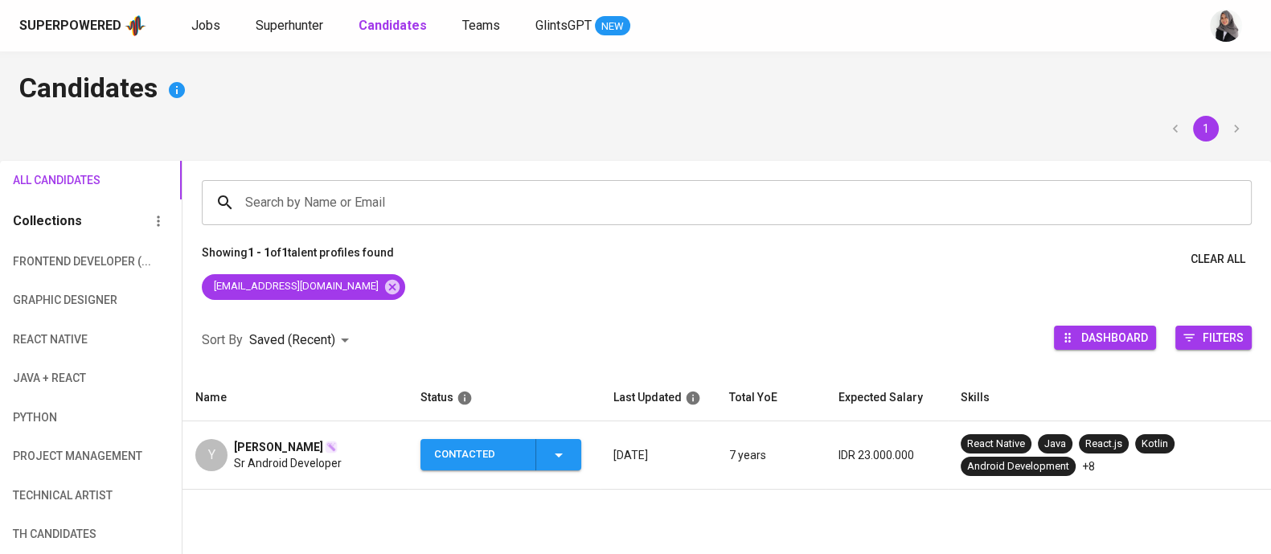
click at [278, 460] on span "Sr Android Developer" at bounding box center [288, 463] width 108 height 16
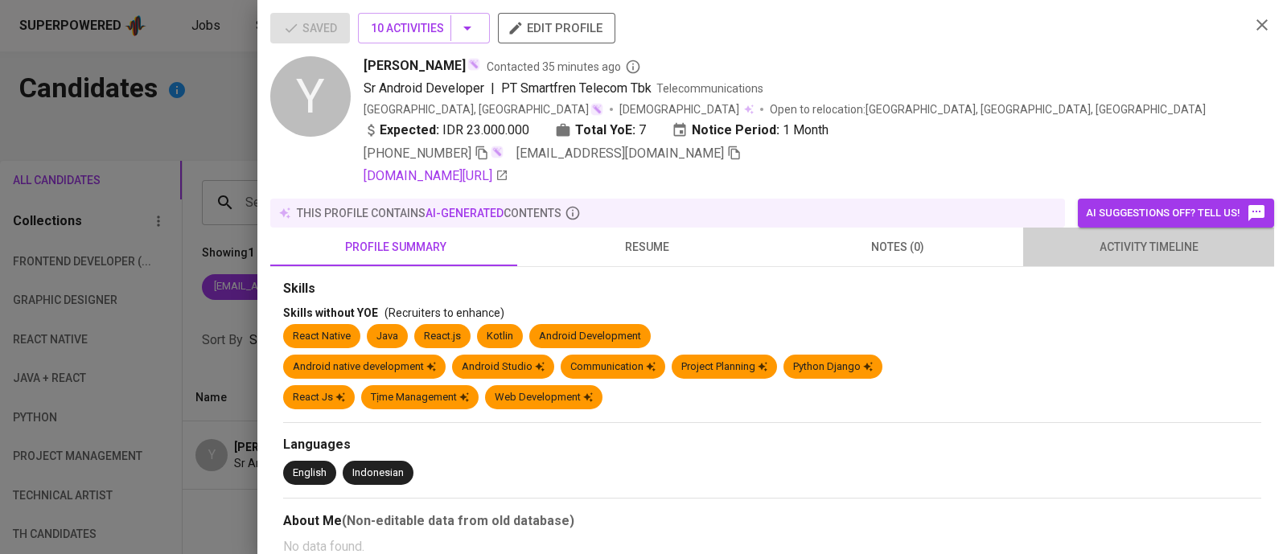
click at [1142, 248] on span "activity timeline" at bounding box center [1148, 247] width 232 height 20
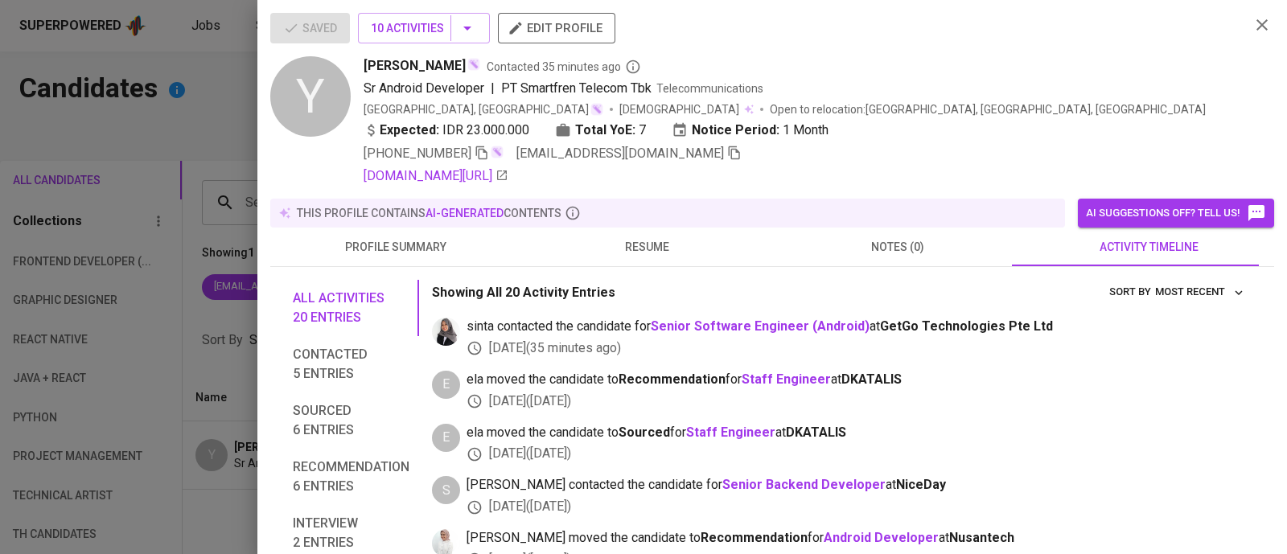
click at [901, 74] on div "Yedi Sebayang Contacted 35 minutes ago" at bounding box center [799, 65] width 873 height 19
click at [210, 117] on div at bounding box center [643, 277] width 1287 height 554
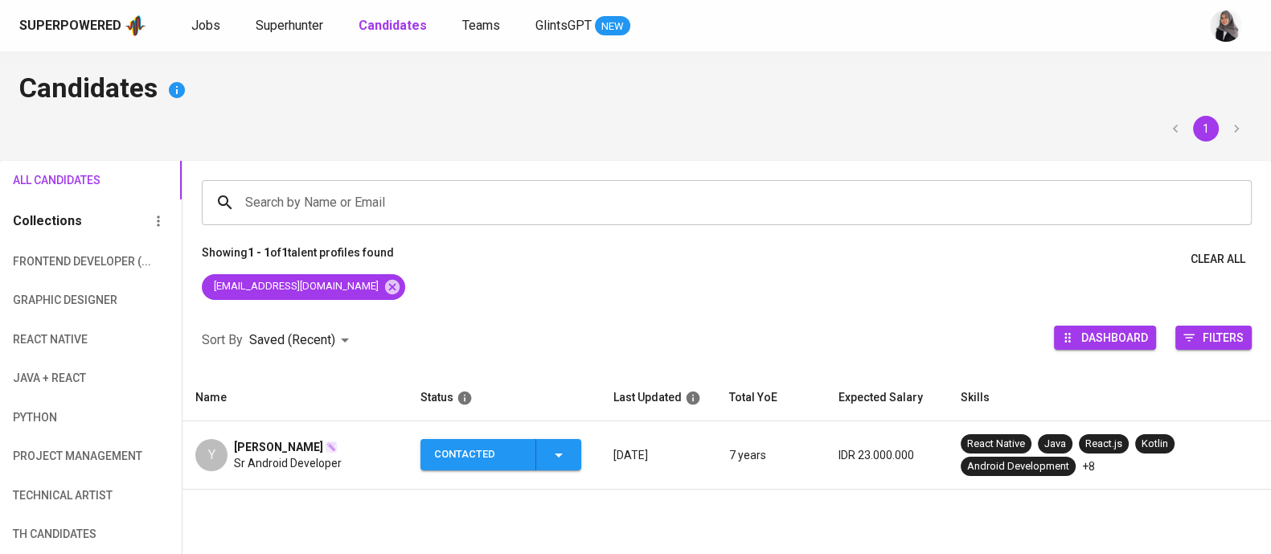
click at [844, 99] on h4 "Candidates" at bounding box center [635, 90] width 1233 height 39
click at [205, 23] on span "Jobs" at bounding box center [205, 25] width 29 height 15
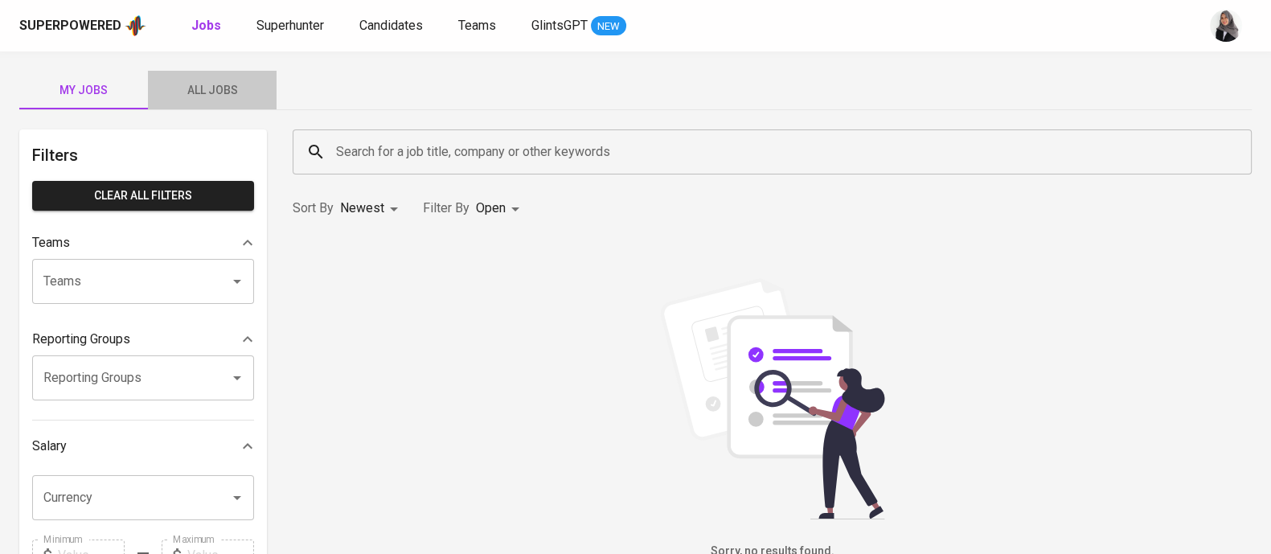
click at [221, 108] on button "All Jobs" at bounding box center [212, 90] width 129 height 39
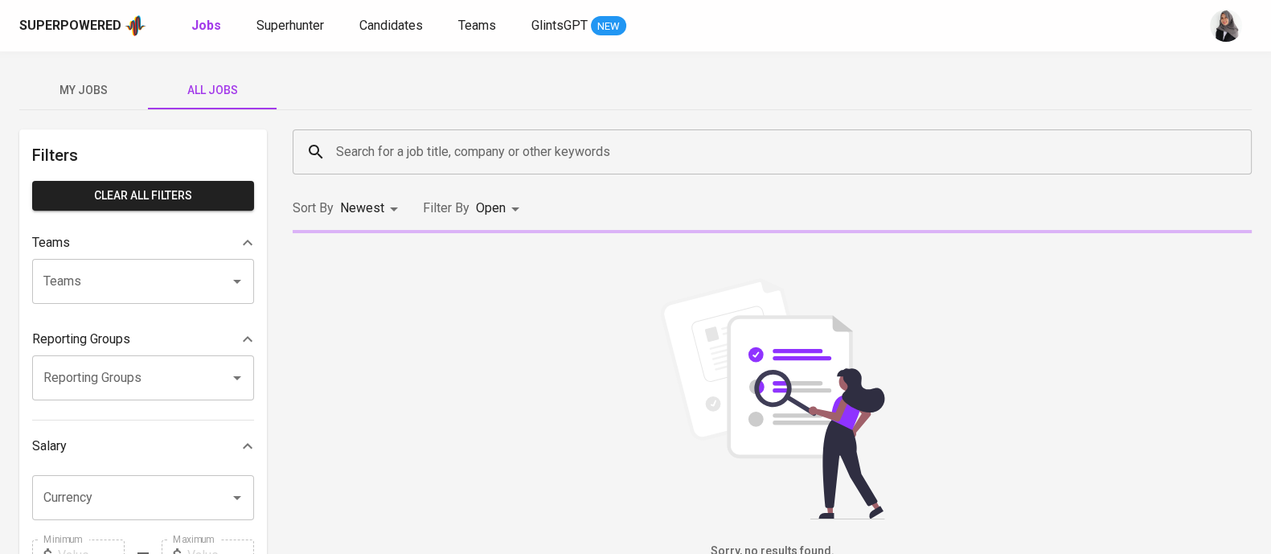
click at [475, 145] on input "Search for a job title, company or other keywords" at bounding box center [776, 152] width 889 height 31
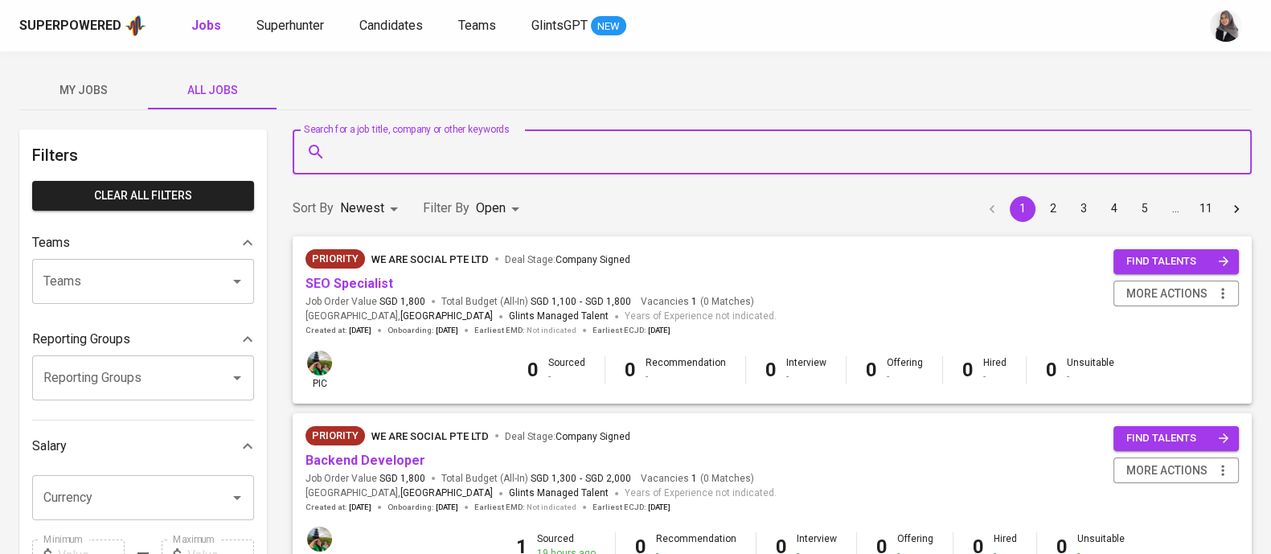
click at [458, 152] on input "Search for a job title, company or other keywords" at bounding box center [776, 152] width 889 height 31
type input "getgo"
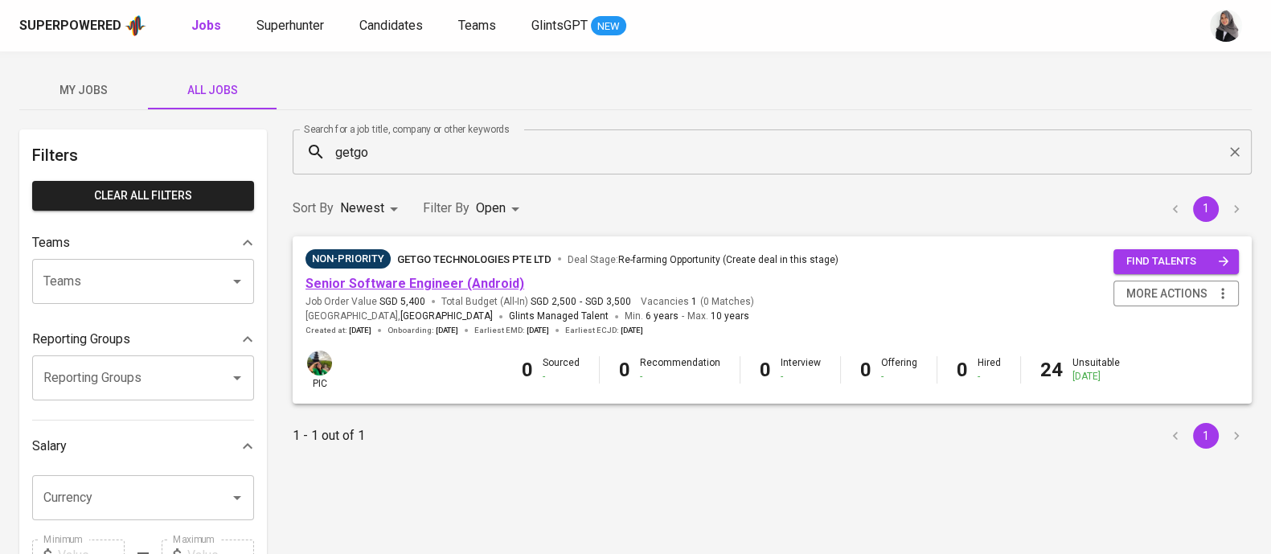
click at [429, 285] on link "Senior Software Engineer (Android)" at bounding box center [415, 283] width 219 height 15
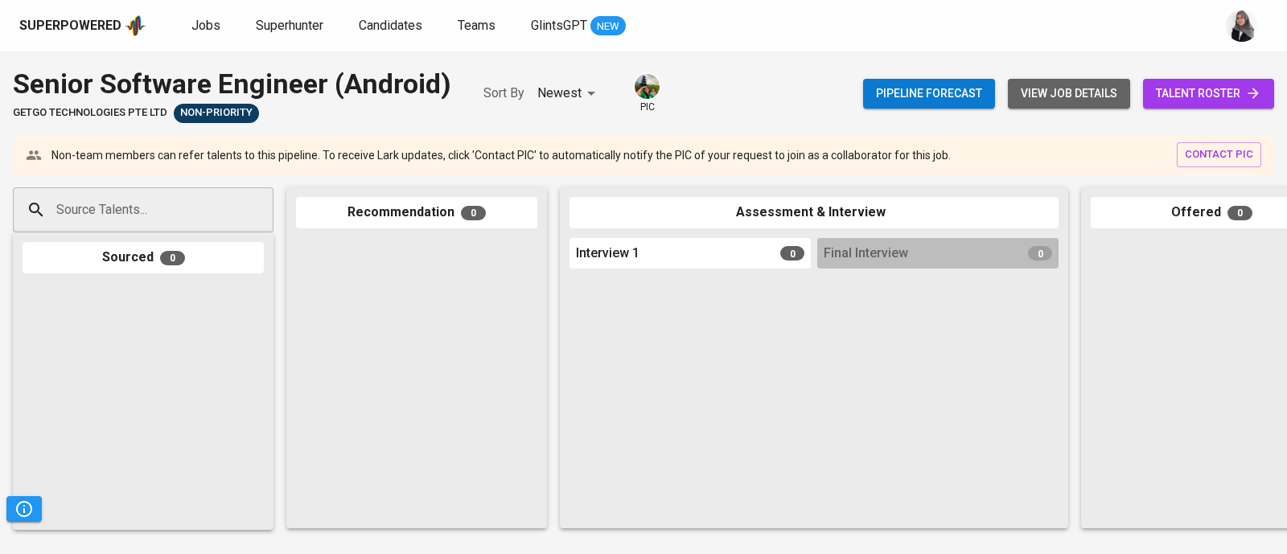
click at [1064, 93] on span "view job details" at bounding box center [1068, 94] width 96 height 20
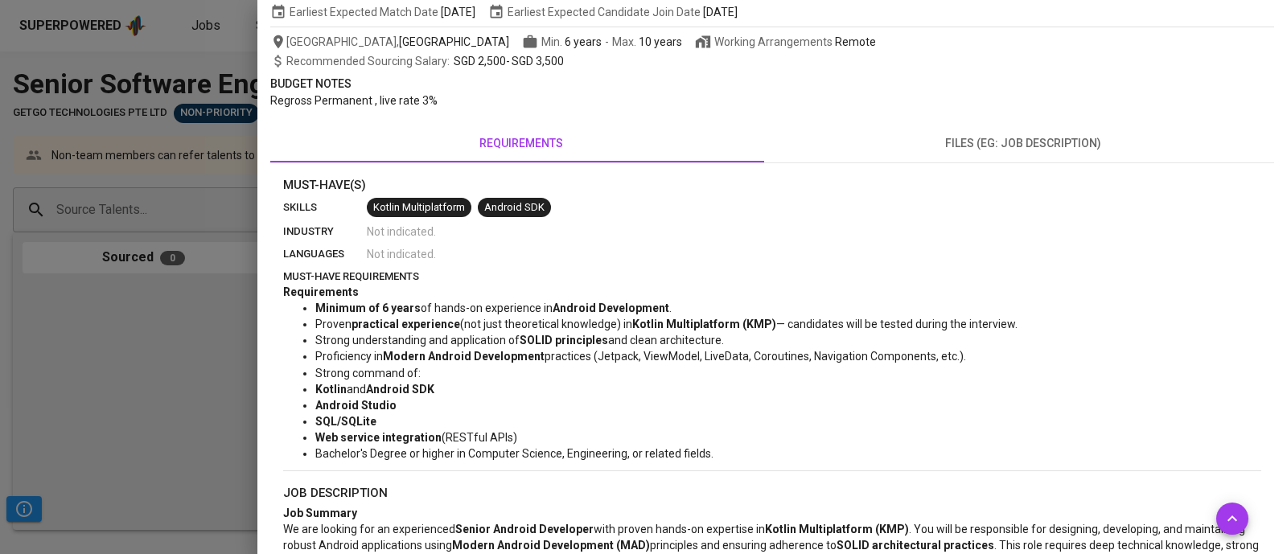
scroll to position [221, 0]
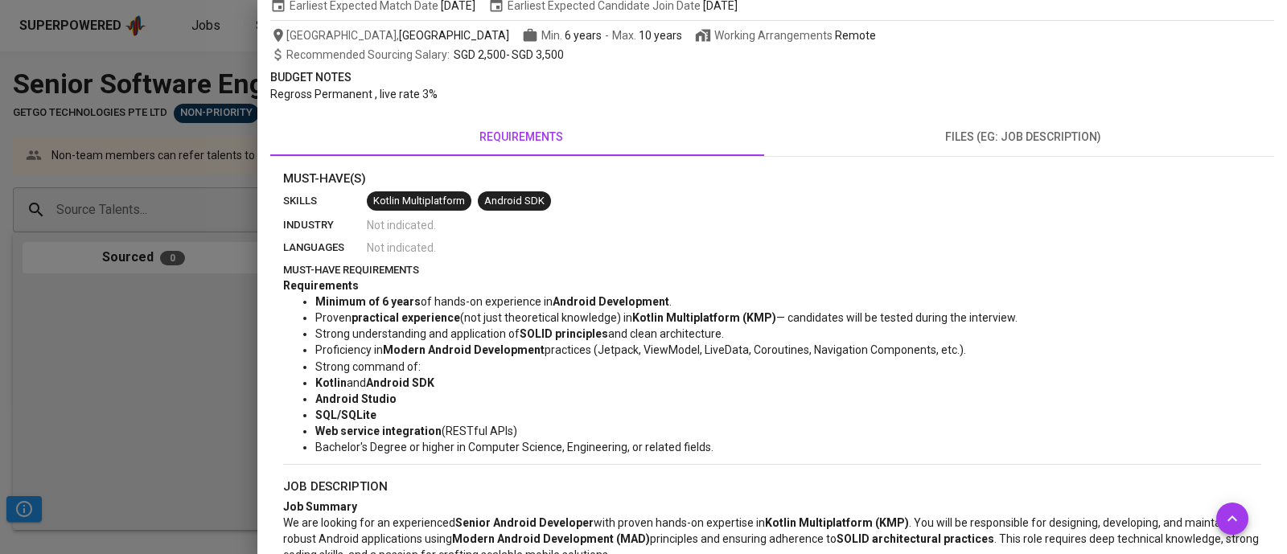
click at [973, 187] on section "Must-Have(s) skills Kotlin Multiplatform Android SDK industry Not indicated . l…" at bounding box center [772, 313] width 978 height 287
drag, startPoint x: 517, startPoint y: 332, endPoint x: 604, endPoint y: 333, distance: 86.8
click at [604, 333] on li "Strong understanding and application of SOLID principles and clean architecture." at bounding box center [788, 334] width 946 height 16
copy li "SOLID principles"
click at [929, 228] on div "industry Not indicated ." at bounding box center [772, 225] width 978 height 16
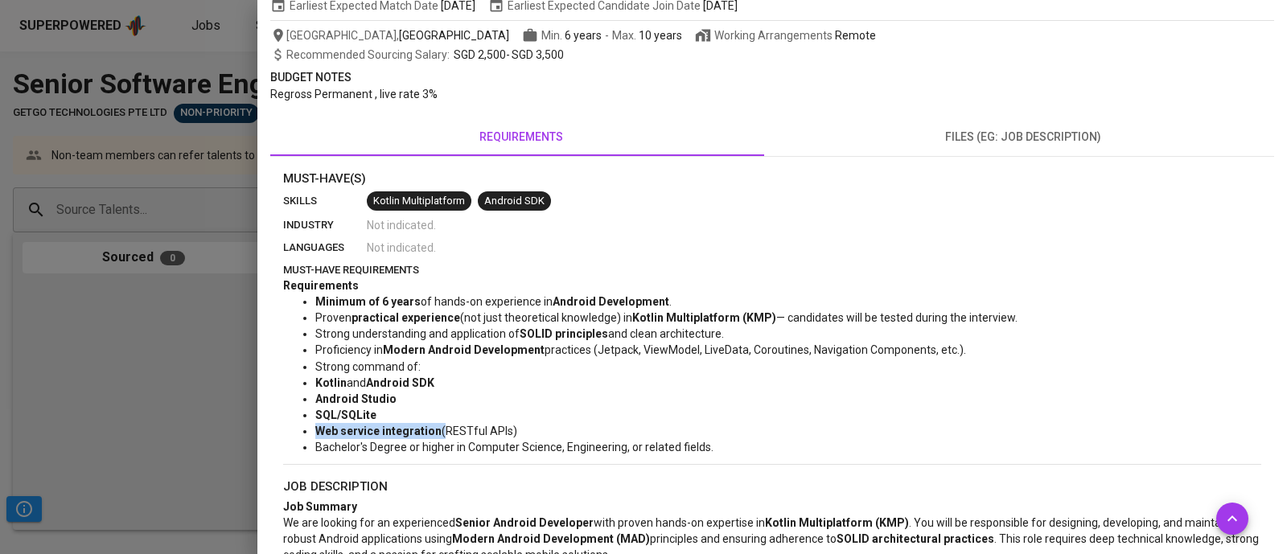
drag, startPoint x: 314, startPoint y: 432, endPoint x: 438, endPoint y: 432, distance: 124.6
click at [438, 432] on ul "Minimum of 6 years of hands-on experience in Android Development . Proven pract…" at bounding box center [772, 373] width 978 height 161
copy li "Web service integration"
click at [950, 303] on li "Minimum of 6 years of hands-on experience in Android Development ." at bounding box center [788, 301] width 946 height 16
